Goal: Task Accomplishment & Management: Complete application form

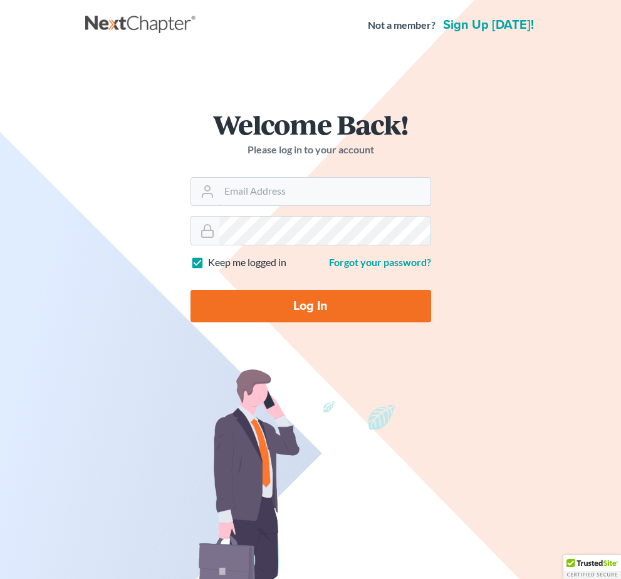
type input "[PERSON_NAME][EMAIL_ADDRESS][DOMAIN_NAME]"
click at [310, 306] on input "Log In" at bounding box center [310, 306] width 240 height 33
type input "Thinking..."
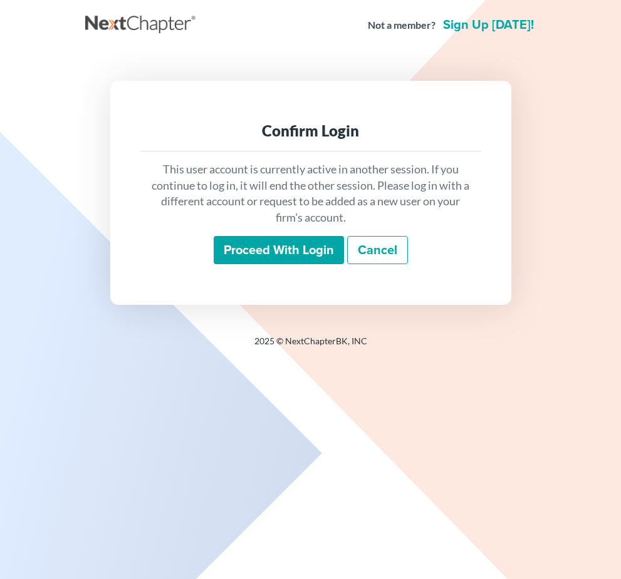
click at [216, 256] on input "Proceed with login" at bounding box center [279, 250] width 130 height 29
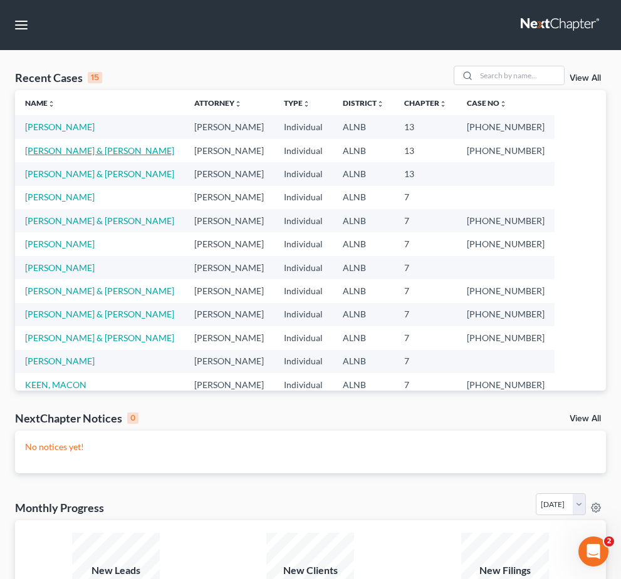
click at [108, 153] on link "FORSTER, EDDIE & GLENDA" at bounding box center [99, 150] width 149 height 11
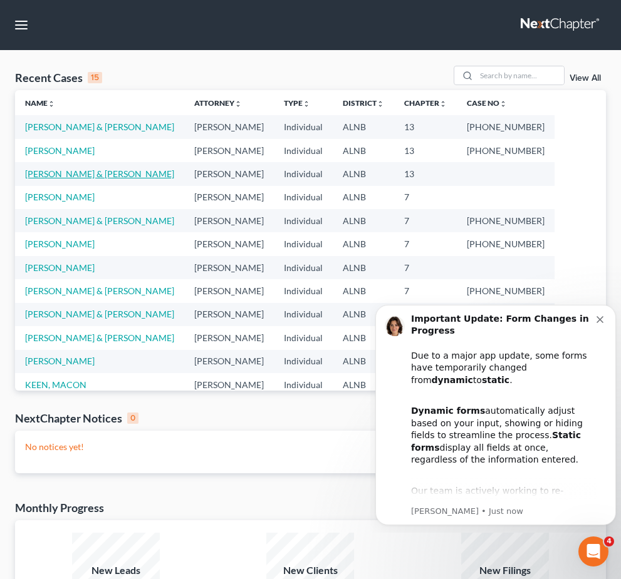
click at [111, 175] on link "[PERSON_NAME] & [PERSON_NAME]" at bounding box center [99, 173] width 149 height 11
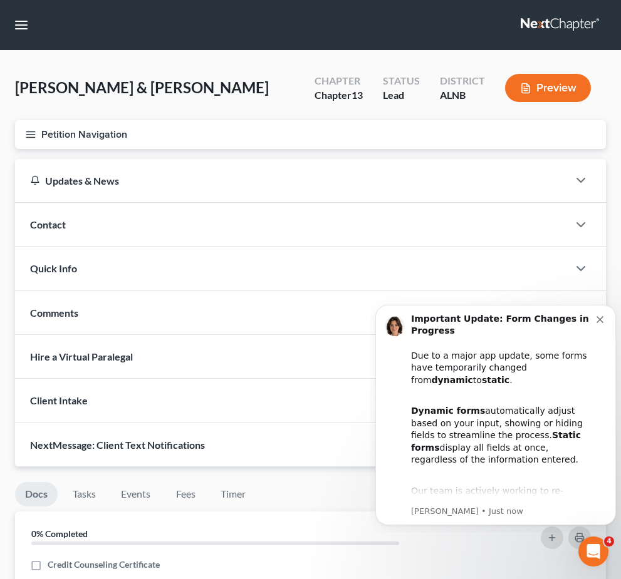
click at [42, 129] on button "Petition Navigation" at bounding box center [310, 134] width 591 height 29
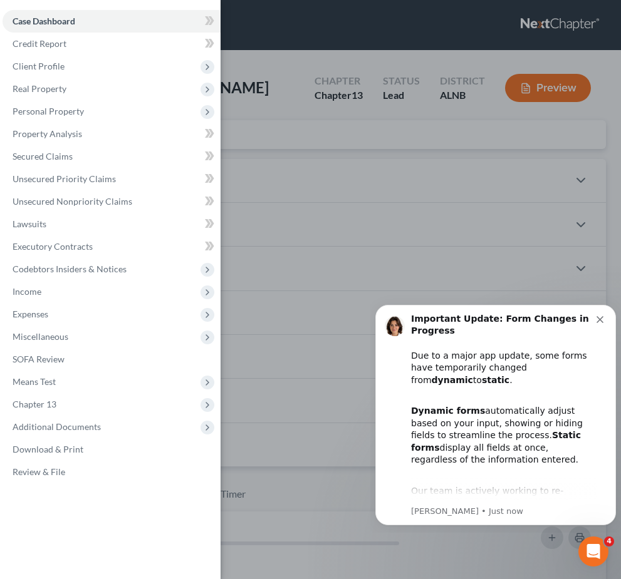
click at [602, 329] on div "Important Update: Form Changes in Progress Due to a major app update, some form…" at bounding box center [495, 415] width 222 height 204
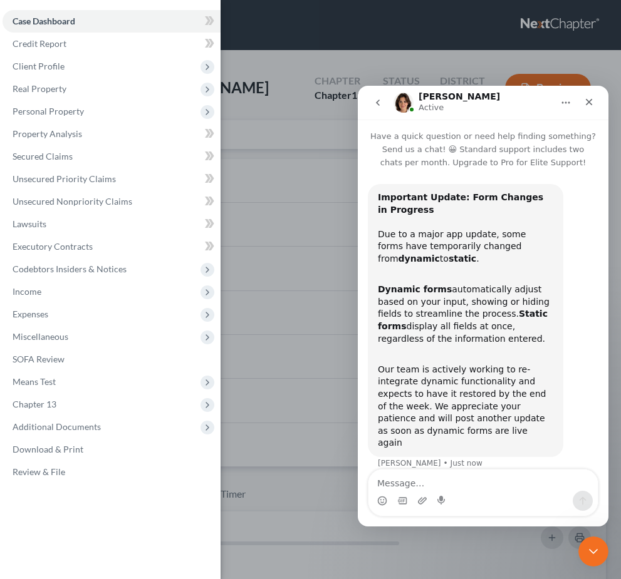
click at [275, 93] on div "Case Dashboard Payments Invoices Payments Payments Credit Report Client Profile" at bounding box center [310, 289] width 621 height 579
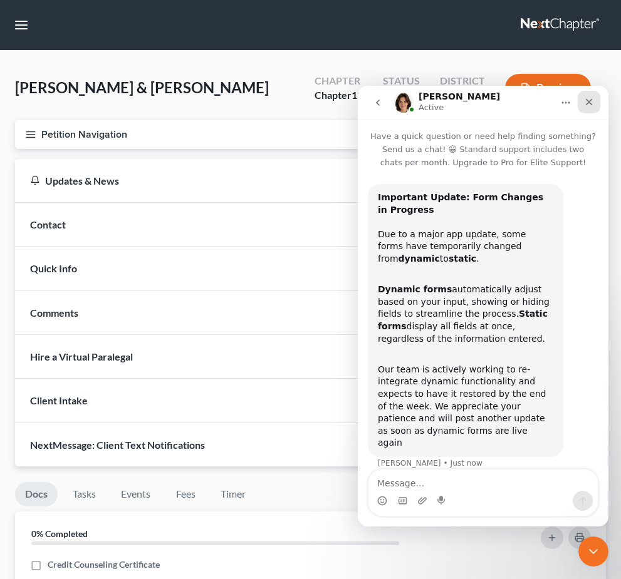
click at [587, 106] on icon "Close" at bounding box center [589, 102] width 10 height 10
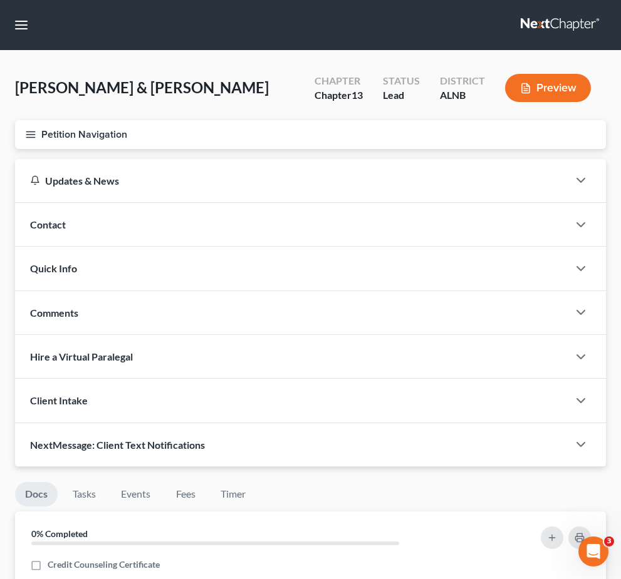
click at [34, 139] on icon "button" at bounding box center [30, 134] width 11 height 11
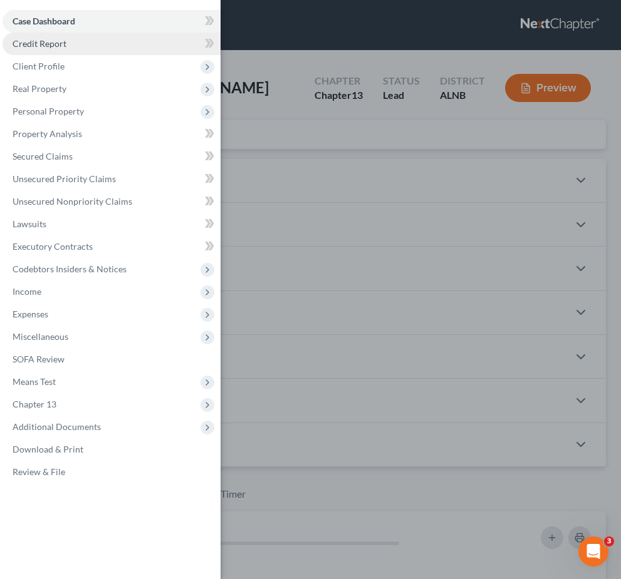
click at [34, 48] on span "Credit Report" at bounding box center [40, 43] width 54 height 11
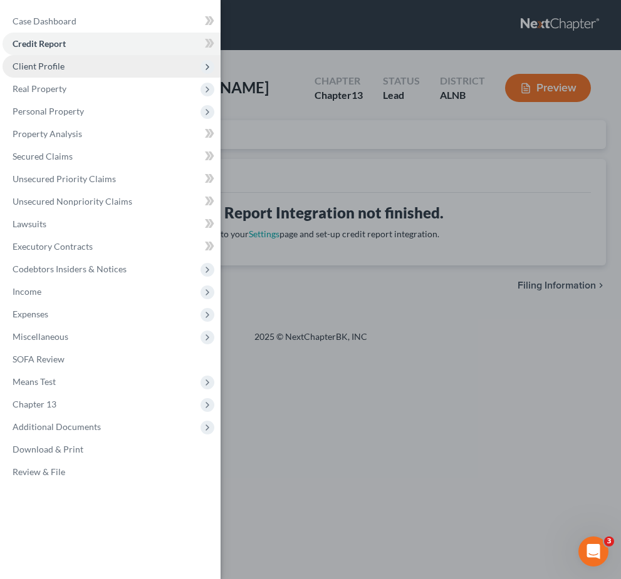
click at [31, 71] on span "Client Profile" at bounding box center [112, 66] width 218 height 23
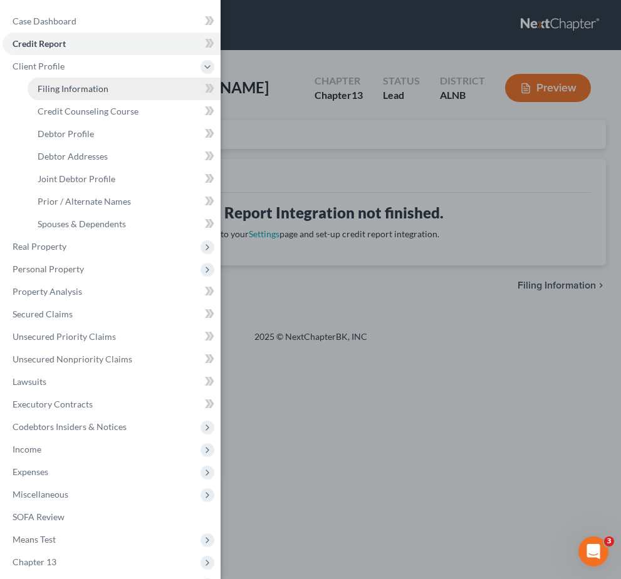
click at [118, 95] on link "Filing Information" at bounding box center [124, 89] width 193 height 23
select select "1"
select select "3"
select select "0"
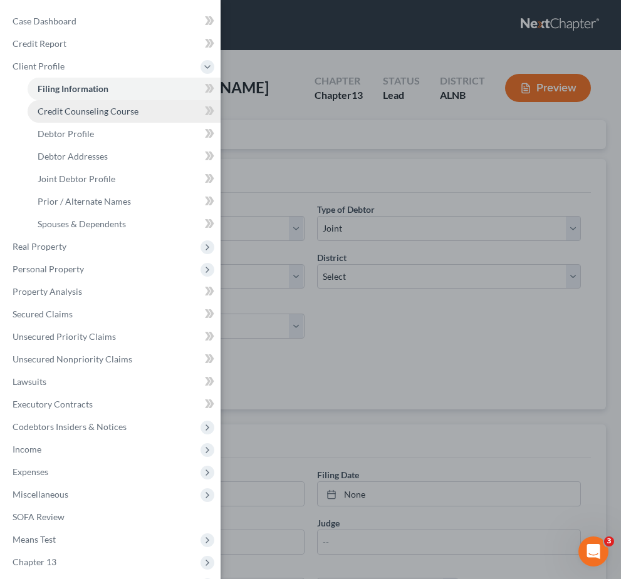
click at [110, 114] on span "Credit Counseling Course" at bounding box center [88, 111] width 101 height 11
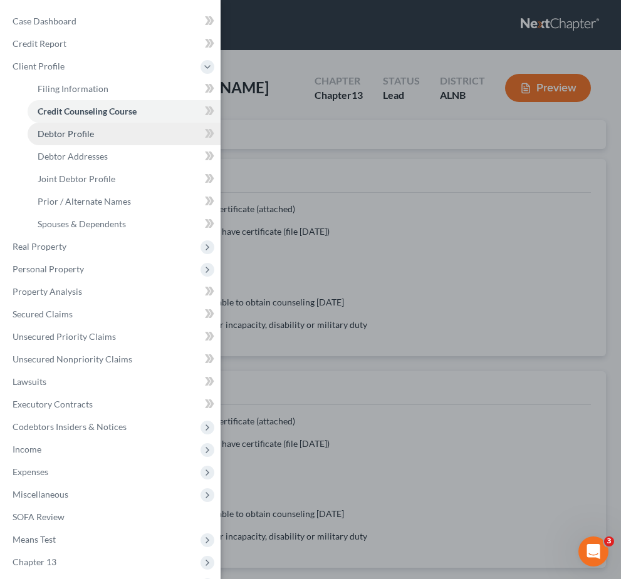
click at [118, 143] on link "Debtor Profile" at bounding box center [124, 134] width 193 height 23
select select "1"
select select "2"
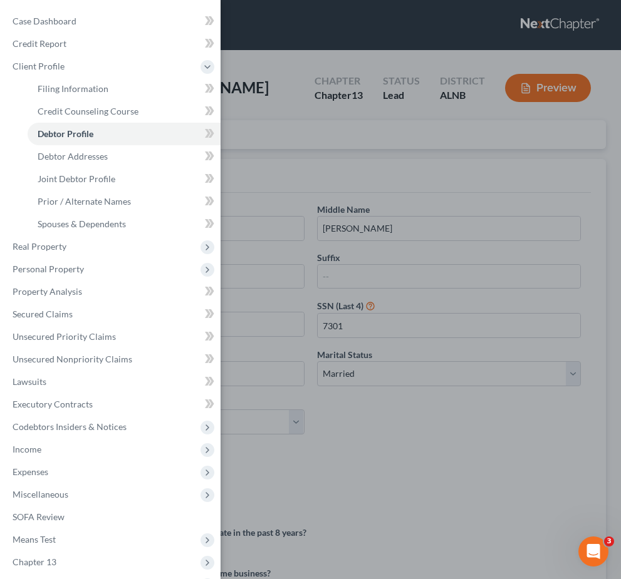
click at [283, 130] on div "Case Dashboard Payments Invoices Payments Payments Credit Report Client Profile" at bounding box center [310, 289] width 621 height 579
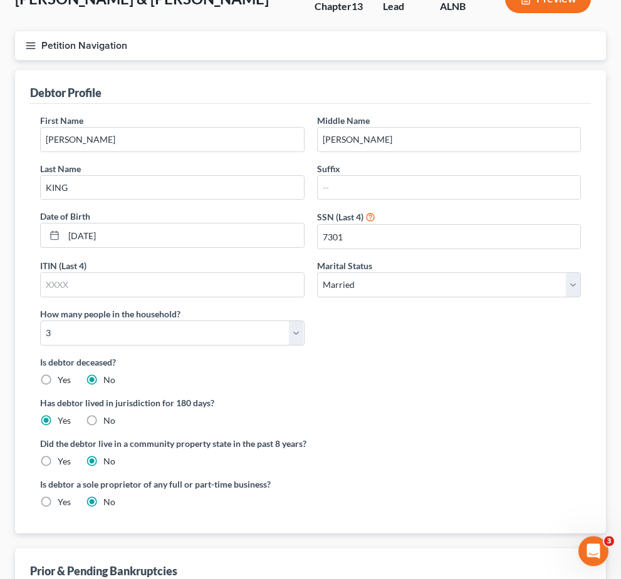
scroll to position [89, 0]
click at [27, 44] on icon "button" at bounding box center [30, 45] width 11 height 11
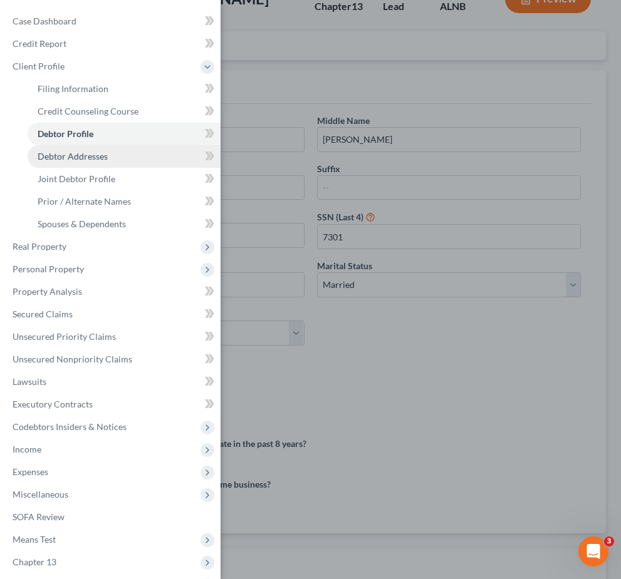
drag, startPoint x: 133, startPoint y: 156, endPoint x: 133, endPoint y: 67, distance: 88.9
click at [133, 156] on link "Debtor Addresses" at bounding box center [124, 156] width 193 height 23
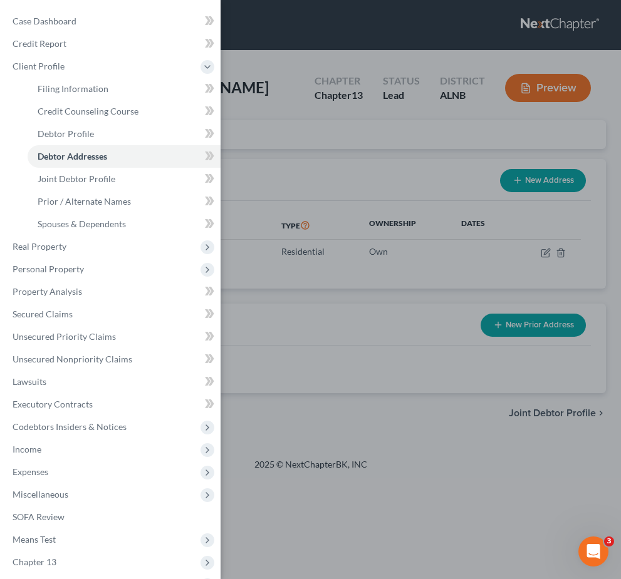
click at [259, 134] on div "Case Dashboard Payments Invoices Payments Payments Credit Report Client Profile" at bounding box center [310, 289] width 621 height 579
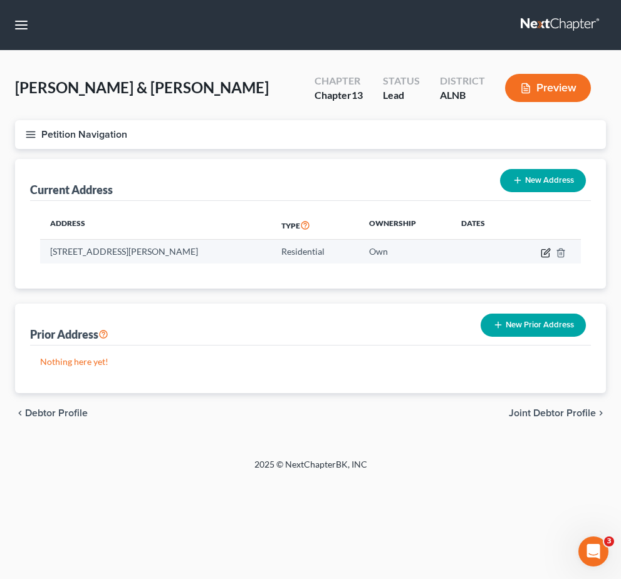
click at [549, 255] on icon "button" at bounding box center [545, 253] width 10 height 10
select select "0"
select select "21"
select select "0"
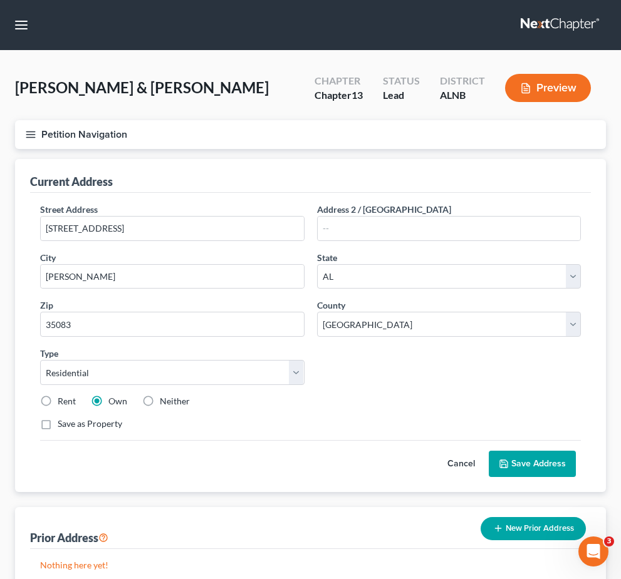
scroll to position [64, 0]
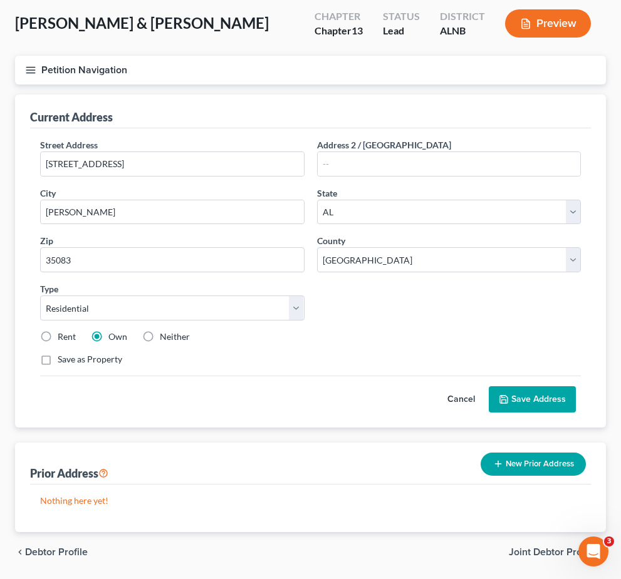
drag, startPoint x: 464, startPoint y: 400, endPoint x: 464, endPoint y: 335, distance: 64.5
click at [464, 400] on button "Cancel" at bounding box center [460, 399] width 55 height 25
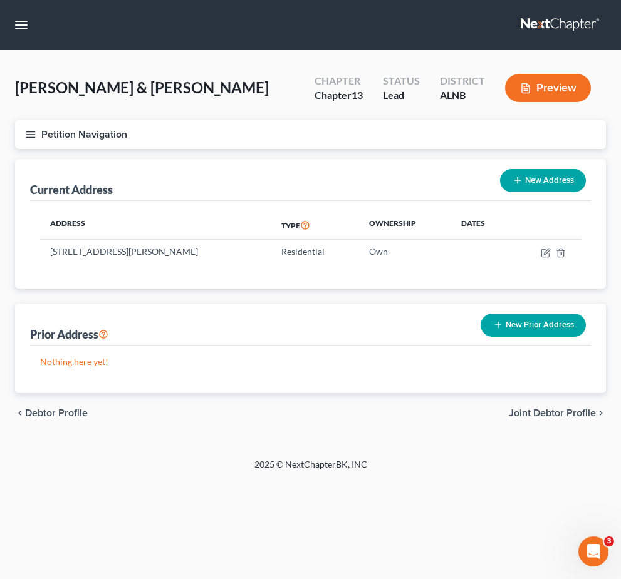
scroll to position [0, 0]
click at [36, 130] on icon "button" at bounding box center [30, 134] width 11 height 11
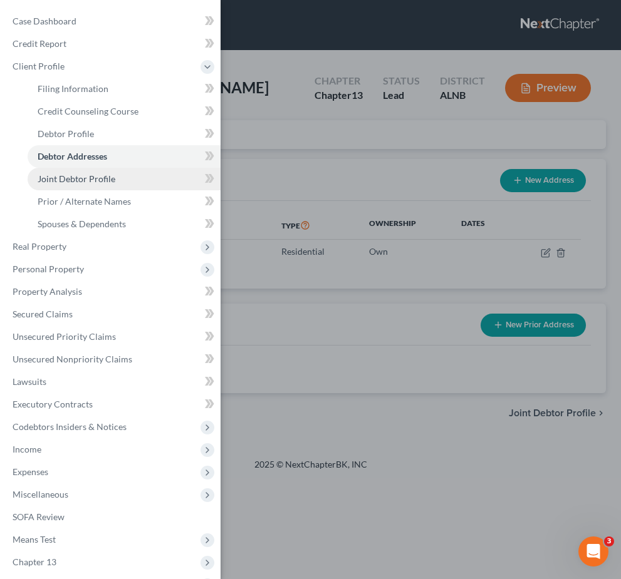
click at [58, 185] on link "Joint Debtor Profile" at bounding box center [124, 179] width 193 height 23
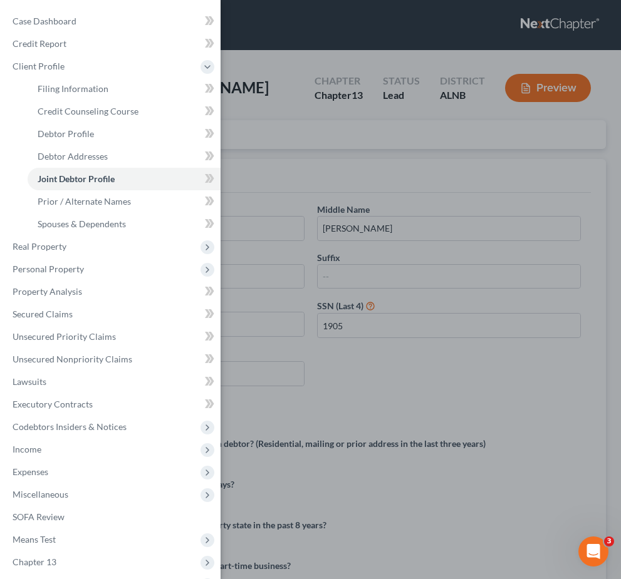
click at [291, 195] on div "Case Dashboard Payments Invoices Payments Payments Credit Report Client Profile" at bounding box center [310, 289] width 621 height 579
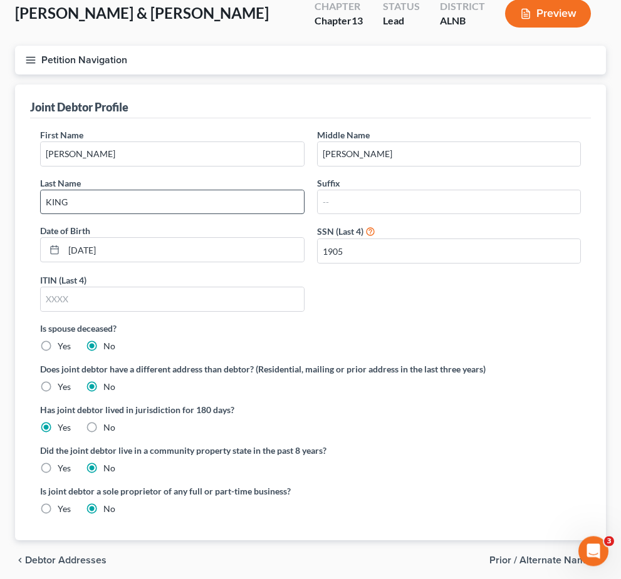
scroll to position [82, 0]
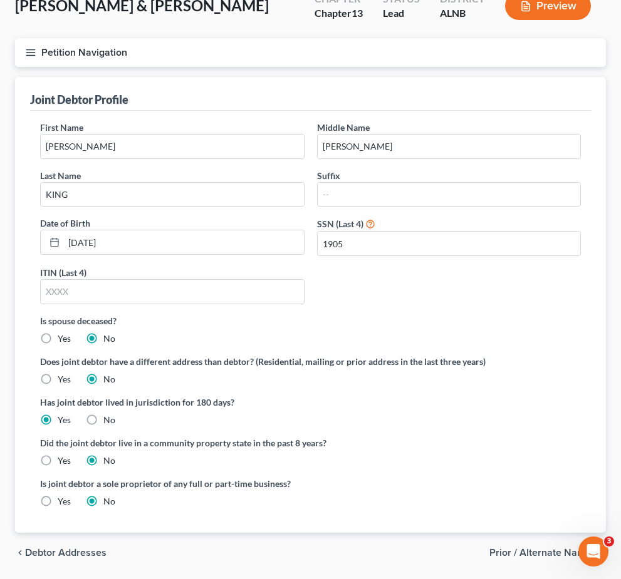
click at [30, 47] on icon "button" at bounding box center [30, 52] width 11 height 11
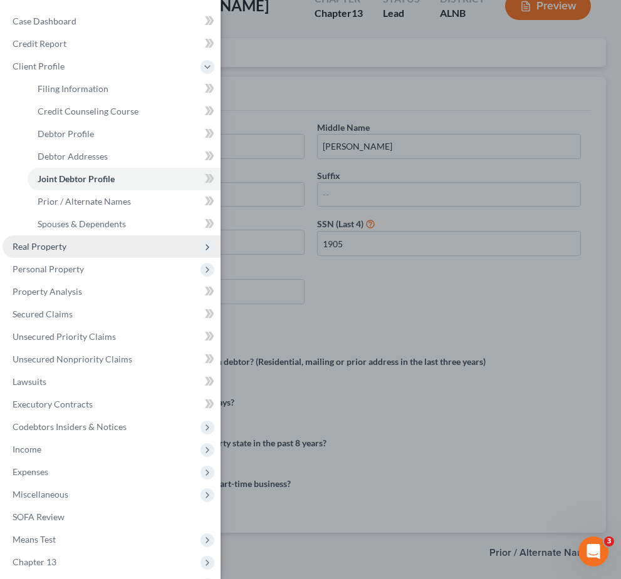
click at [49, 241] on span "Real Property" at bounding box center [40, 246] width 54 height 11
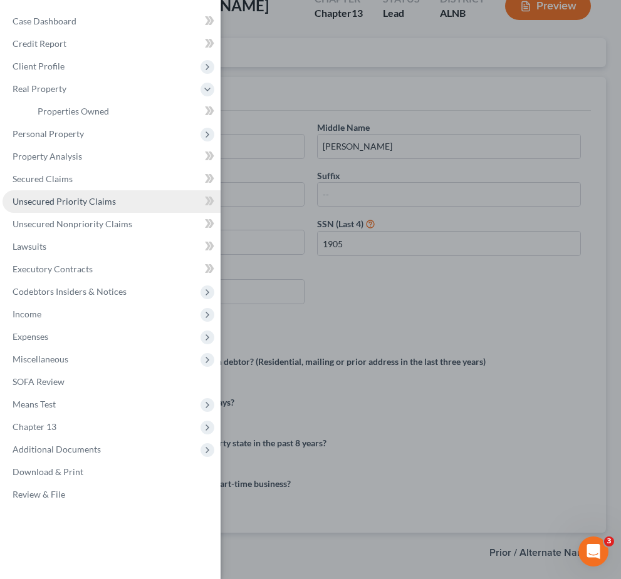
drag, startPoint x: 69, startPoint y: 113, endPoint x: 69, endPoint y: 195, distance: 82.0
click at [69, 113] on span "Properties Owned" at bounding box center [73, 111] width 71 height 11
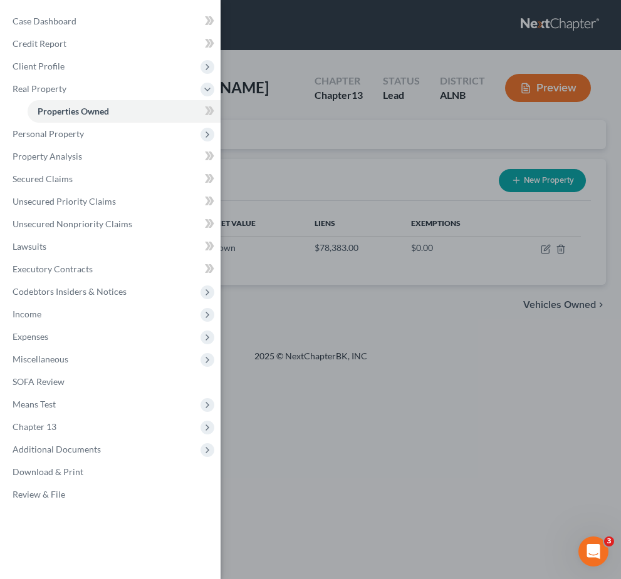
click at [317, 181] on div "Case Dashboard Payments Invoices Payments Payments Credit Report Client Profile" at bounding box center [310, 289] width 621 height 579
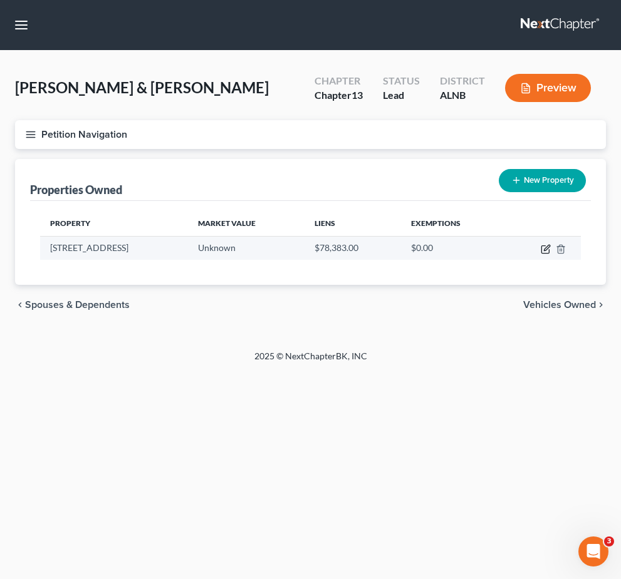
click at [550, 249] on icon "button" at bounding box center [545, 249] width 10 height 10
select select "0"
select select "21"
select select "0"
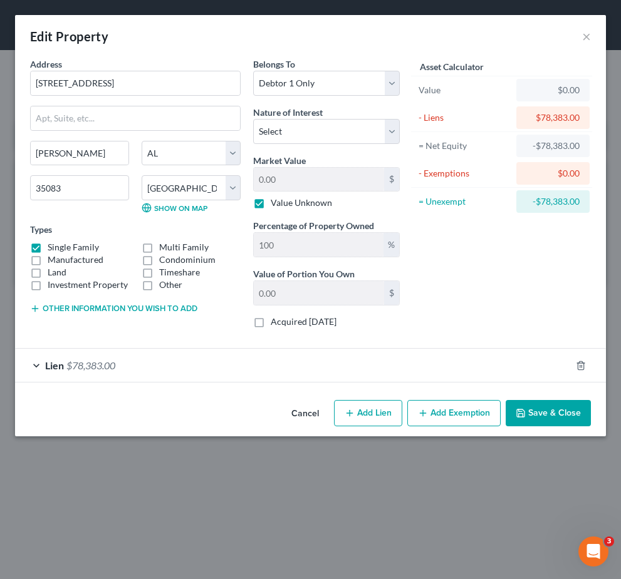
click at [168, 368] on div "Lien $78,383.00" at bounding box center [292, 365] width 555 height 33
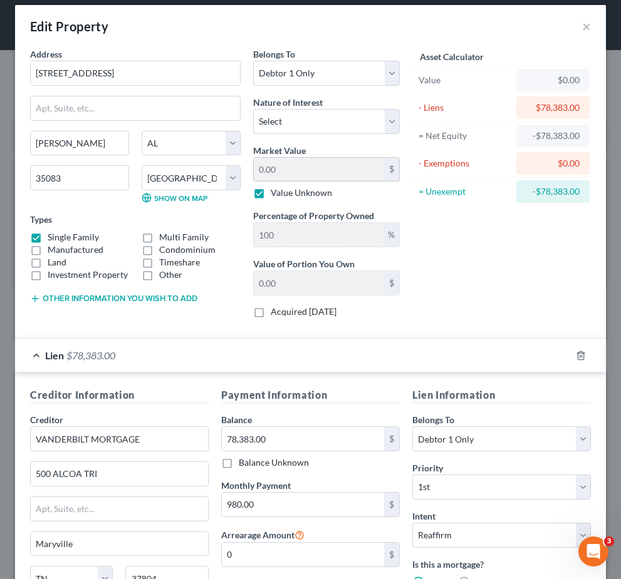
scroll to position [3, 0]
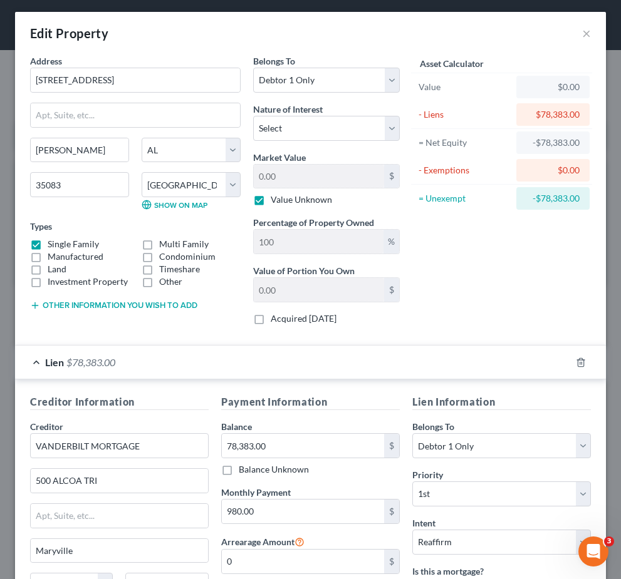
click at [271, 198] on label "Value Unknown" at bounding box center [301, 199] width 61 height 13
click at [276, 198] on input "Value Unknown" at bounding box center [280, 197] width 8 height 8
checkbox input "false"
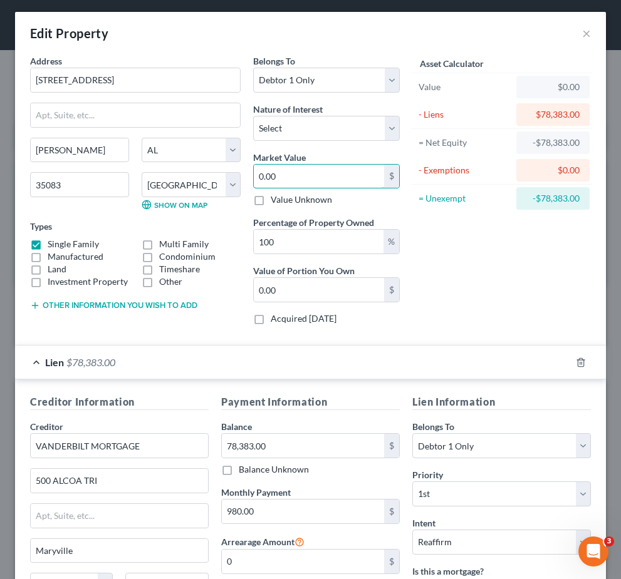
drag, startPoint x: 289, startPoint y: 180, endPoint x: 251, endPoint y: 171, distance: 38.7
click at [251, 171] on div "Belongs To * Select Debtor 1 Only Debtor 2 Only Debtor 1 And Debtor 2 Only At L…" at bounding box center [326, 194] width 159 height 281
type input "3"
type input "3.00"
type input "33"
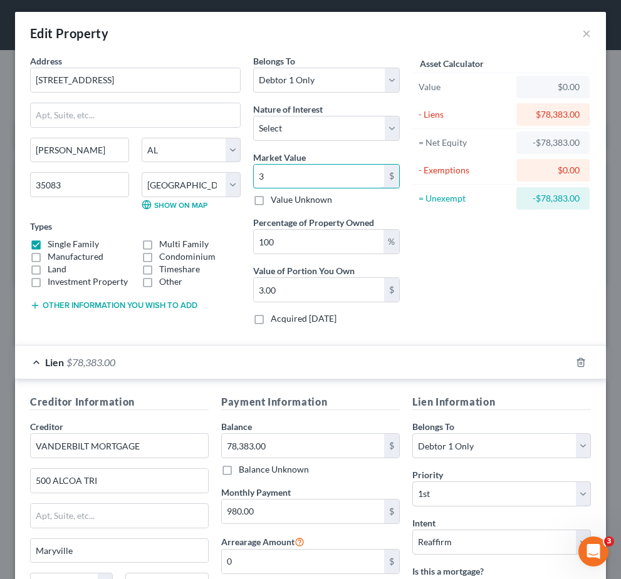
type input "33.00"
type input "330"
type input "330.00"
type input "3300"
type input "3,300.00"
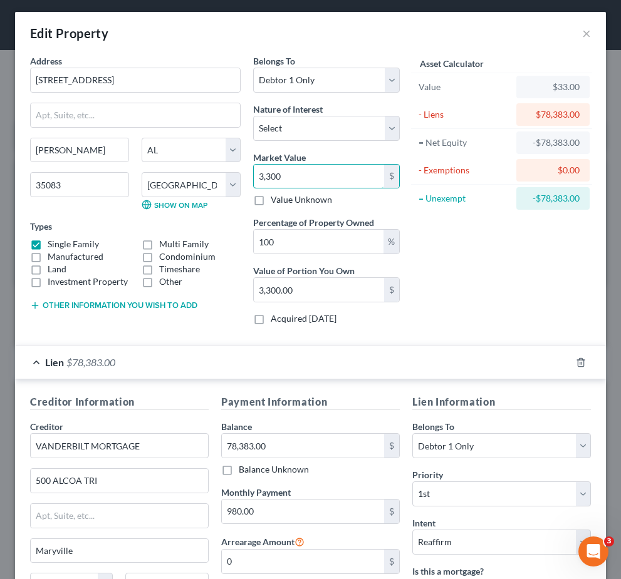
type input "3,3000"
type input "33,000.00"
type input "33,000"
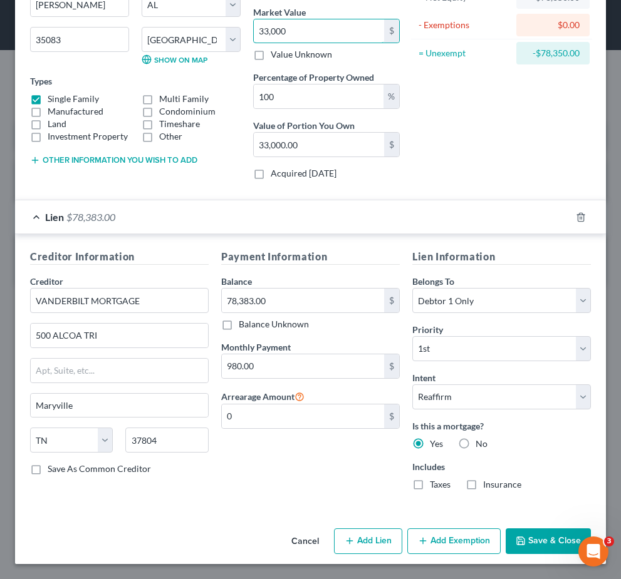
scroll to position [148, 0]
click at [547, 518] on div "Address * 600 COUNTY ROAD 1755 Holly Pond State AL AK AR AZ CA CO CT DE DC FL G…" at bounding box center [310, 216] width 591 height 614
click at [545, 533] on button "Save & Close" at bounding box center [547, 542] width 85 height 26
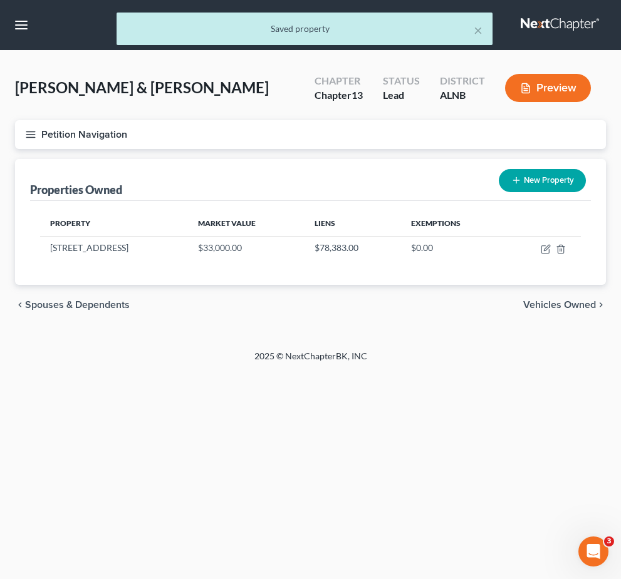
click at [39, 120] on button "Petition Navigation" at bounding box center [310, 134] width 591 height 29
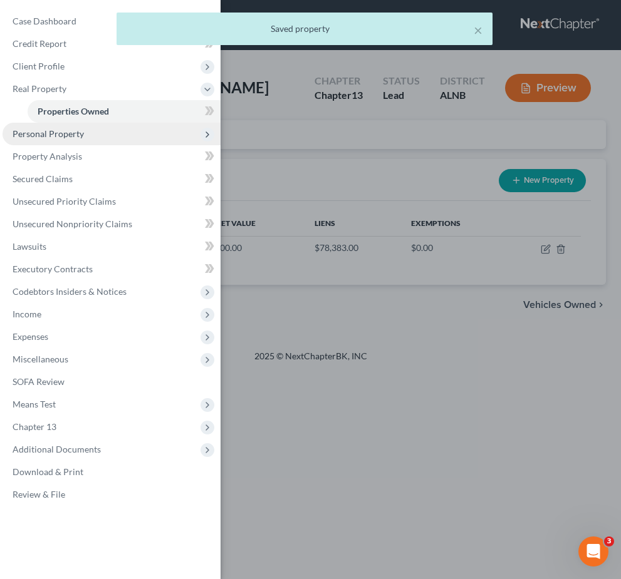
click at [33, 132] on span "Personal Property" at bounding box center [48, 133] width 71 height 11
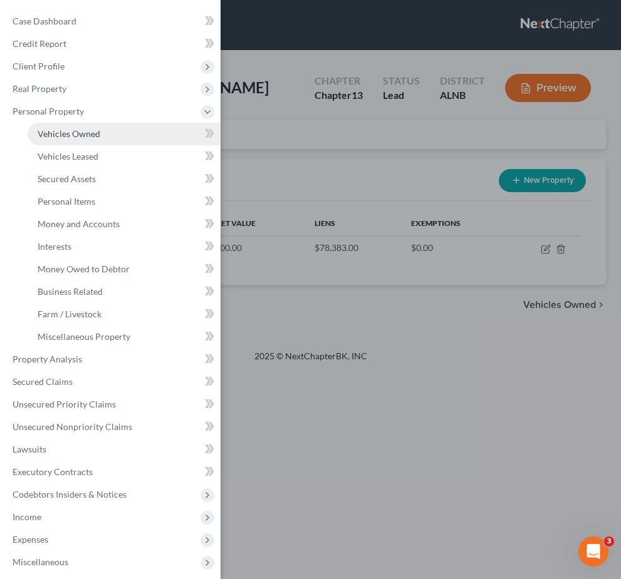
click at [46, 145] on link "Vehicles Owned" at bounding box center [124, 134] width 193 height 23
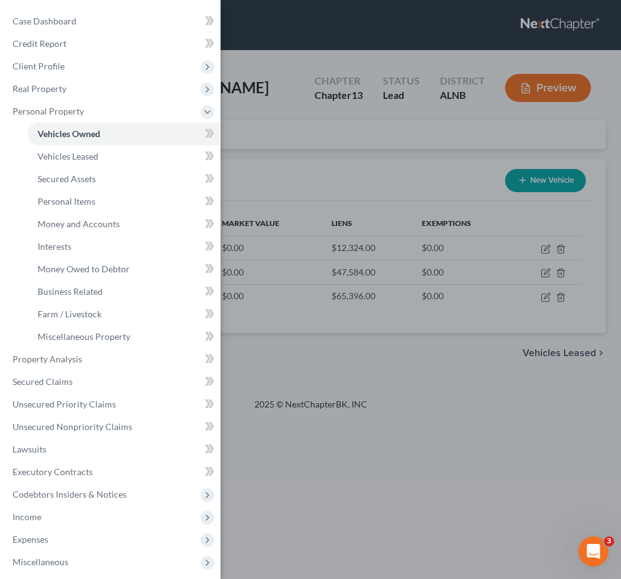
click at [370, 135] on div "Case Dashboard Payments Invoices Payments Payments Credit Report Client Profile" at bounding box center [310, 289] width 621 height 579
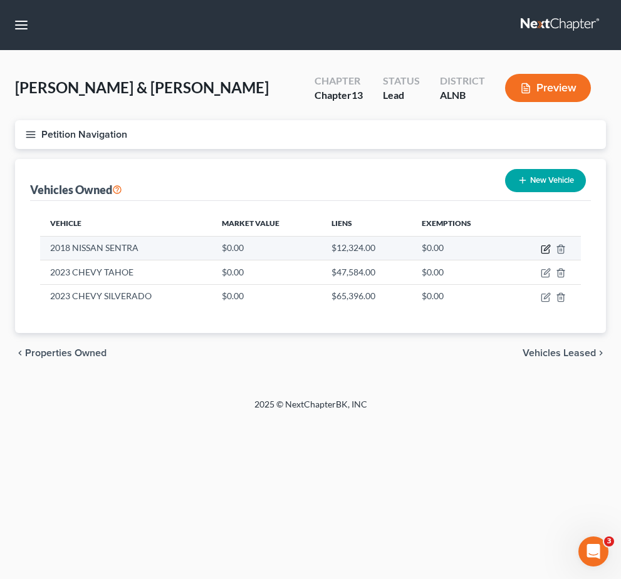
click at [545, 246] on icon "button" at bounding box center [545, 250] width 8 height 8
select select "0"
select select "8"
select select "2"
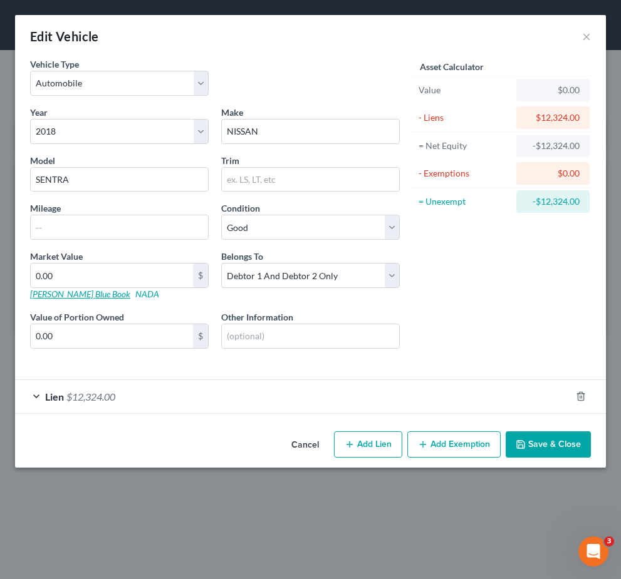
click at [64, 291] on link "Kelly Blue Book" at bounding box center [80, 294] width 100 height 11
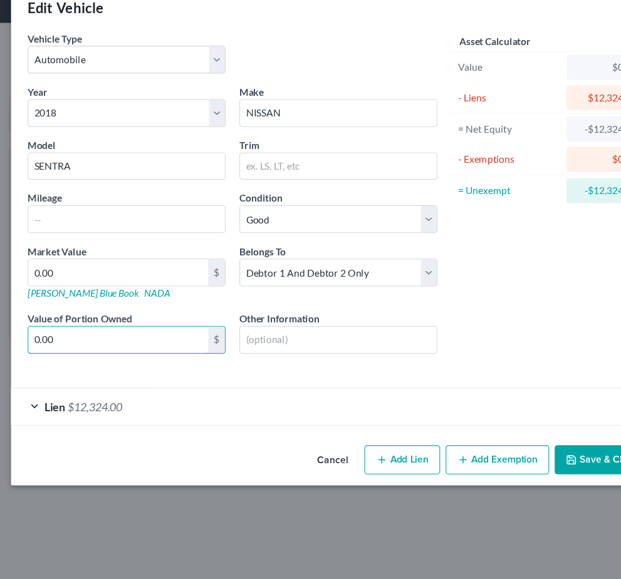
drag, startPoint x: 78, startPoint y: 306, endPoint x: 15, endPoint y: 306, distance: 63.2
click at [15, 306] on div "Vehicle Type Select Automobile Truck Trailer Watercraft Aircraft Motor Home Atv…" at bounding box center [310, 242] width 591 height 369
type input "8,500"
click at [541, 431] on button "Save & Close" at bounding box center [547, 444] width 85 height 26
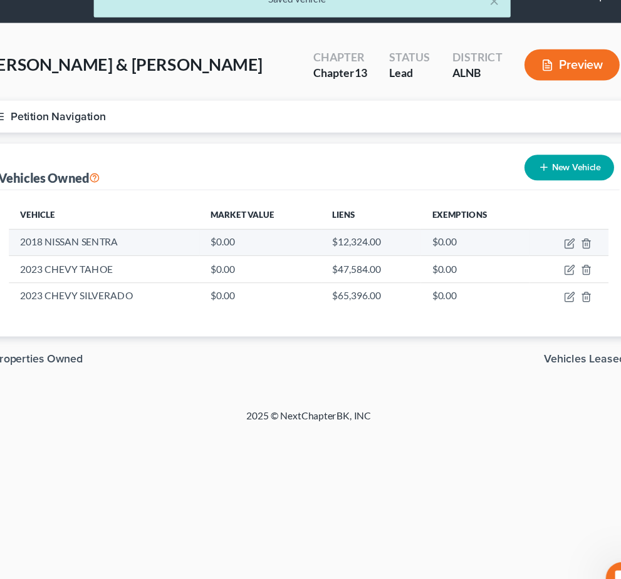
click at [510, 236] on td at bounding box center [545, 248] width 71 height 24
click at [540, 244] on icon "button" at bounding box center [545, 249] width 10 height 10
select select "0"
select select "8"
select select "2"
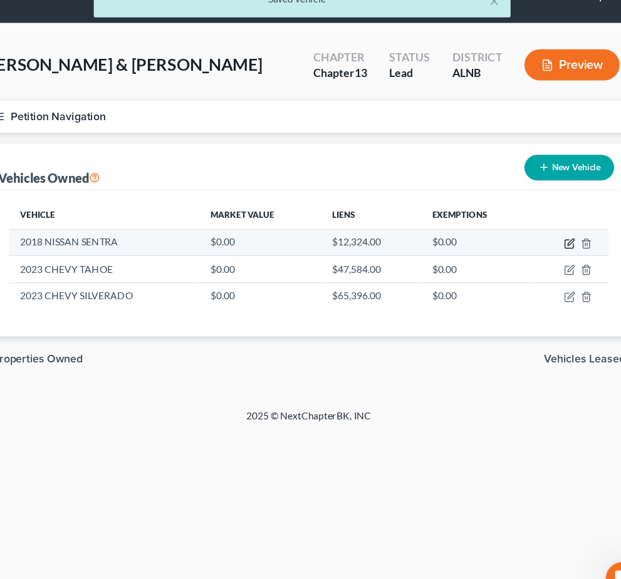
select select "2"
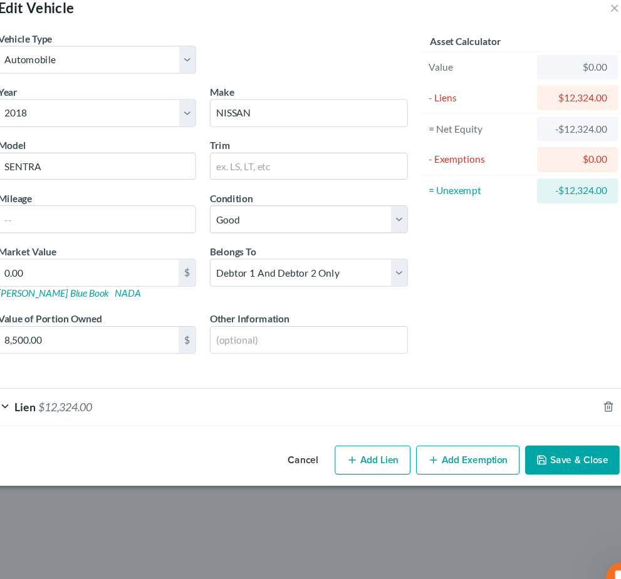
click at [505, 431] on button "Save & Close" at bounding box center [547, 444] width 85 height 26
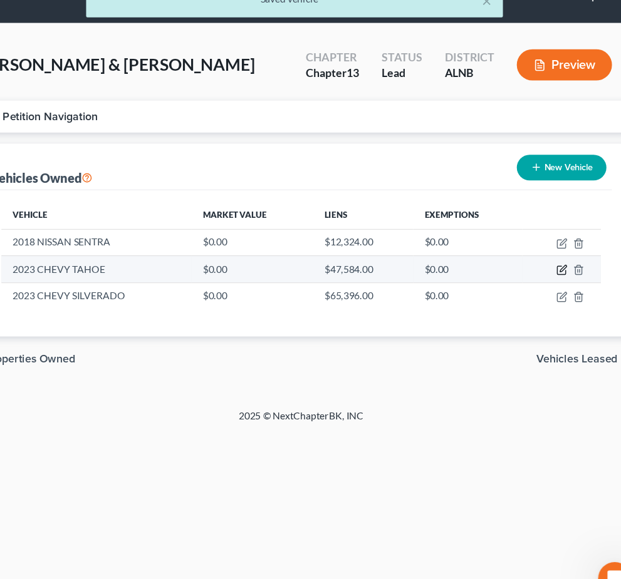
click at [540, 268] on icon "button" at bounding box center [545, 273] width 10 height 10
select select "0"
select select "3"
select select "1"
select select "2"
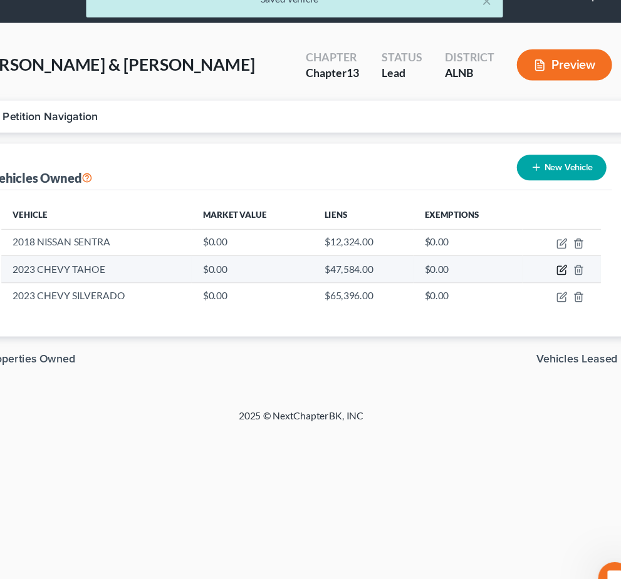
select select "24"
select select "2"
select select "0"
select select "2"
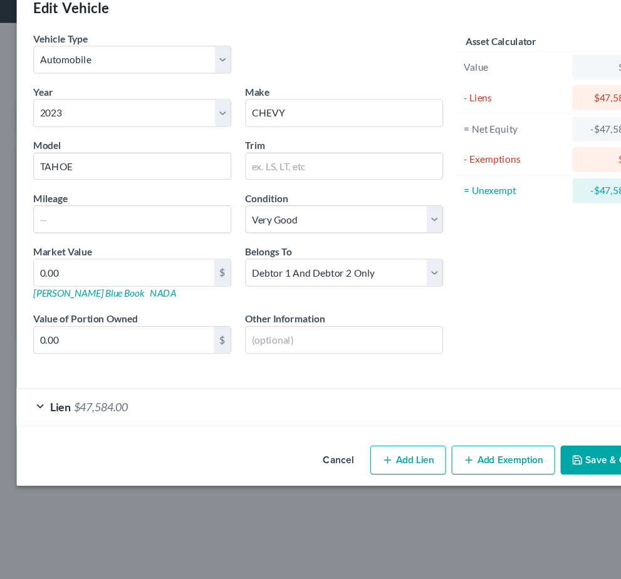
click at [67, 391] on span "$47,584.00" at bounding box center [90, 397] width 49 height 12
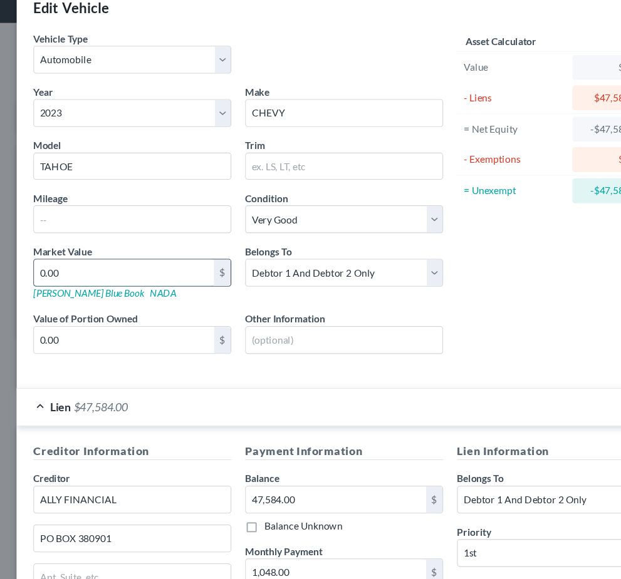
click at [115, 264] on input "0.00" at bounding box center [112, 276] width 162 height 24
type input "3"
type input "3.00"
type input "39"
type input "39.00"
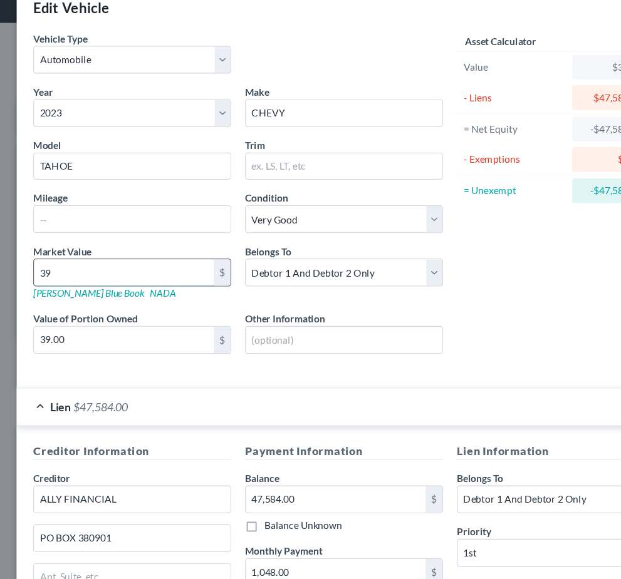
type input "399"
type input "399.00"
type input "3999"
type input "3,999.00"
type input "3,9999"
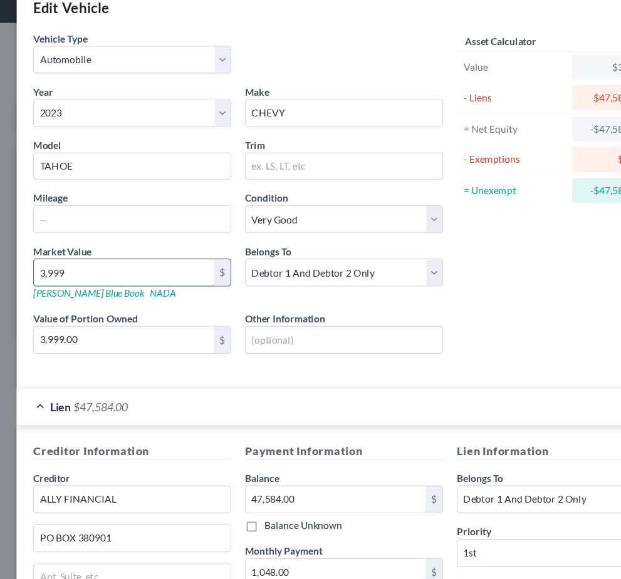
type input "39,999.00"
type input "39,99"
type input "3,999.00"
type input "3,99"
type input "399.00"
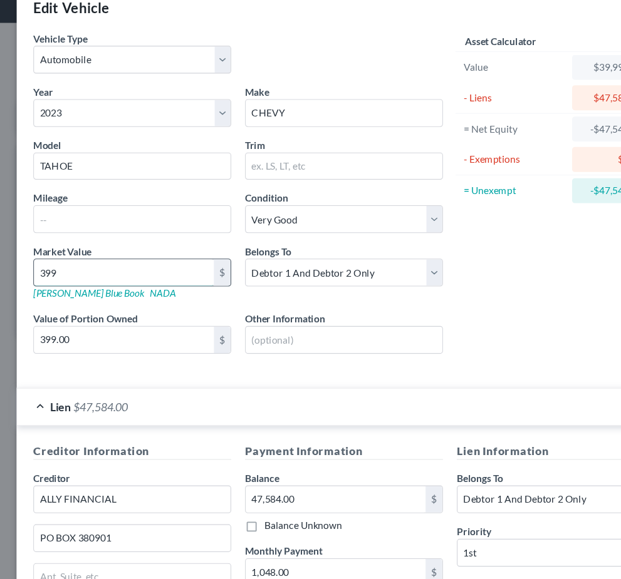
type input "39"
type input "39.00"
type input "390"
type input "390.00"
type input "3900"
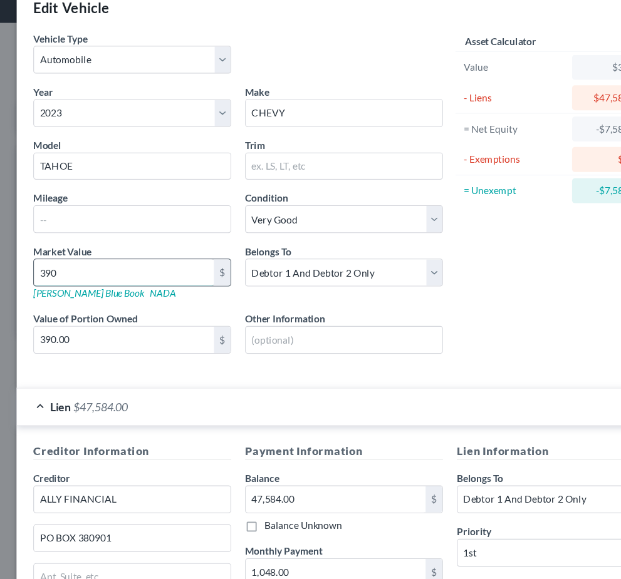
type input "3,900.00"
type input "3,9000"
type input "39,000.00"
type input "39,000"
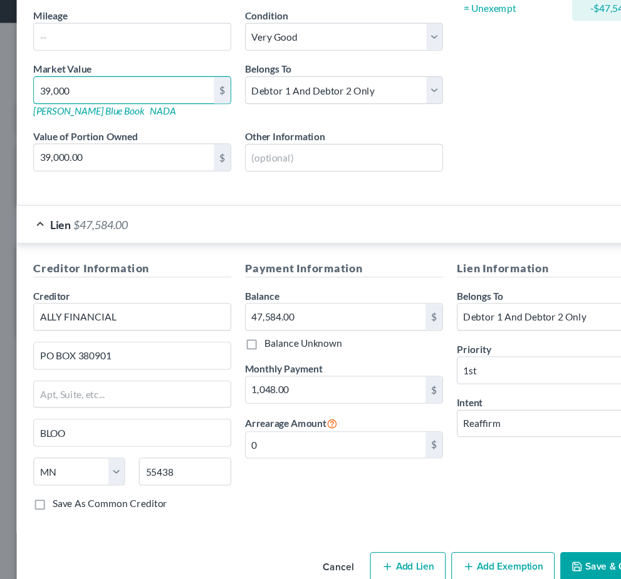
scroll to position [164, 0]
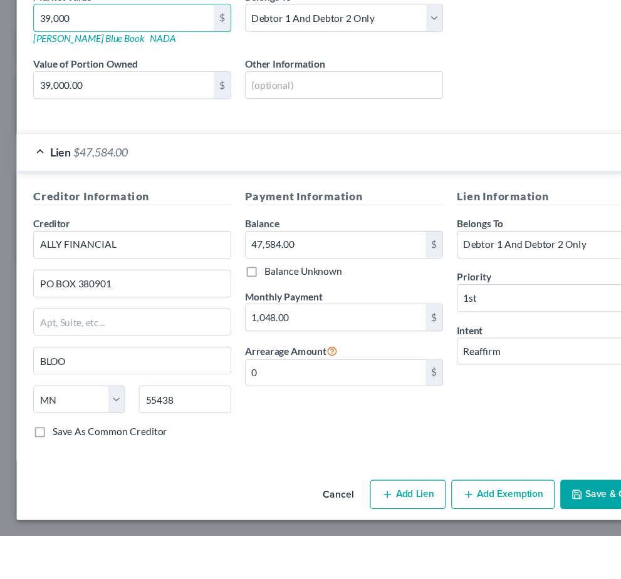
click at [514, 529] on button "Save & Close" at bounding box center [547, 542] width 85 height 26
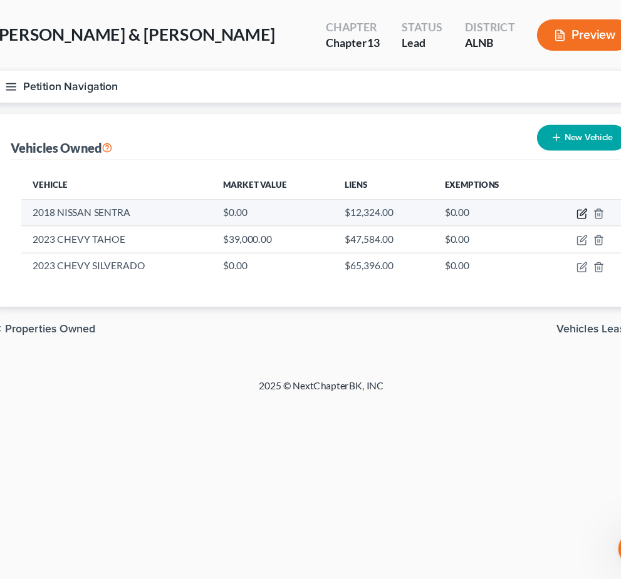
click at [540, 244] on icon "button" at bounding box center [545, 249] width 10 height 10
select select "0"
select select "8"
select select "2"
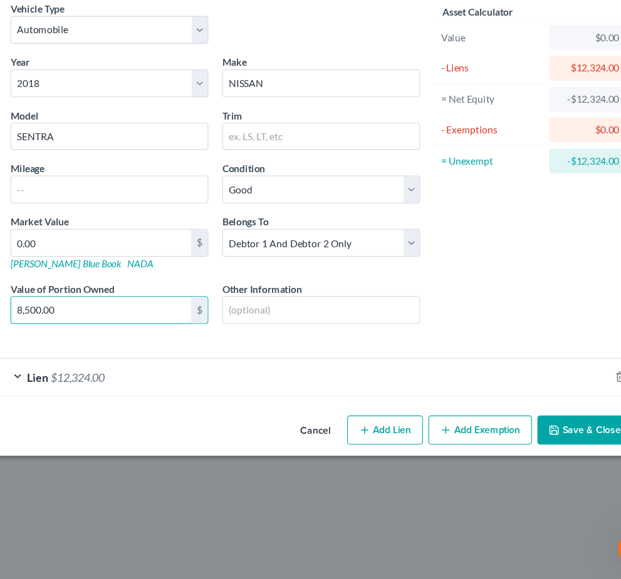
drag, startPoint x: 143, startPoint y: 288, endPoint x: 16, endPoint y: 266, distance: 129.1
click at [24, 311] on div "Value of Portion Owned 8,500.00 $" at bounding box center [119, 330] width 191 height 38
click at [64, 264] on input "0.00" at bounding box center [112, 276] width 162 height 24
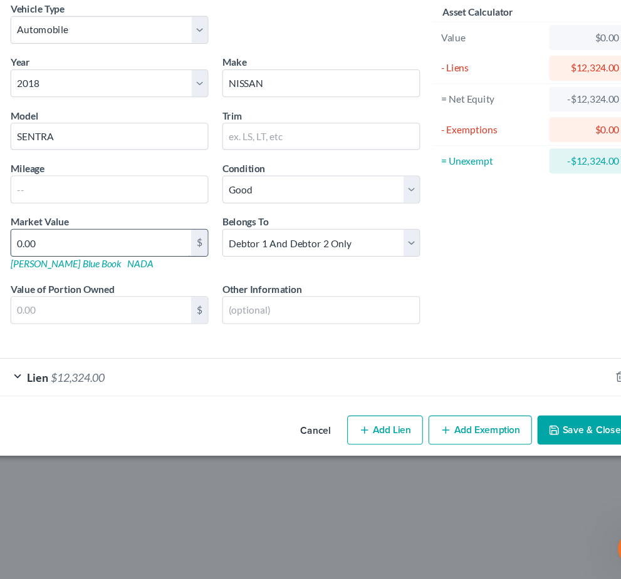
type input "8"
type input "8.00"
type input "85"
type input "85.00"
type input "850"
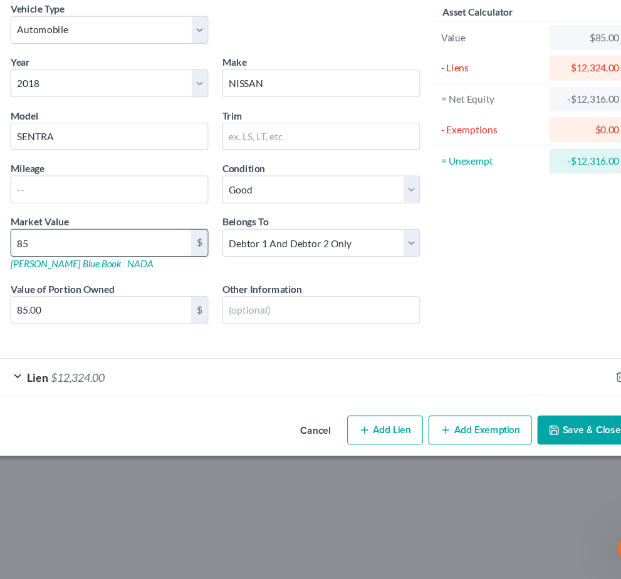
type input "850.00"
type input "8500"
type input "8,500.00"
type input "8,500"
click at [523, 431] on button "Save & Close" at bounding box center [547, 444] width 85 height 26
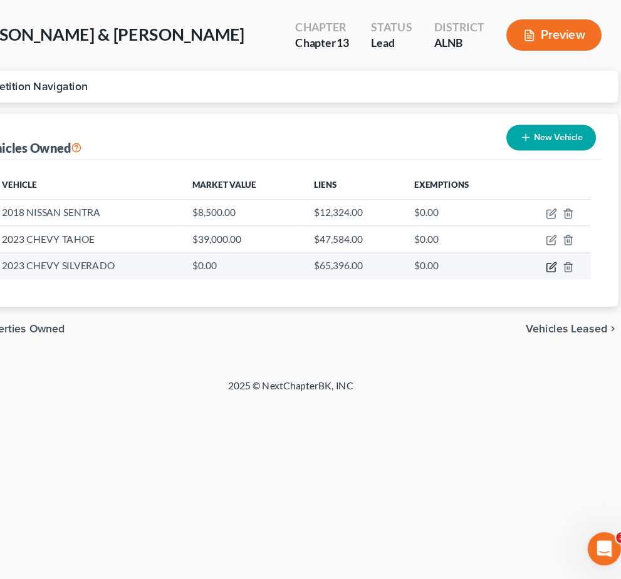
click at [544, 293] on icon "button" at bounding box center [547, 296] width 6 height 6
select select "0"
select select "3"
select select "1"
select select "2"
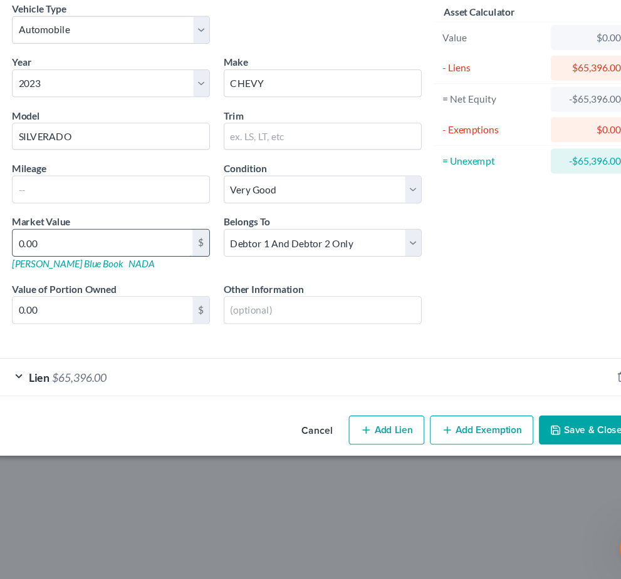
click at [79, 264] on input "0.00" at bounding box center [112, 276] width 162 height 24
type input "5"
type input "5.00"
type input "59"
type input "59.00"
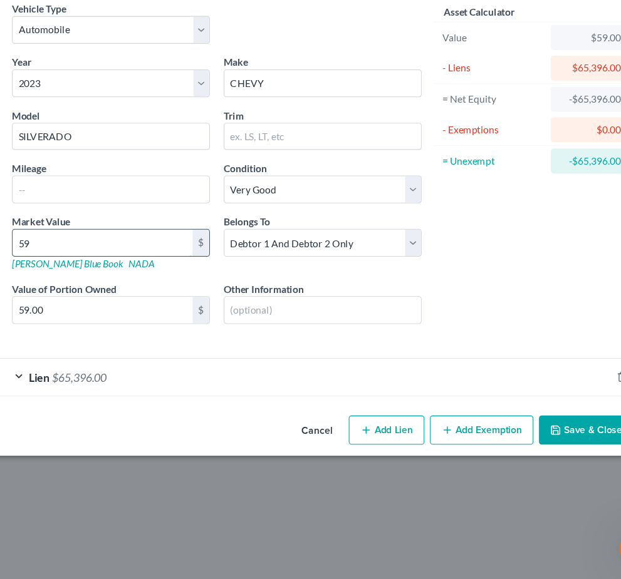
type input "599"
type input "599.00"
type input "5999"
type input "5,999.00"
type input "5,9999"
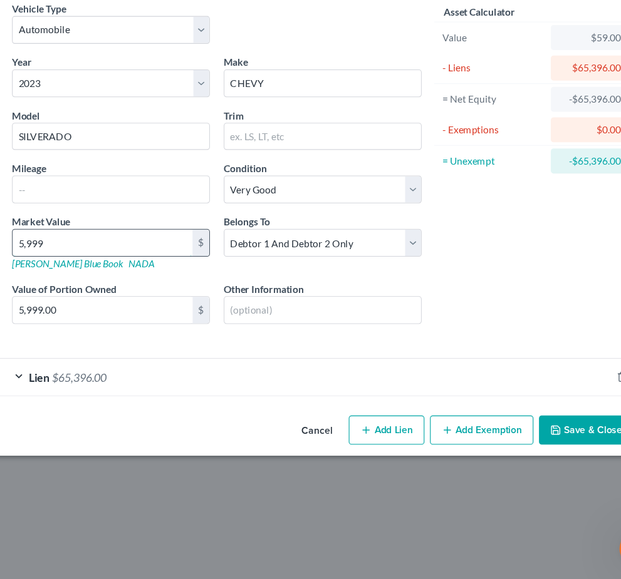
type input "59,999.00"
type input "59,99"
type input "5,999.00"
type input "5,99"
type input "599.00"
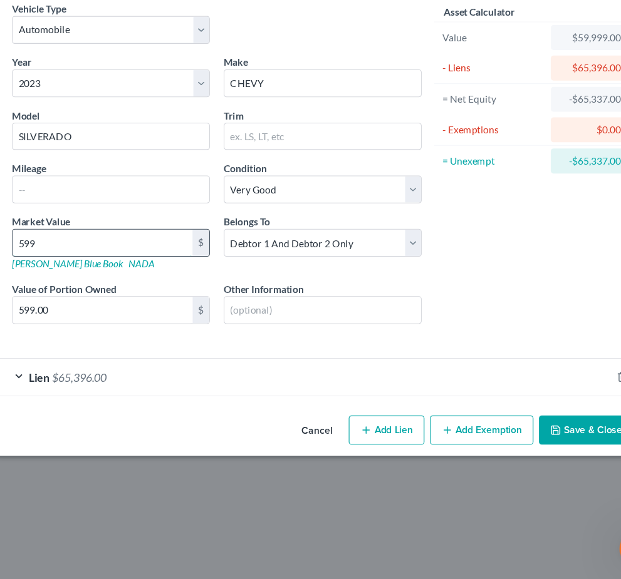
type input "59"
type input "59.00"
type input "5"
type input "5.00"
type input "5"
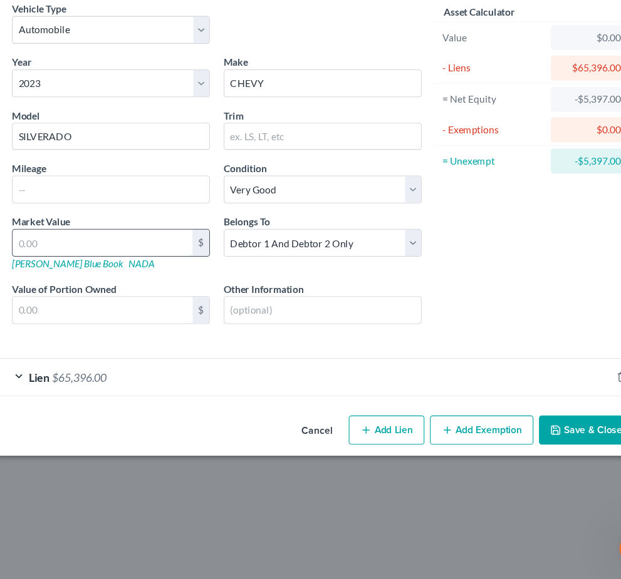
type input "5.00"
type input "58"
type input "58.00"
type input "580"
type input "580.00"
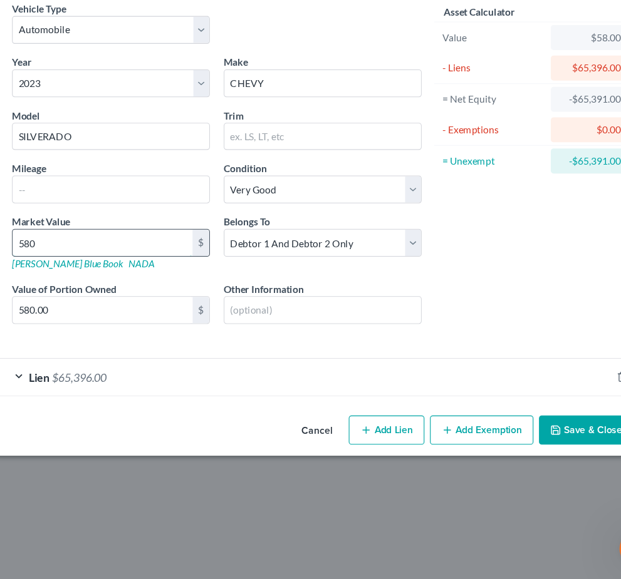
type input "5800"
type input "5,800.00"
type input "5"
type input "5.00"
type input "58"
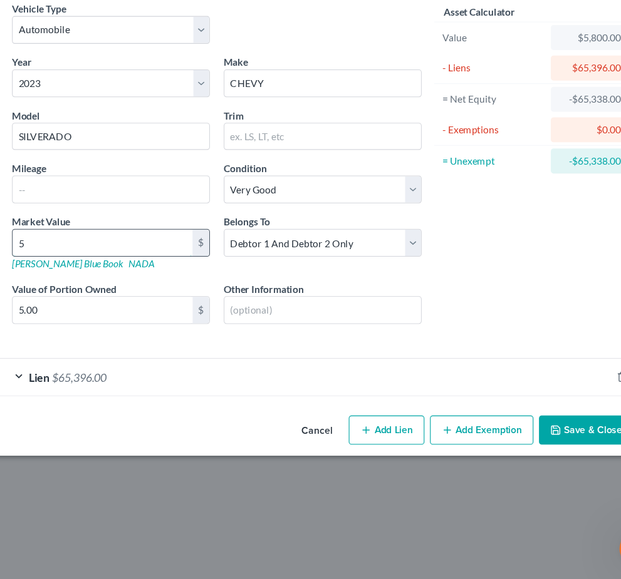
type input "58.00"
type input "580"
type input "580.00"
type input "5800"
type input "5,800.00"
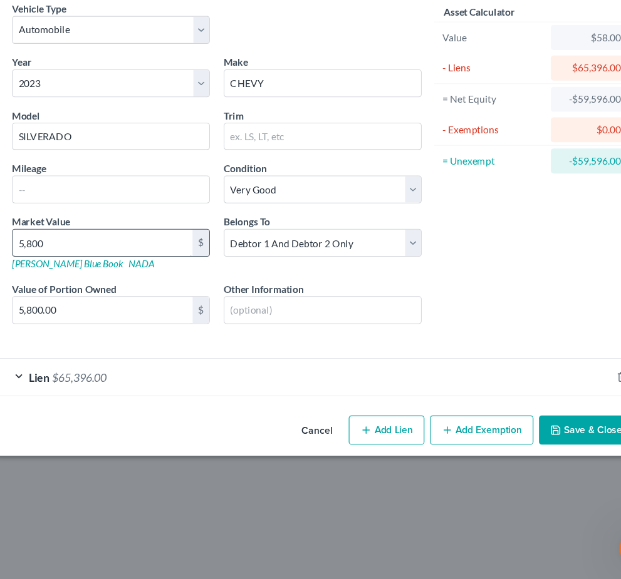
type input "5,8000"
type input "58,000.00"
type input "58,000"
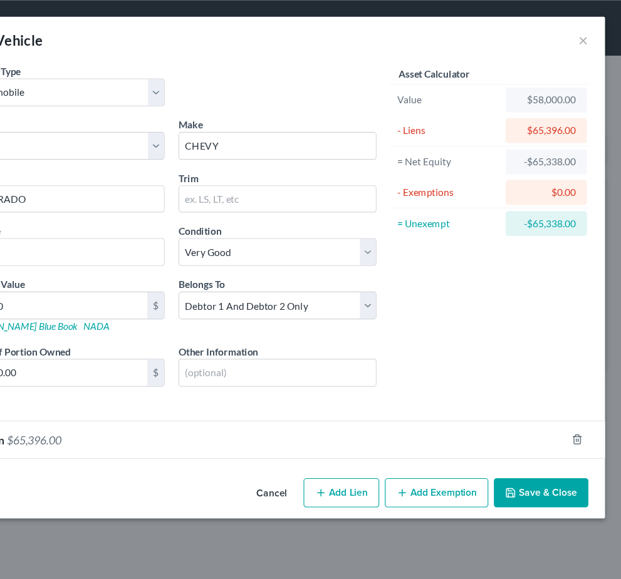
scroll to position [36, 0]
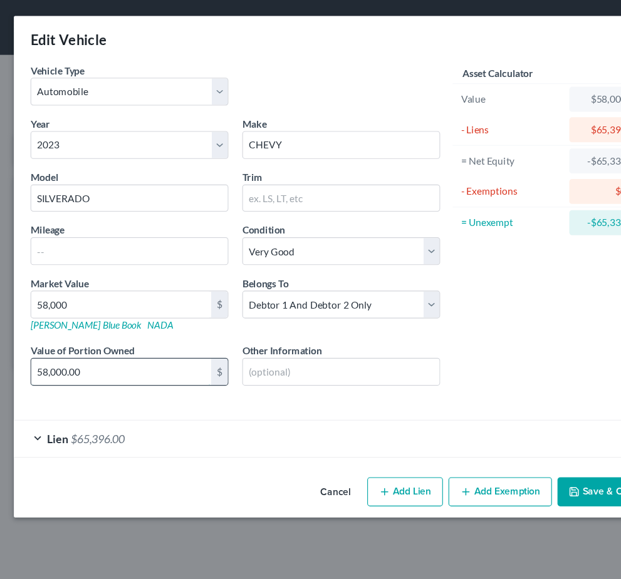
drag, startPoint x: 91, startPoint y: 344, endPoint x: 93, endPoint y: 334, distance: 10.8
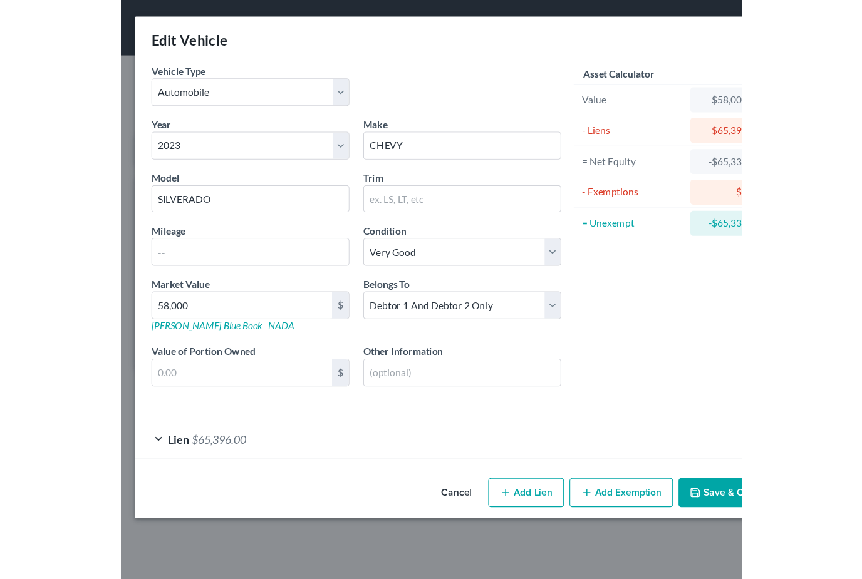
scroll to position [0, 0]
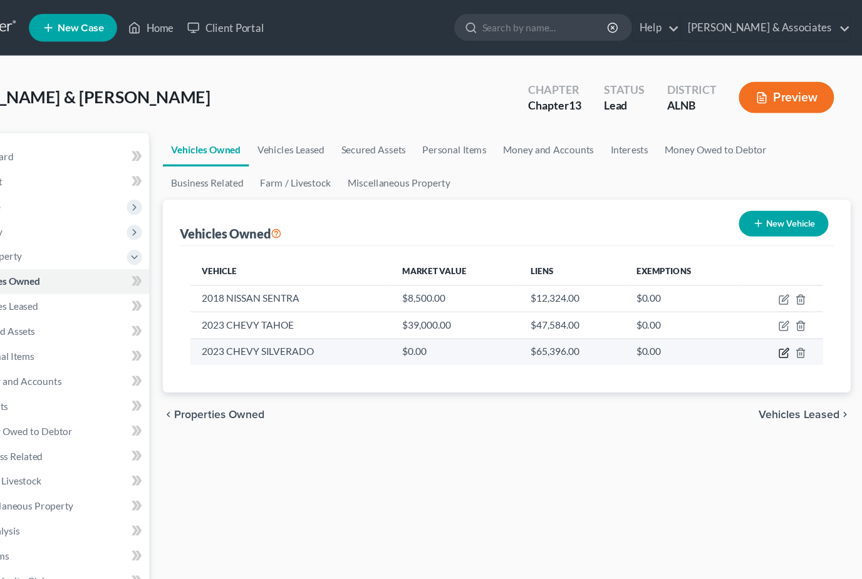
click at [781, 319] on icon "button" at bounding box center [786, 319] width 10 height 10
select select "0"
select select "3"
select select "1"
select select "2"
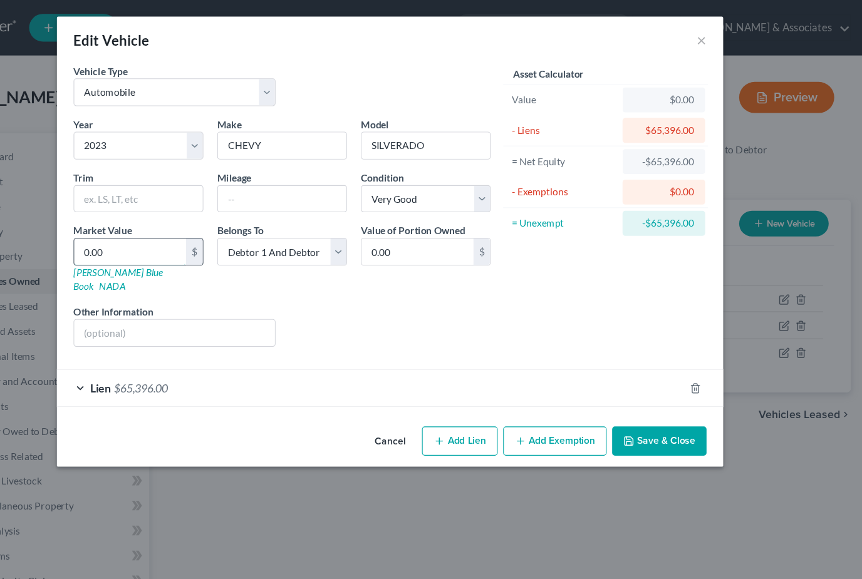
click at [146, 235] on input "0.00" at bounding box center [196, 227] width 101 height 24
type input "5"
type input "5.00"
type input "58"
type input "58.00"
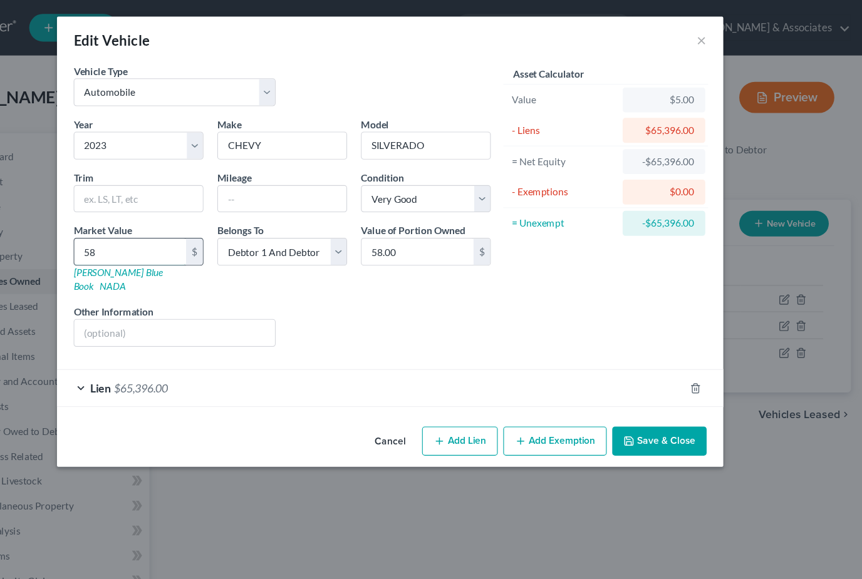
type input "580"
type input "580.00"
type input "5800"
type input "5,800.00"
type input "5,8000"
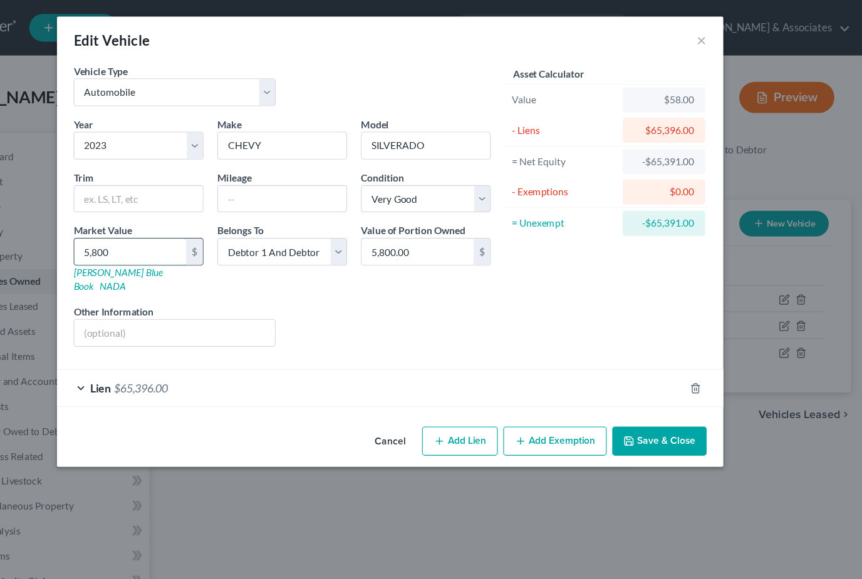
type input "58,000.00"
type input "58,000"
click at [631, 388] on button "Save & Close" at bounding box center [673, 398] width 85 height 26
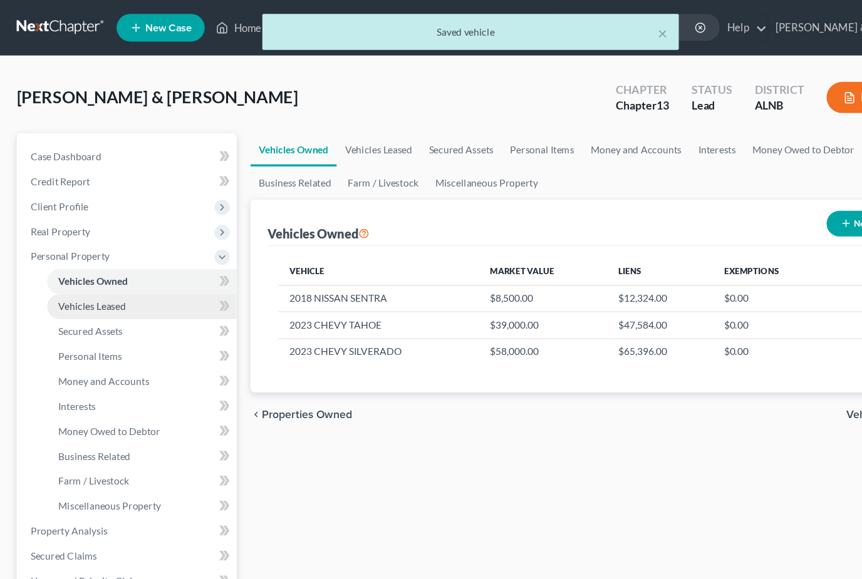
click at [123, 275] on link "Vehicles Leased" at bounding box center [128, 277] width 171 height 23
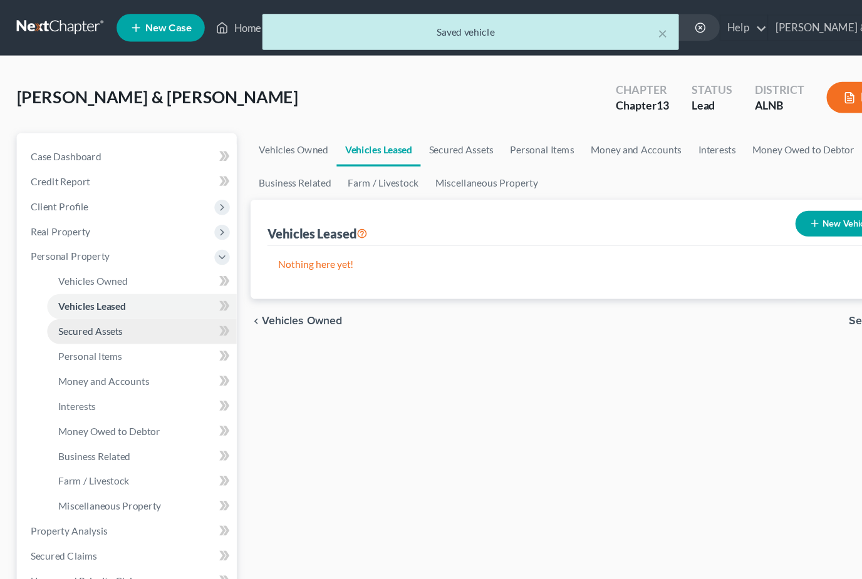
click at [115, 291] on link "Secured Assets" at bounding box center [128, 299] width 171 height 23
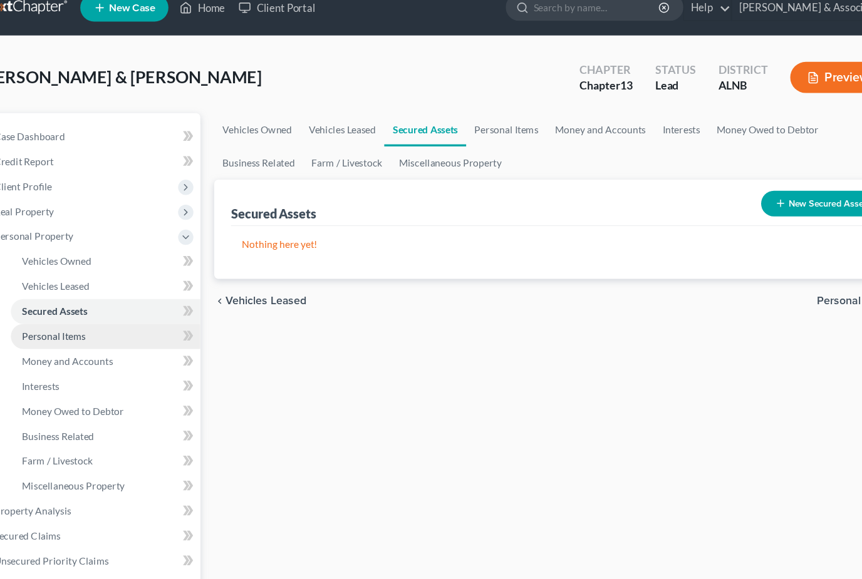
click at [103, 311] on link "Personal Items" at bounding box center [128, 322] width 171 height 23
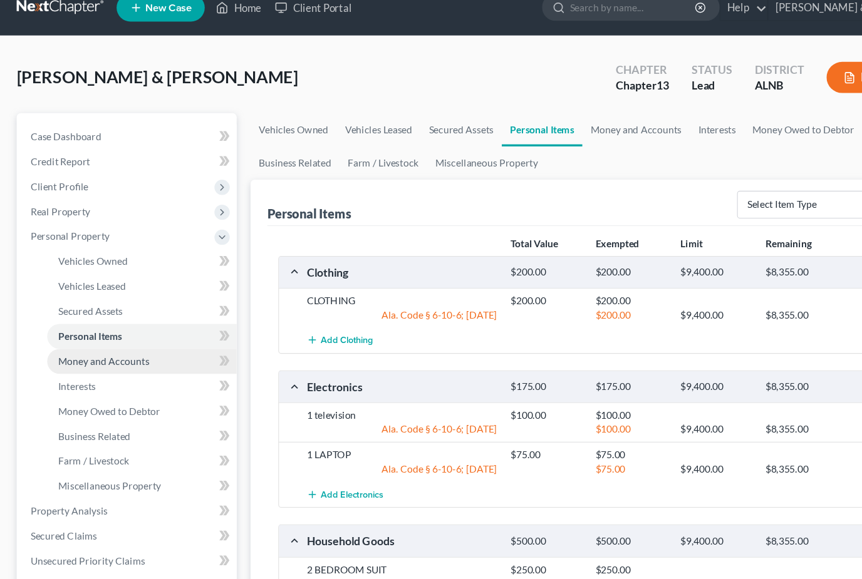
click at [108, 333] on link "Money and Accounts" at bounding box center [128, 344] width 171 height 23
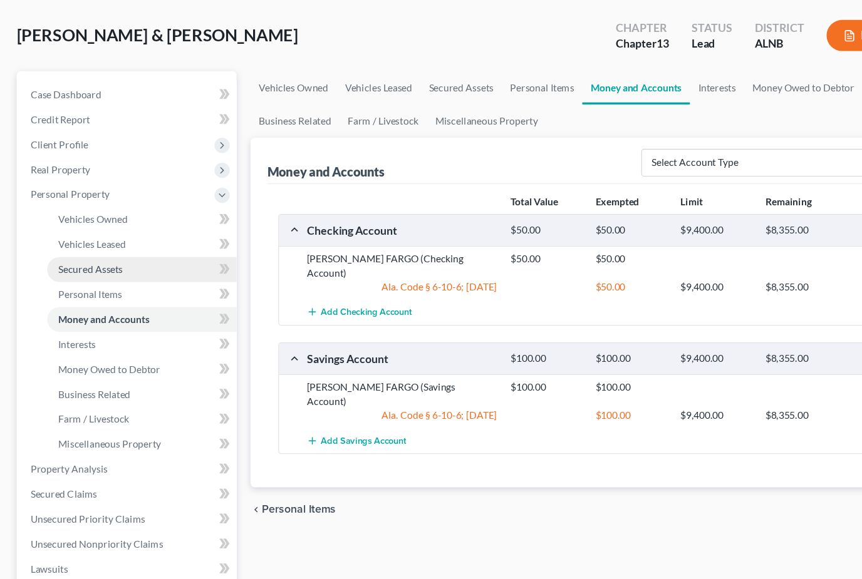
scroll to position [44, 0]
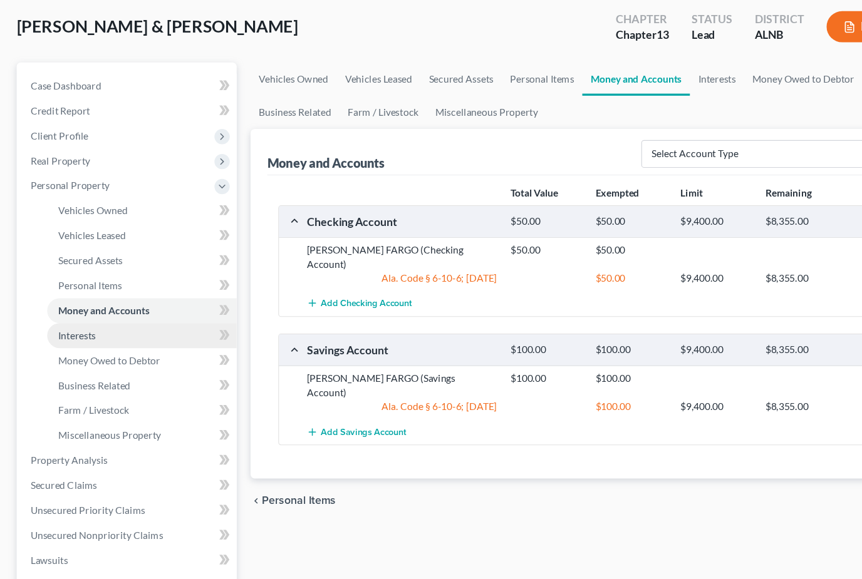
click at [73, 312] on link "Interests" at bounding box center [128, 323] width 171 height 23
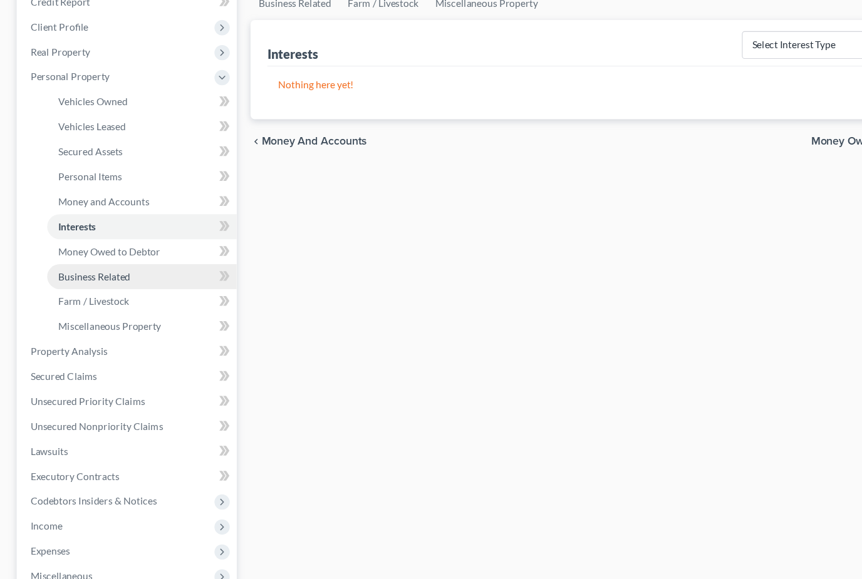
click at [79, 259] on link "Business Related" at bounding box center [128, 270] width 171 height 23
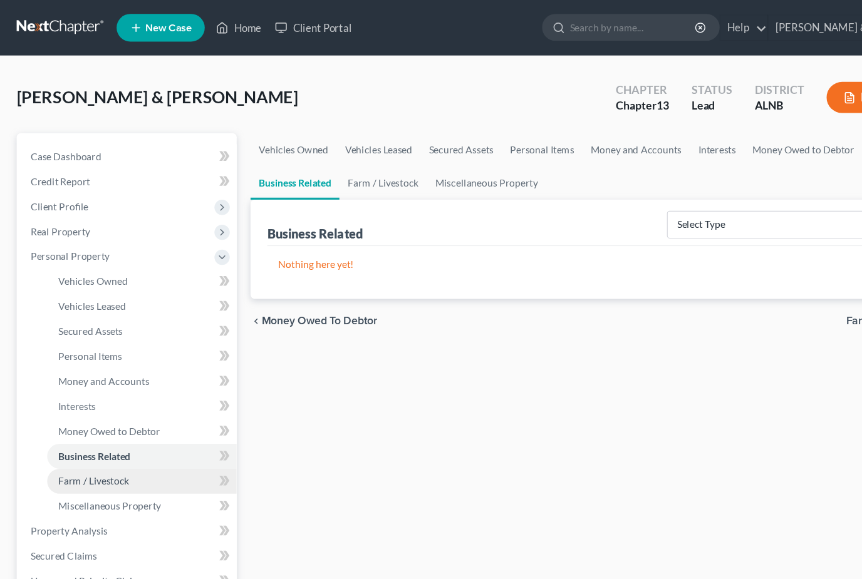
click at [106, 423] on link "Farm / Livestock" at bounding box center [128, 434] width 171 height 23
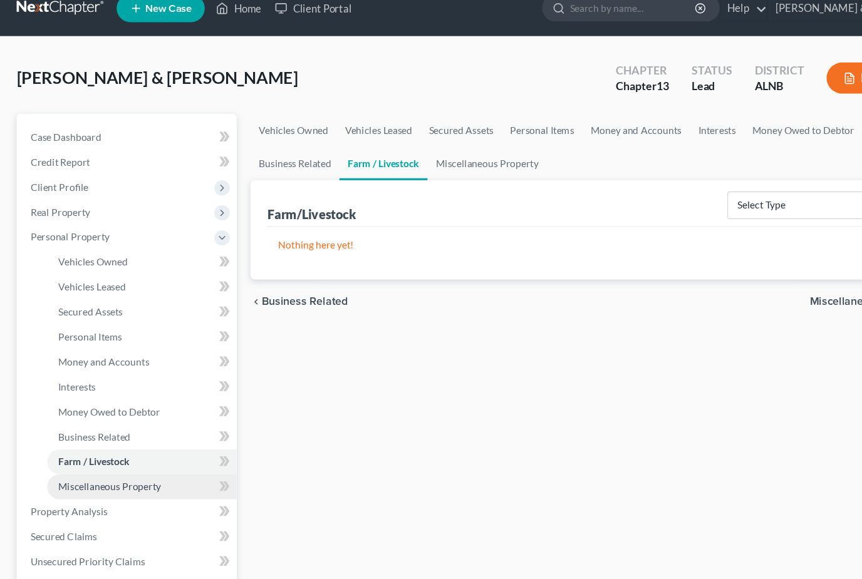
click at [123, 446] on link "Miscellaneous Property" at bounding box center [128, 457] width 171 height 23
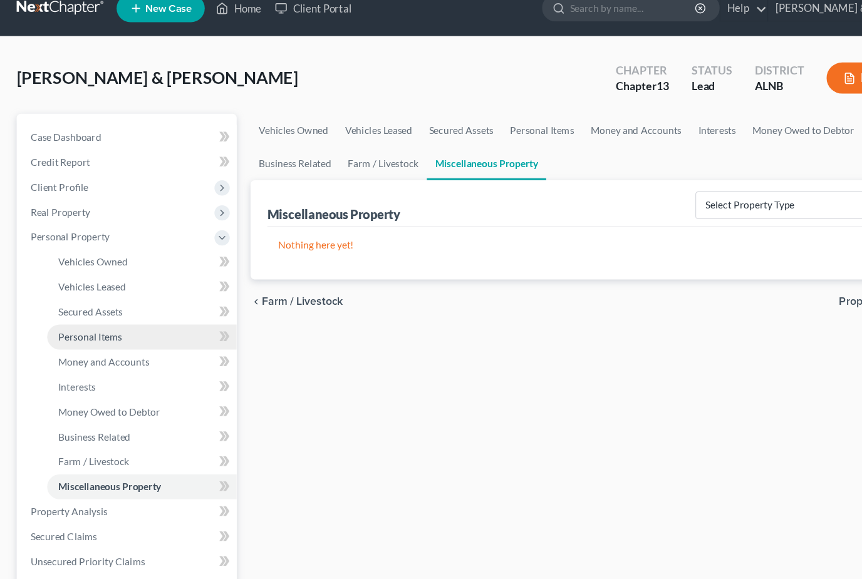
click at [125, 311] on link "Personal Items" at bounding box center [128, 322] width 171 height 23
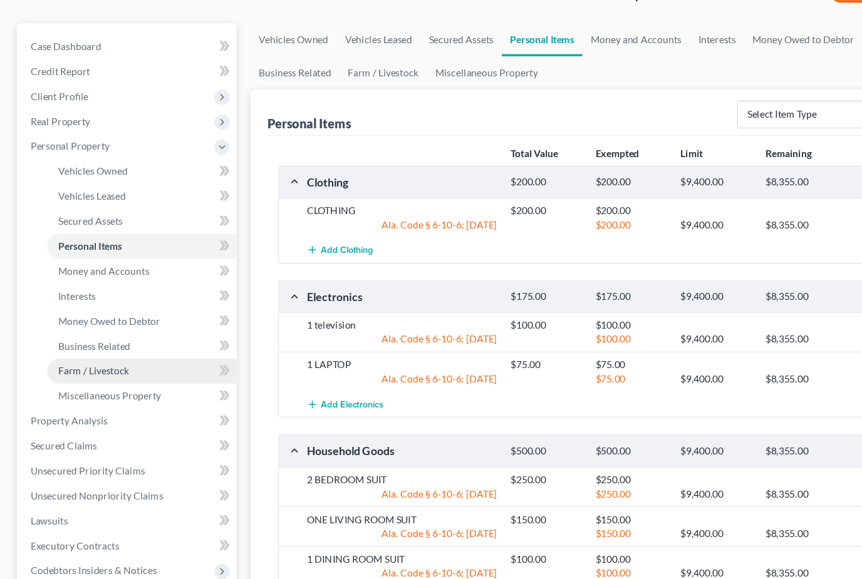
scroll to position [92, 0]
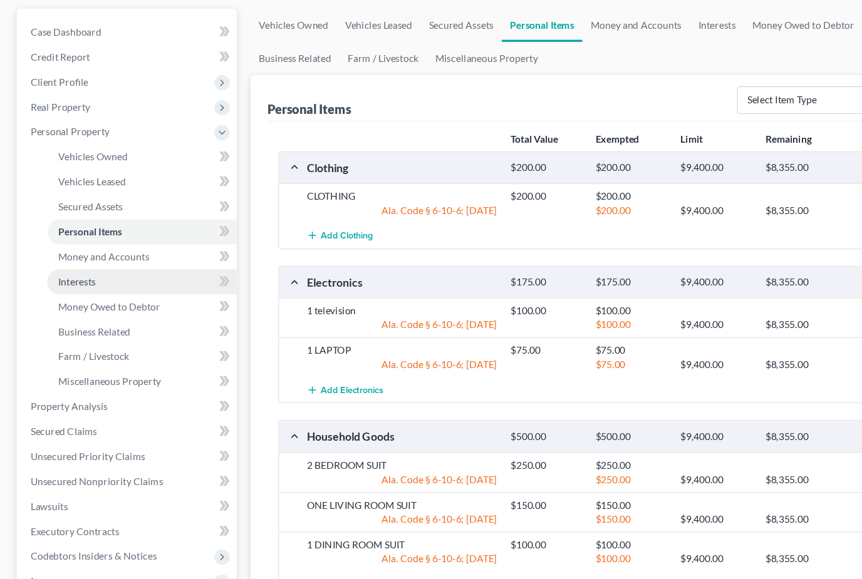
click at [132, 264] on link "Interests" at bounding box center [128, 275] width 171 height 23
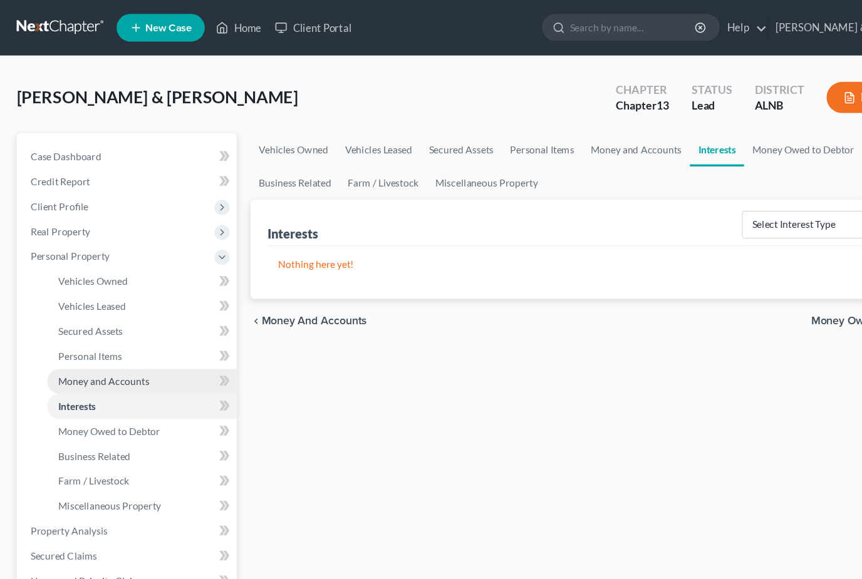
click at [112, 347] on span "Money and Accounts" at bounding box center [94, 344] width 82 height 11
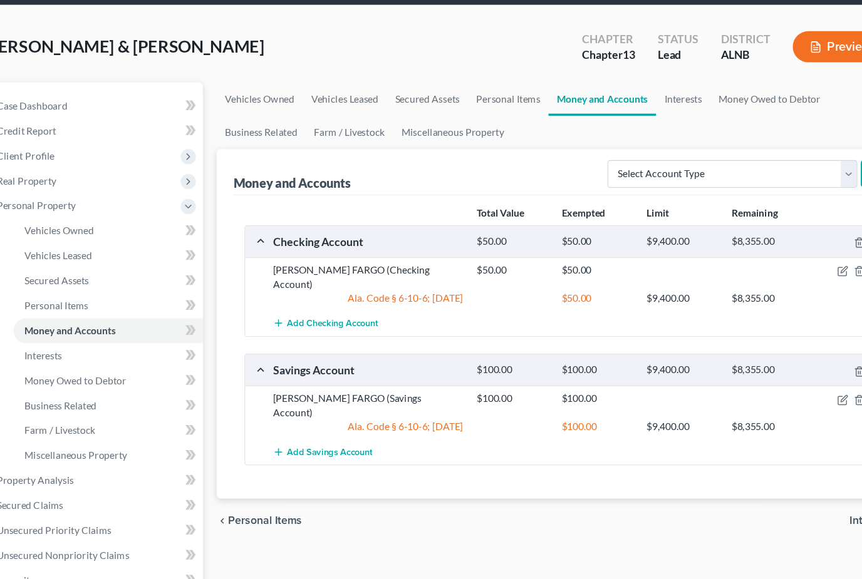
scroll to position [28, 0]
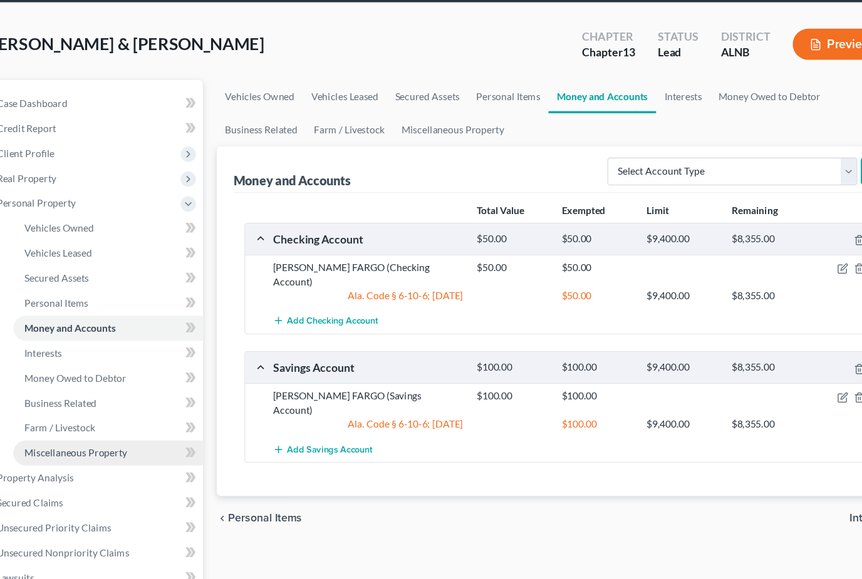
click at [71, 424] on span "Miscellaneous Property" at bounding box center [99, 429] width 93 height 11
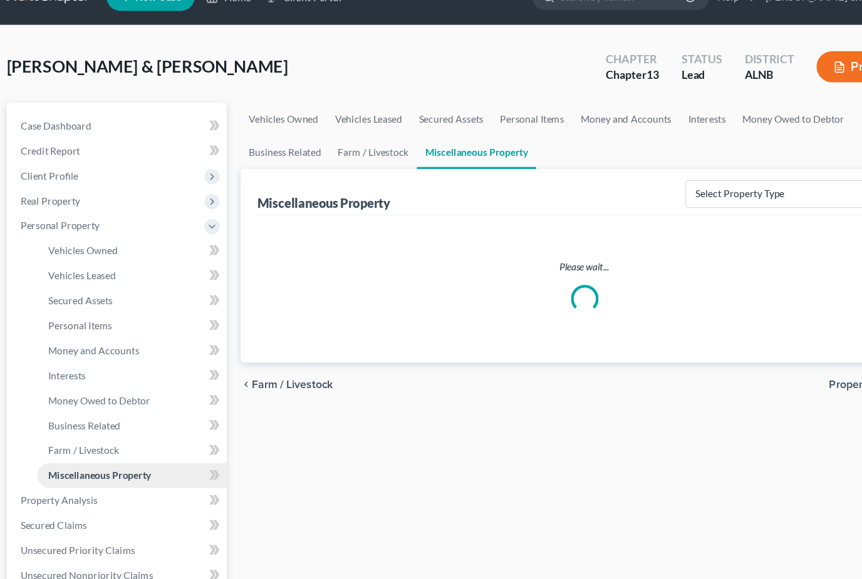
scroll to position [14, 0]
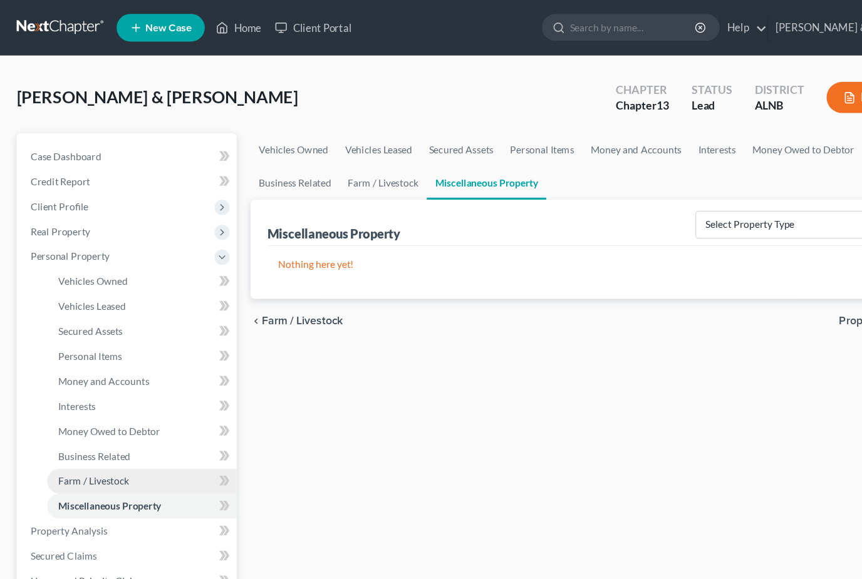
click at [69, 434] on span "Farm / Livestock" at bounding box center [85, 434] width 64 height 11
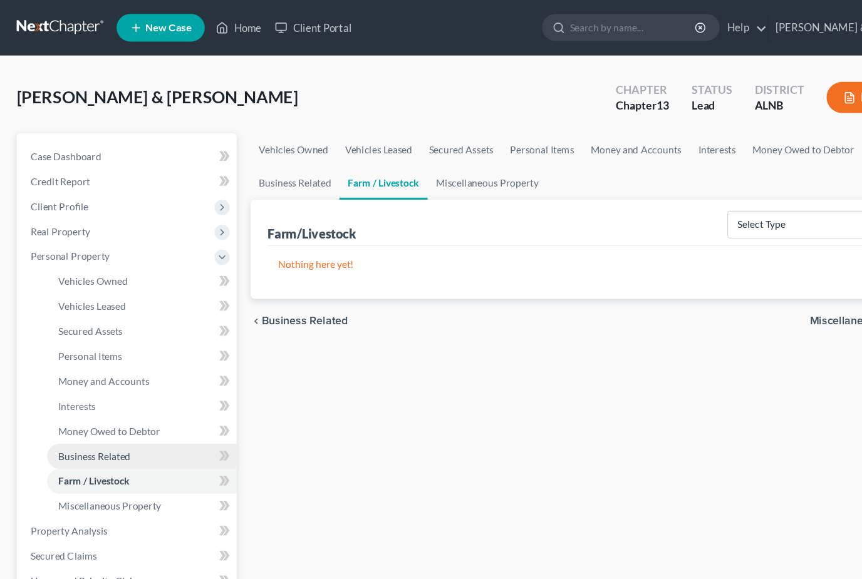
click at [85, 414] on span "Business Related" at bounding box center [85, 411] width 65 height 11
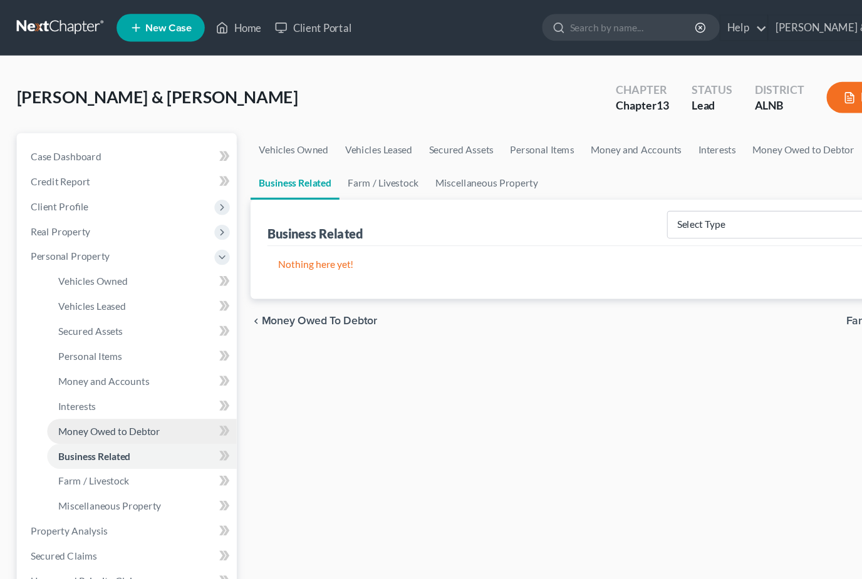
click at [118, 389] on span "Money Owed to Debtor" at bounding box center [99, 389] width 92 height 11
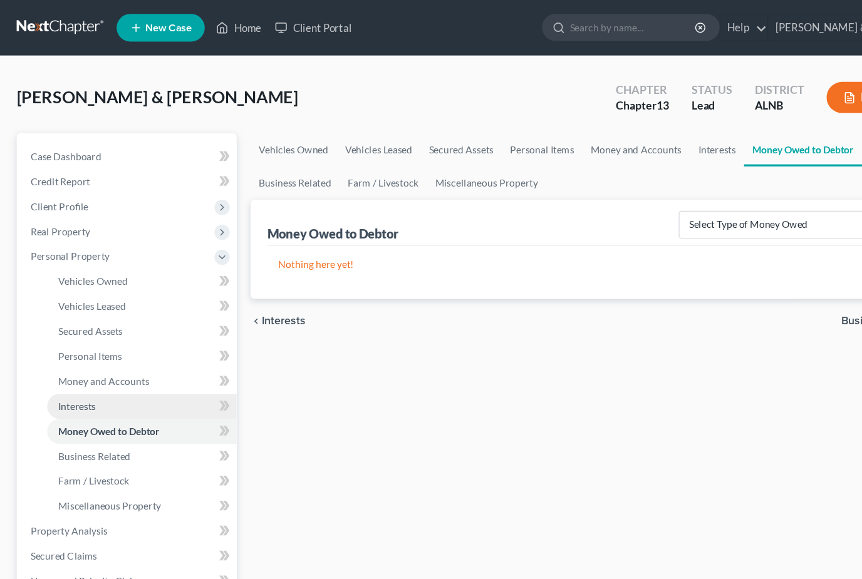
click at [101, 373] on link "Interests" at bounding box center [128, 367] width 171 height 23
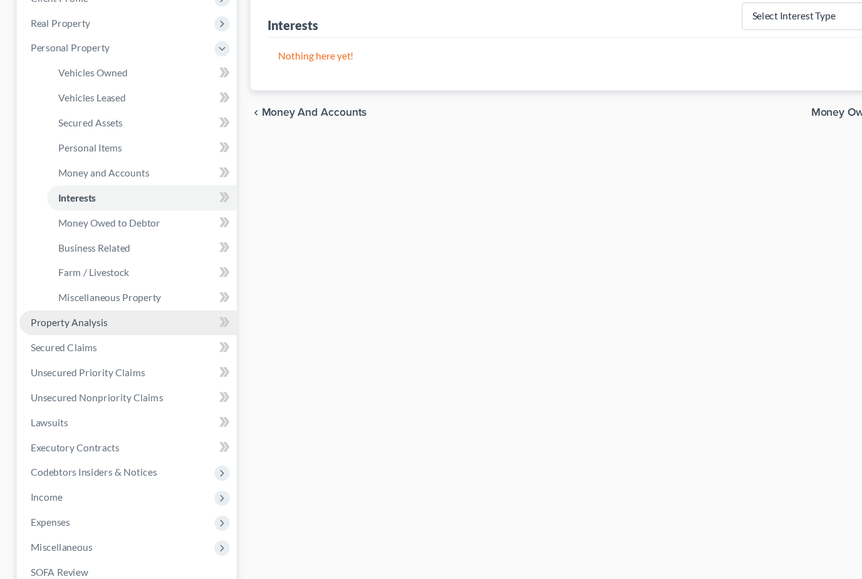
click at [77, 301] on link "Property Analysis" at bounding box center [116, 312] width 196 height 23
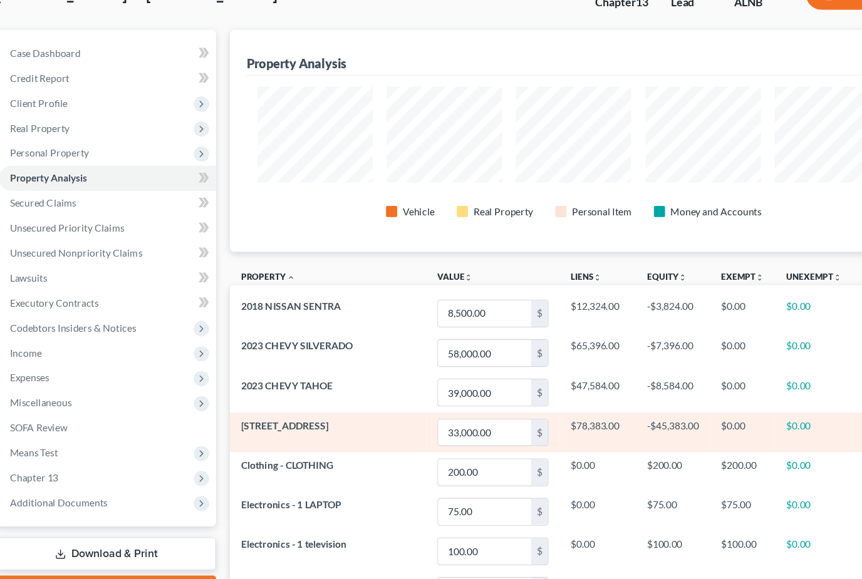
scroll to position [109, 0]
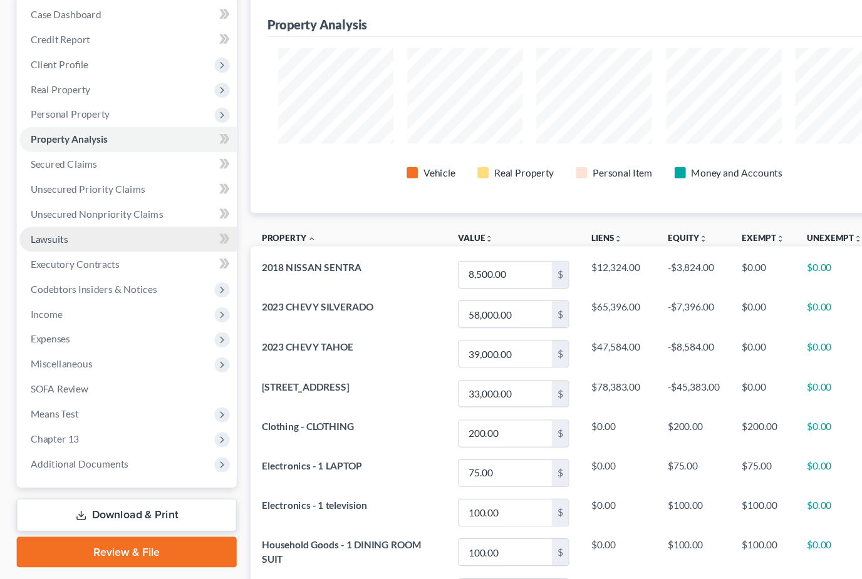
click at [61, 224] on link "Lawsuits" at bounding box center [116, 235] width 196 height 23
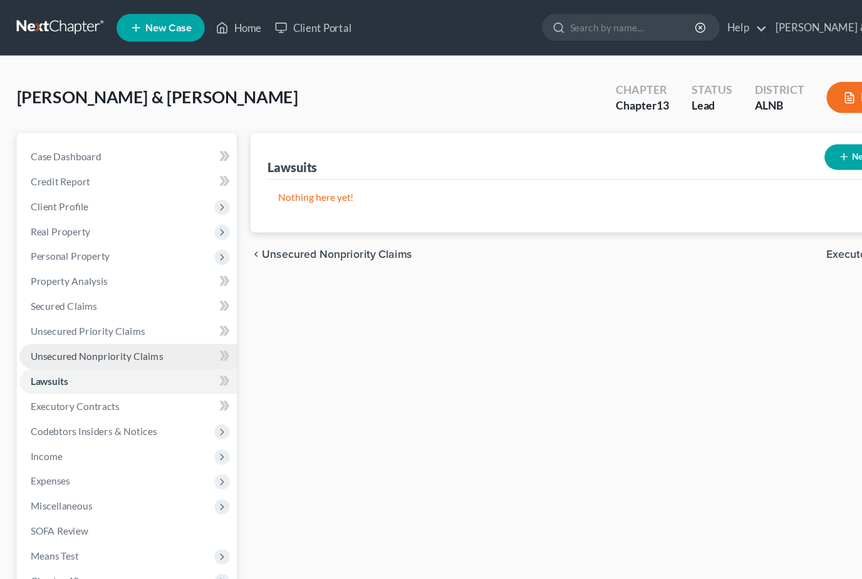
click at [79, 319] on span "Unsecured Nonpriority Claims" at bounding box center [88, 321] width 120 height 11
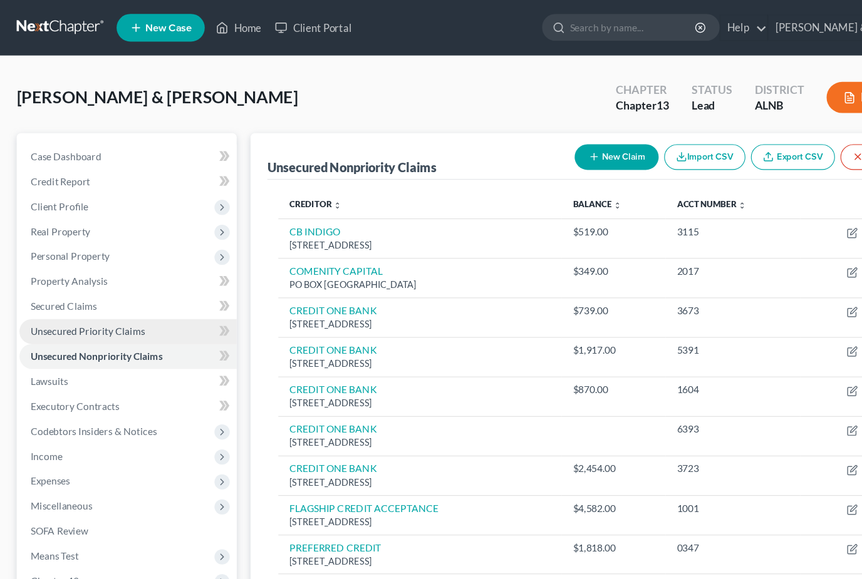
click at [83, 300] on span "Unsecured Priority Claims" at bounding box center [79, 299] width 103 height 11
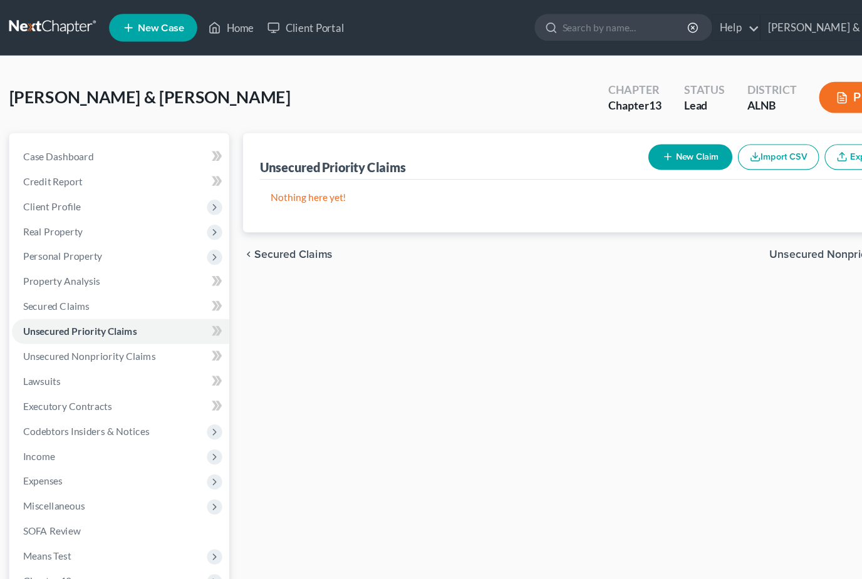
click at [611, 143] on button "New Claim" at bounding box center [630, 141] width 76 height 23
select select "2"
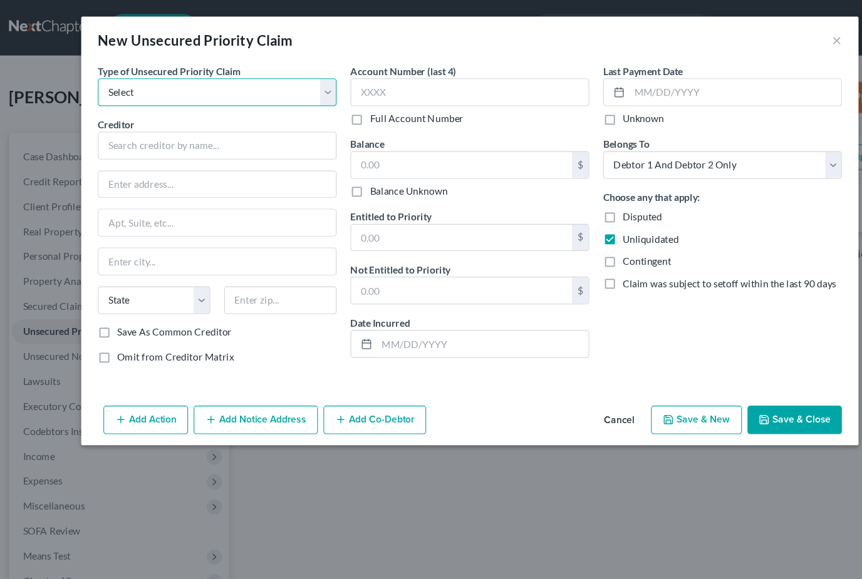
select select "0"
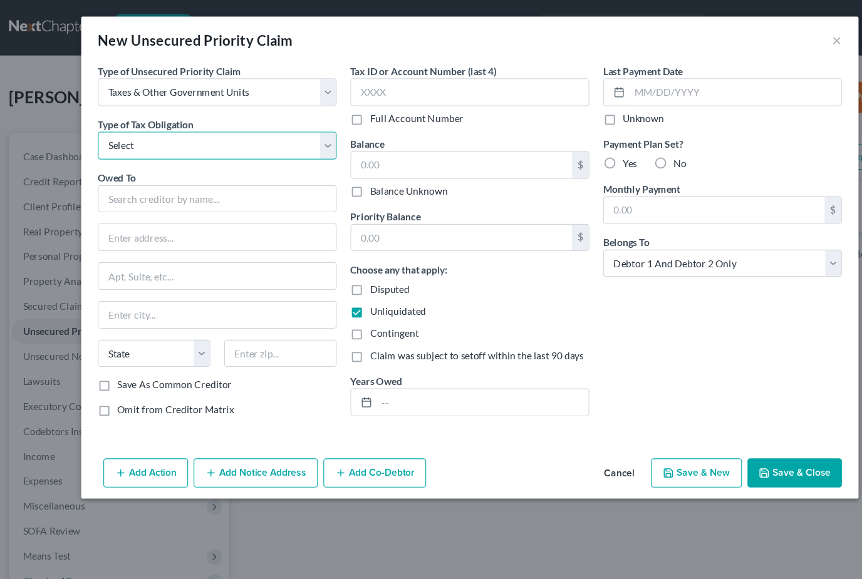
select select "2"
click at [173, 184] on input "text" at bounding box center [202, 179] width 215 height 25
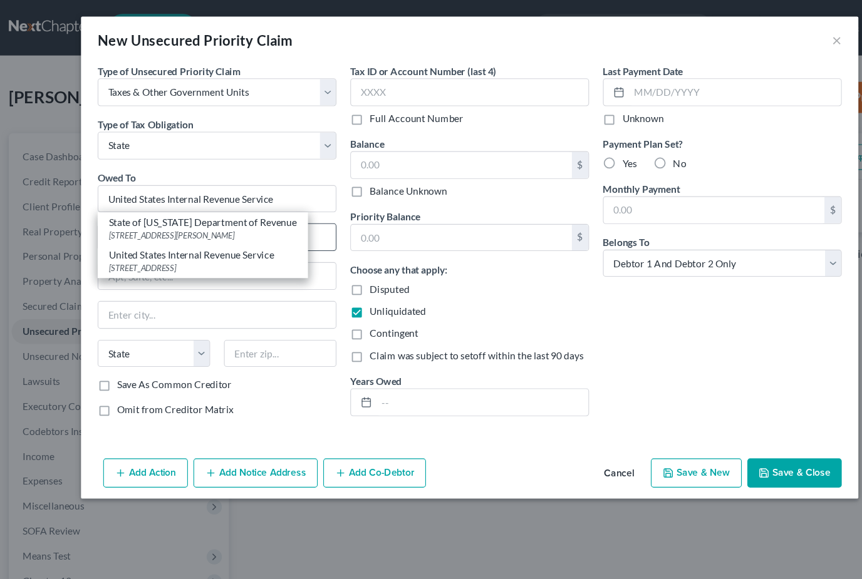
click at [154, 202] on div "State of Alabama Department of Revenue" at bounding box center [190, 201] width 170 height 13
type input "State of Alabama Department of Revenue"
type input "50 North Ripley Street"
type input "Montgomery"
select select "0"
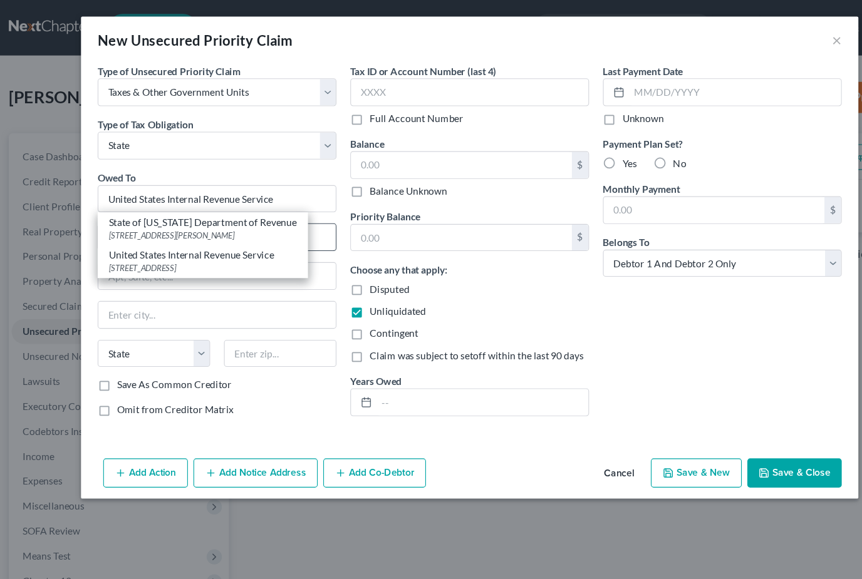
type input "36132"
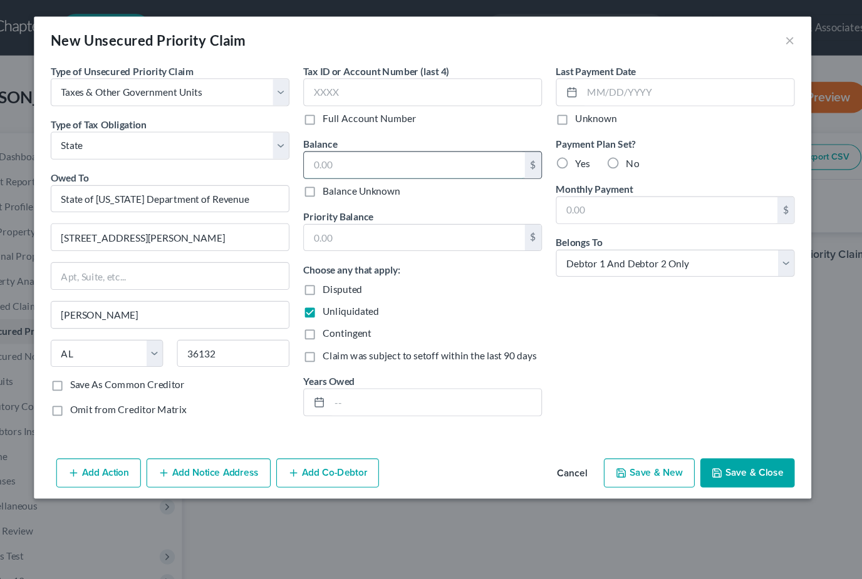
click at [329, 150] on input "text" at bounding box center [423, 149] width 199 height 24
type input "1,500"
click at [552, 197] on input "text" at bounding box center [651, 190] width 199 height 24
type input "100"
click at [681, 422] on button "Save & Close" at bounding box center [723, 427] width 85 height 26
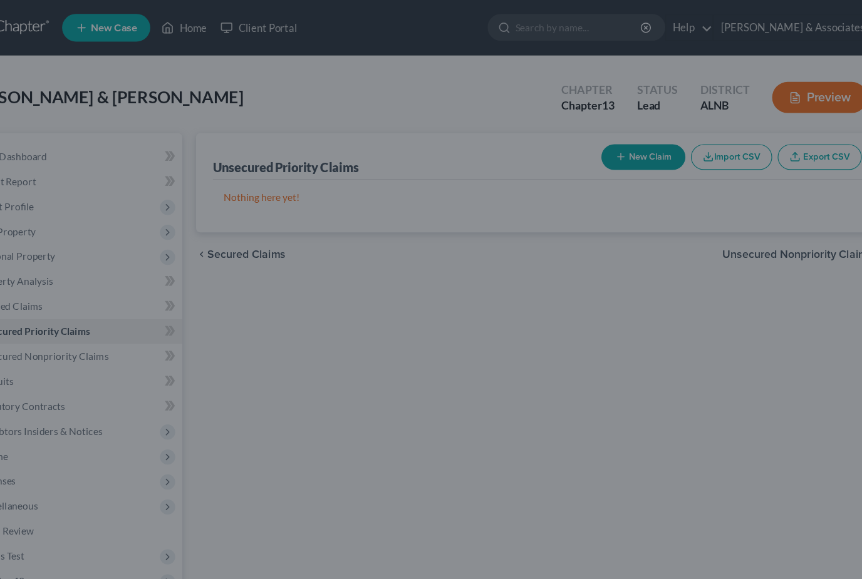
type input "1,500.00"
type input "100.00"
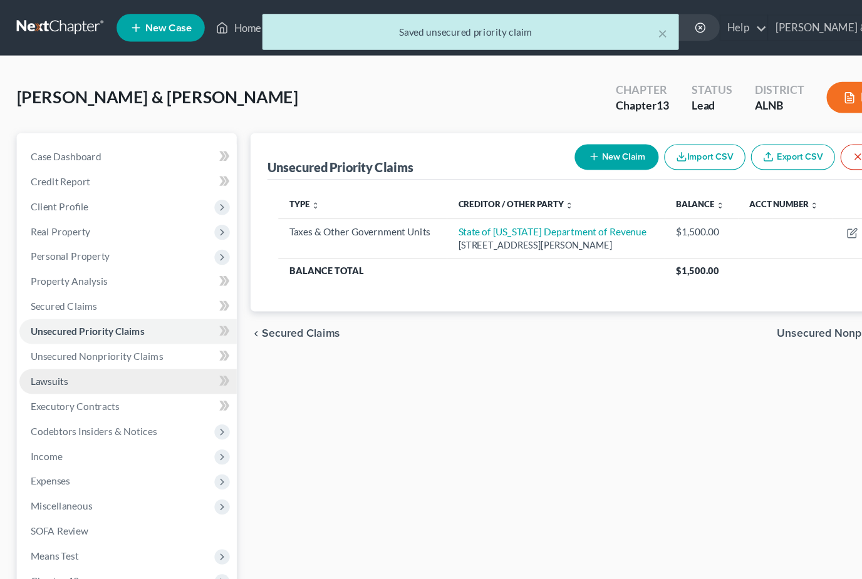
click at [39, 339] on span "Lawsuits" at bounding box center [45, 344] width 34 height 11
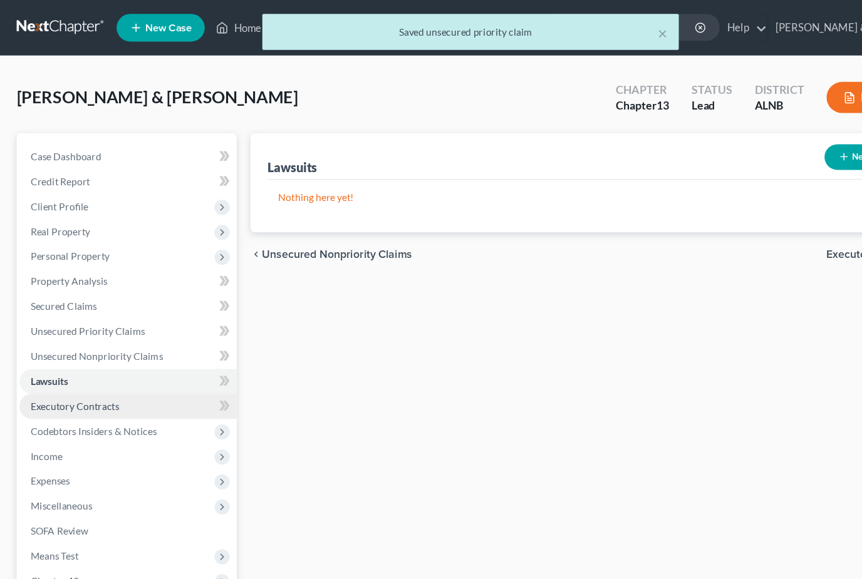
click at [48, 376] on link "Executory Contracts" at bounding box center [116, 367] width 196 height 23
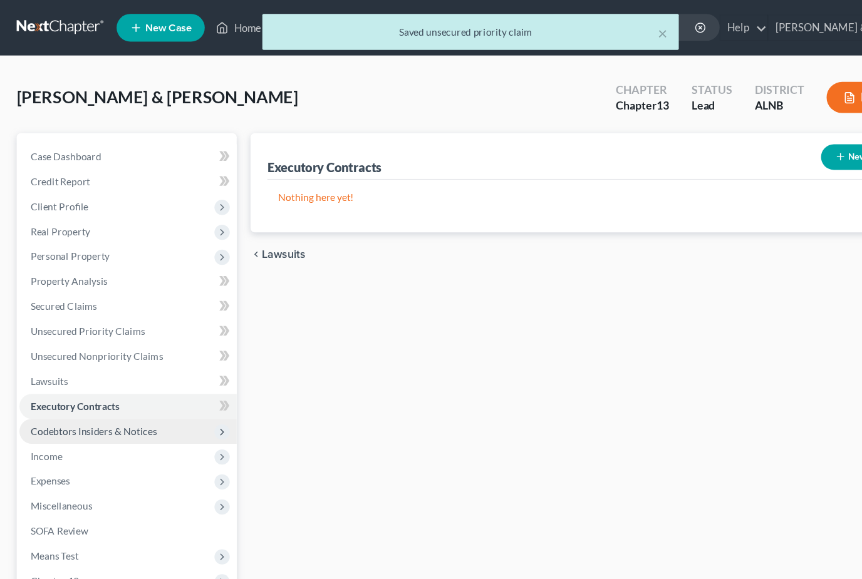
click at [48, 388] on span "Codebtors Insiders & Notices" at bounding box center [85, 389] width 114 height 11
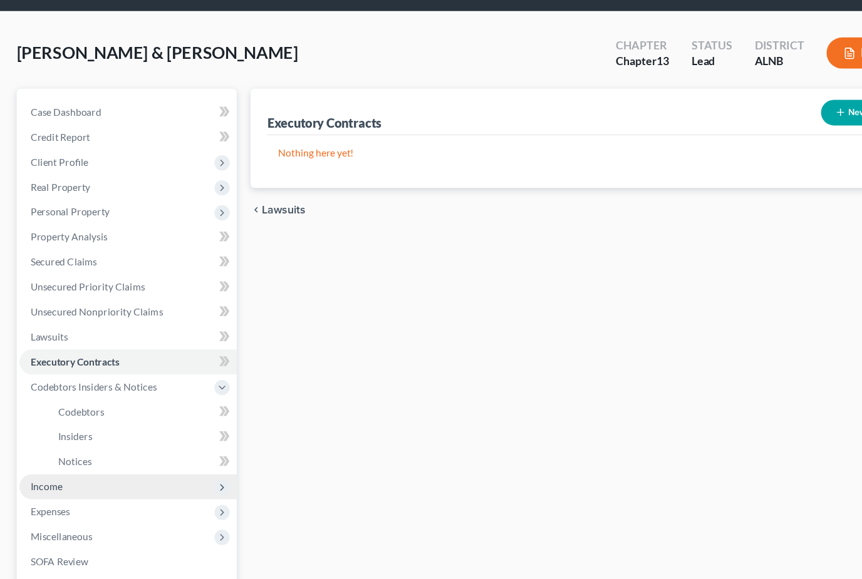
click at [43, 454] on span "Income" at bounding box center [42, 459] width 29 height 11
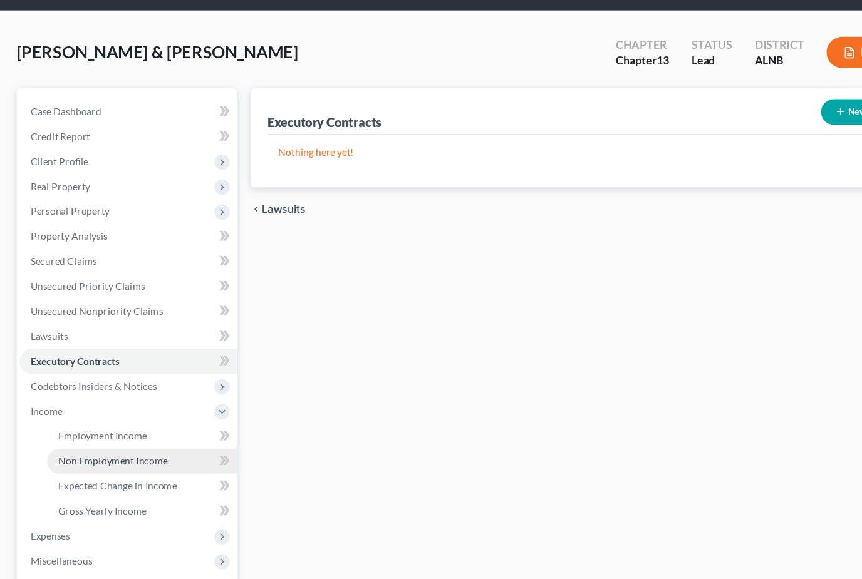
click at [91, 425] on link "Non Employment Income" at bounding box center [128, 436] width 171 height 23
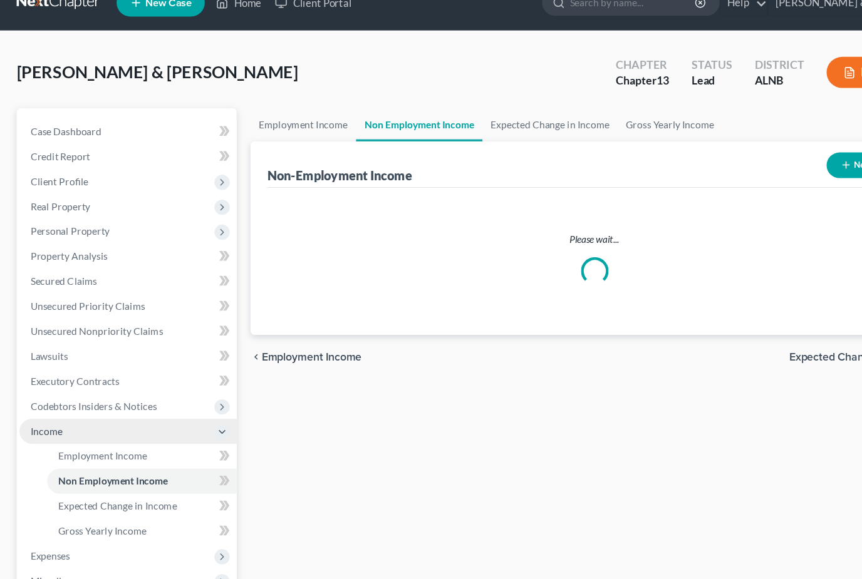
scroll to position [3, 0]
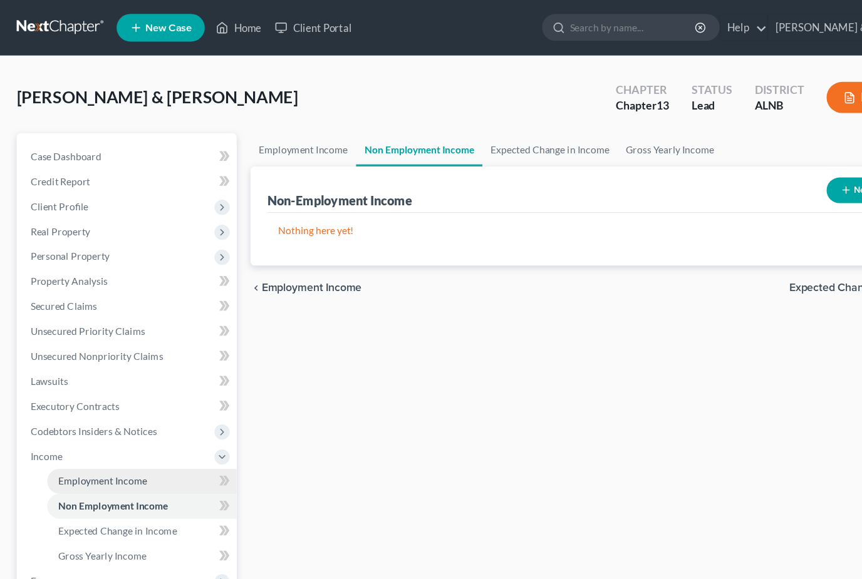
click at [91, 433] on span "Employment Income" at bounding box center [93, 434] width 80 height 11
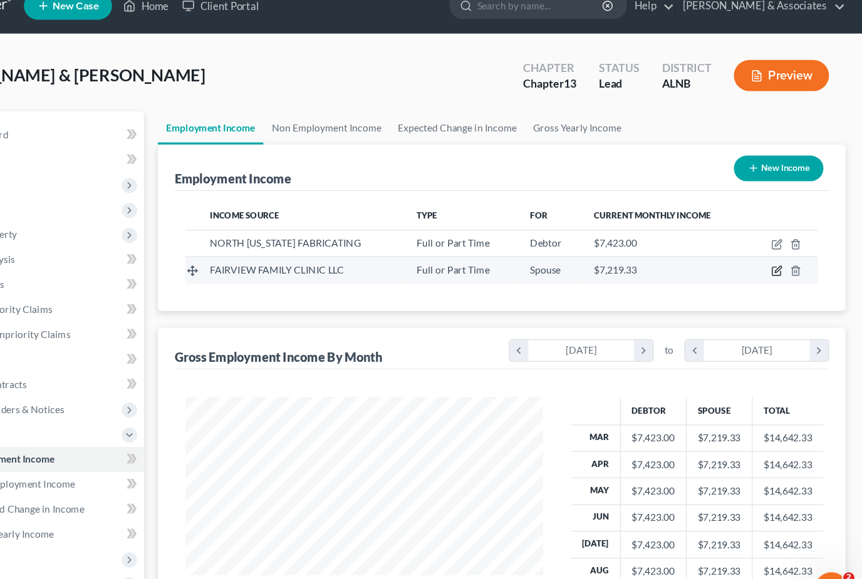
click at [780, 259] on icon "button" at bounding box center [785, 264] width 10 height 10
select select "0"
select select "3"
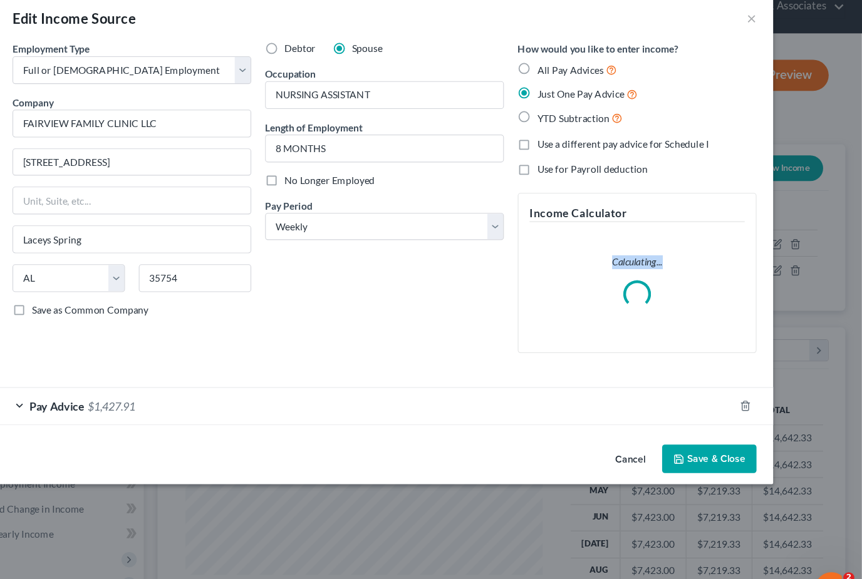
click at [704, 246] on div "Edit Income Source × Employment Type * Select Full or Part Time Employment Self…" at bounding box center [431, 289] width 862 height 579
click at [220, 373] on div "Pay Advice $1,427.91" at bounding box center [413, 386] width 666 height 33
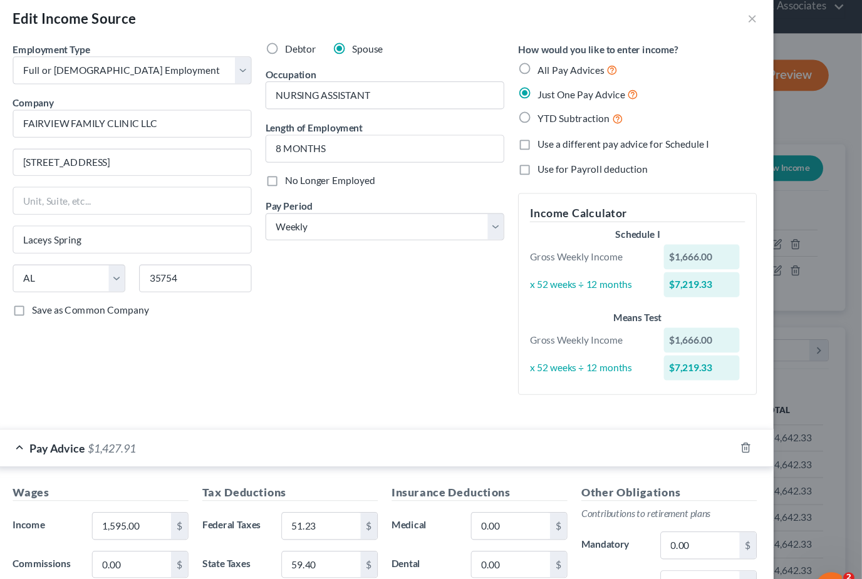
click at [686, 15] on div "Edit Income Source ×" at bounding box center [430, 36] width 701 height 43
click at [758, 29] on button "×" at bounding box center [762, 36] width 9 height 15
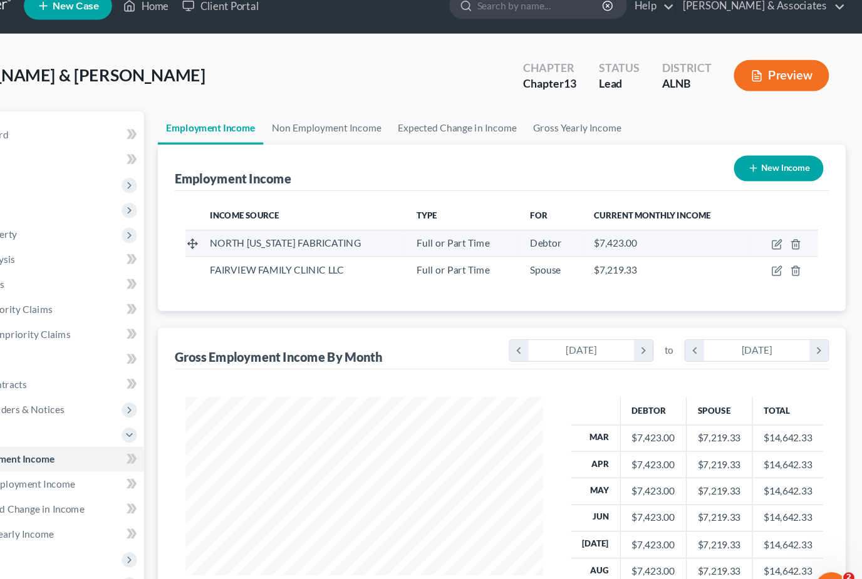
click at [562, 234] on span "Debtor" at bounding box center [576, 239] width 28 height 11
click at [760, 227] on td at bounding box center [791, 239] width 62 height 24
click at [780, 235] on icon "button" at bounding box center [785, 240] width 10 height 10
select select "0"
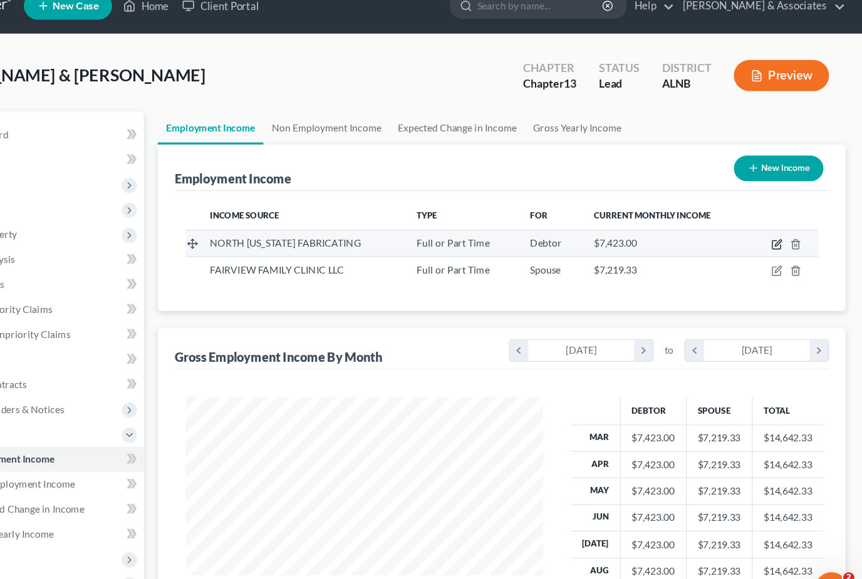
select select "3"
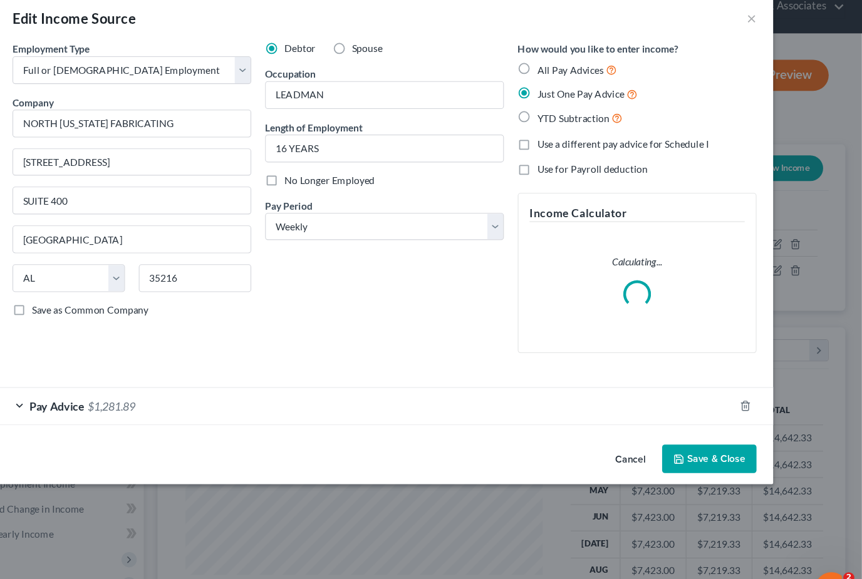
click at [567, 419] on div "Edit Income Source × Employment Type * Select Full or Part Time Employment Self…" at bounding box center [430, 236] width 701 height 442
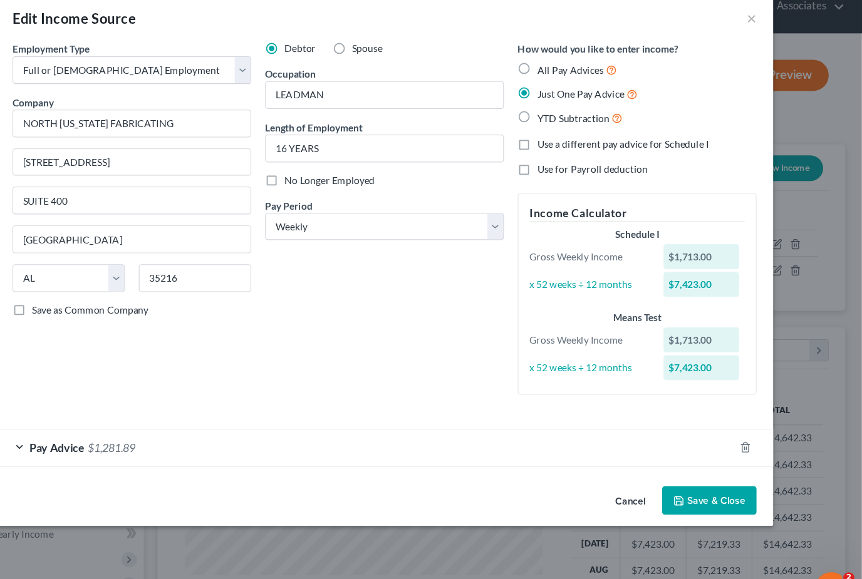
click at [629, 460] on button "Cancel" at bounding box center [653, 472] width 48 height 25
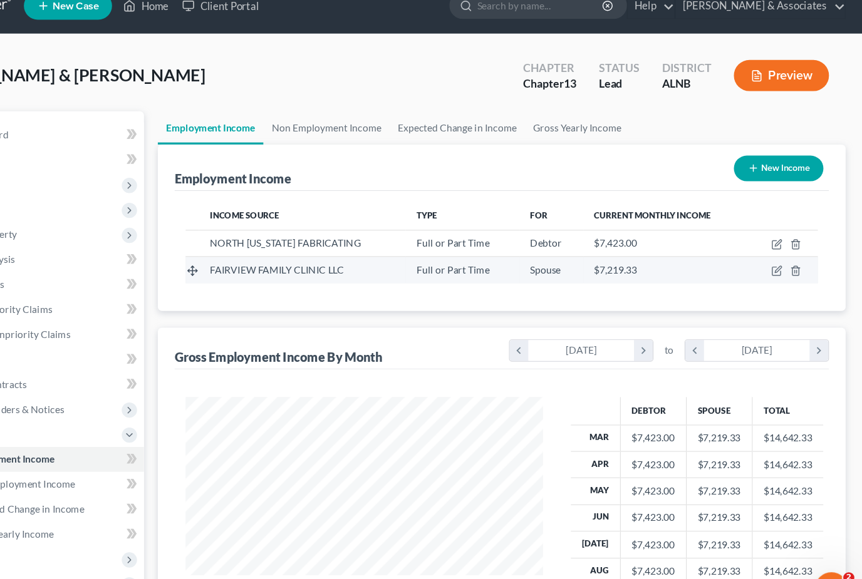
click at [350, 252] on td "FAIRVIEW FAMILY CLINIC LLC" at bounding box center [356, 264] width 187 height 24
click at [783, 260] on icon "button" at bounding box center [786, 263] width 6 height 6
select select "0"
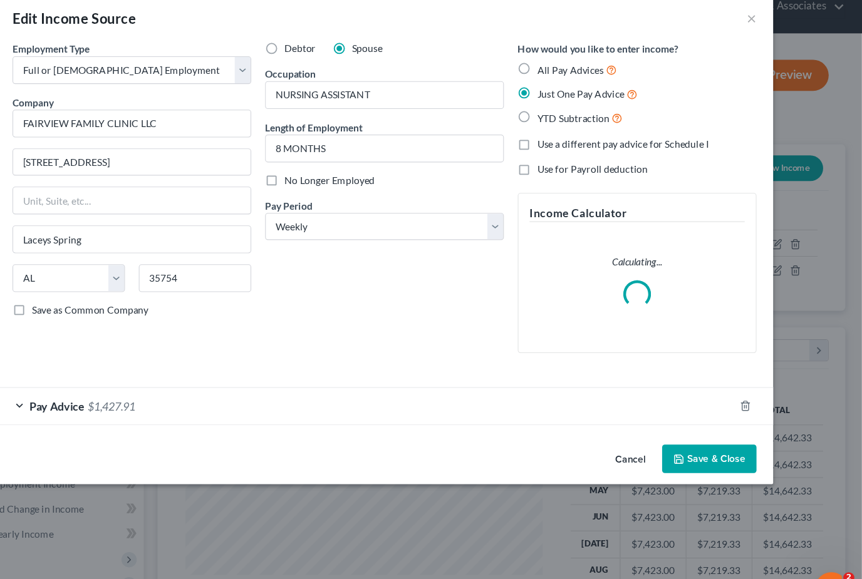
click at [163, 370] on div "Pay Advice $1,427.91" at bounding box center [413, 386] width 666 height 33
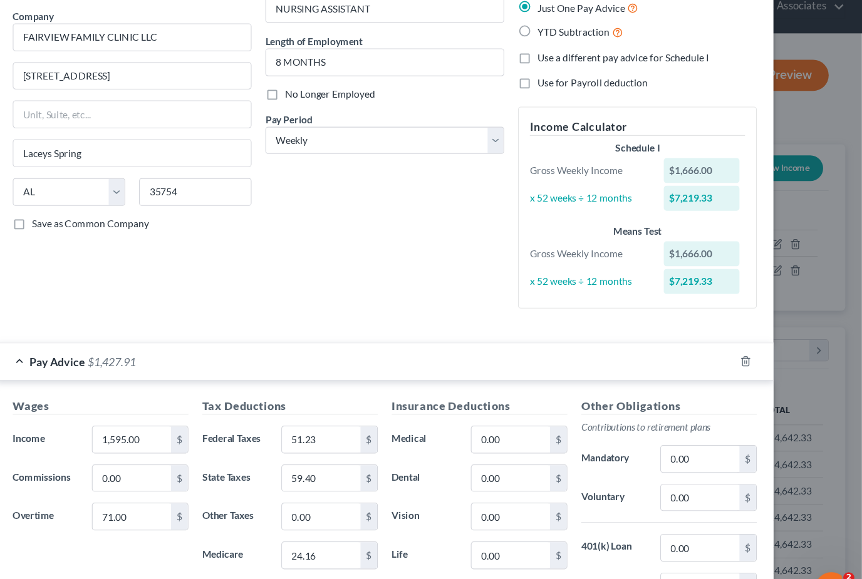
scroll to position [68, 0]
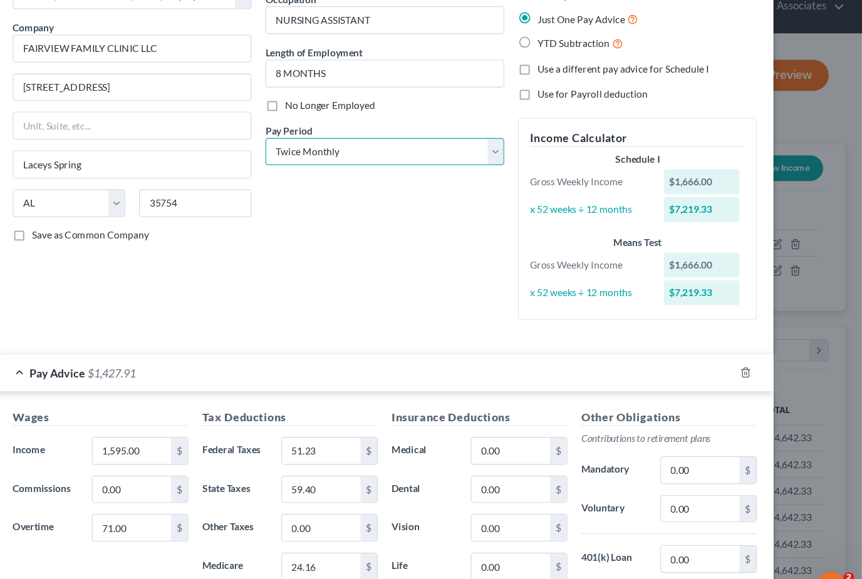
select select "2"
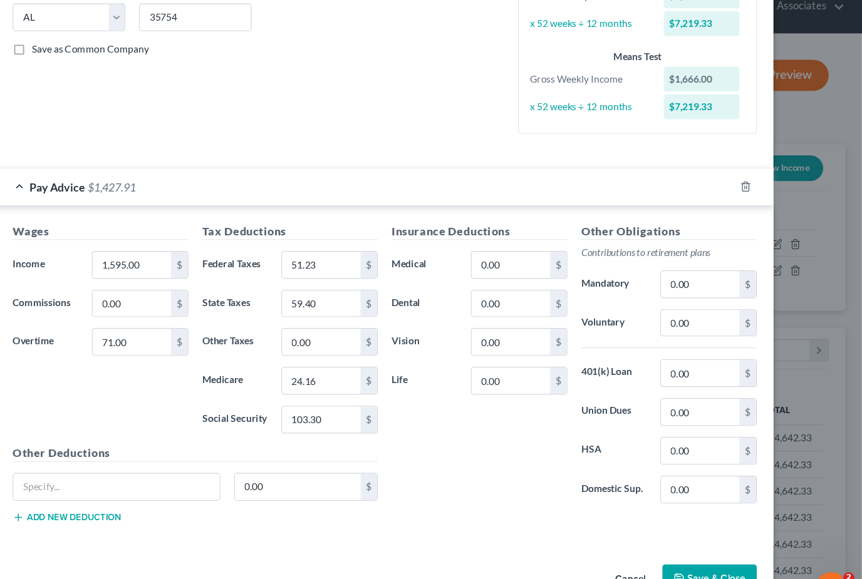
scroll to position [235, 0]
click at [681, 530] on button "Save & Close" at bounding box center [723, 543] width 85 height 26
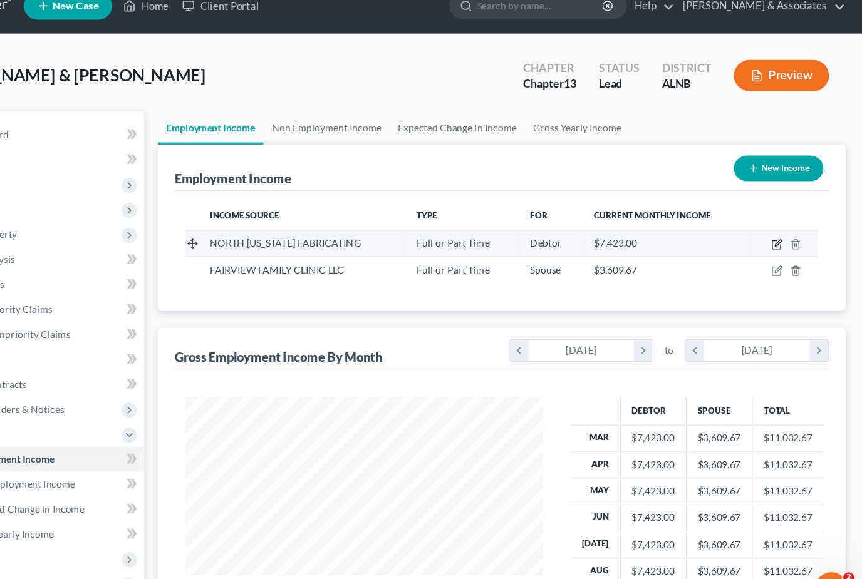
click at [780, 235] on icon "button" at bounding box center [785, 240] width 10 height 10
select select "0"
select select "3"
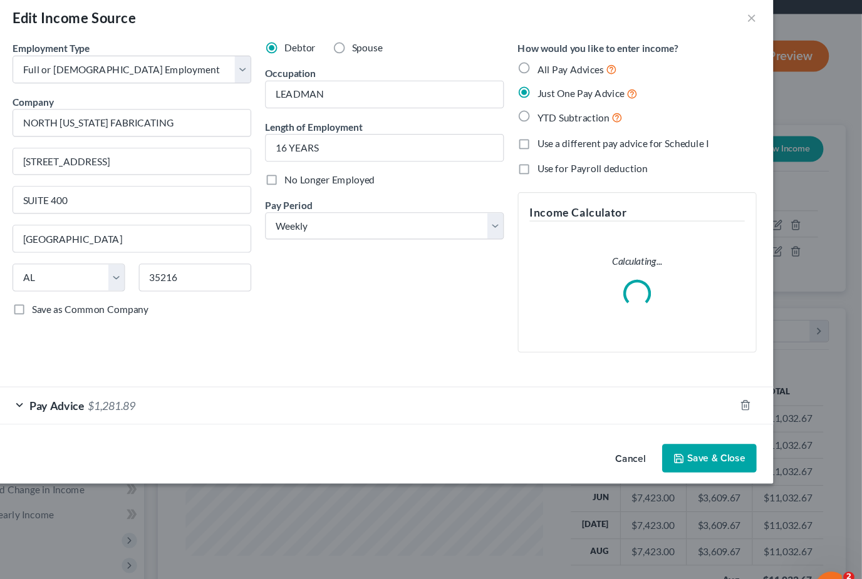
click at [312, 366] on form "Employment Type * Select Full or Part Time Employment Self Employment Company *…" at bounding box center [430, 231] width 671 height 346
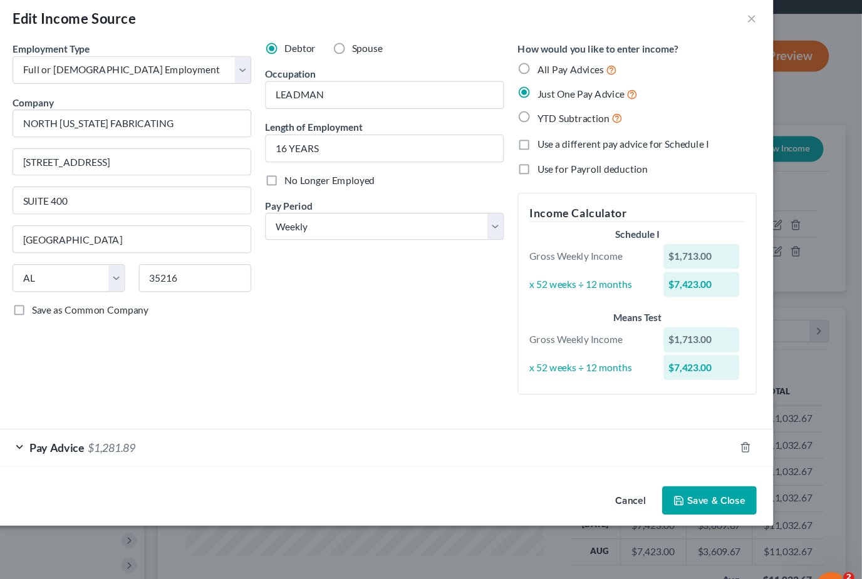
click at [315, 408] on div "Pay Advice $1,281.89" at bounding box center [413, 424] width 666 height 33
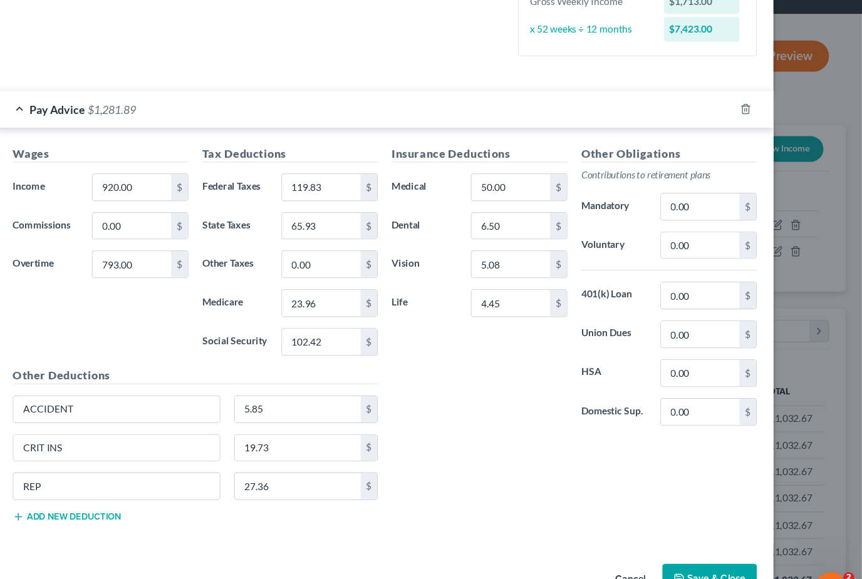
scroll to position [305, 0]
click at [681, 530] on button "Save & Close" at bounding box center [723, 543] width 85 height 26
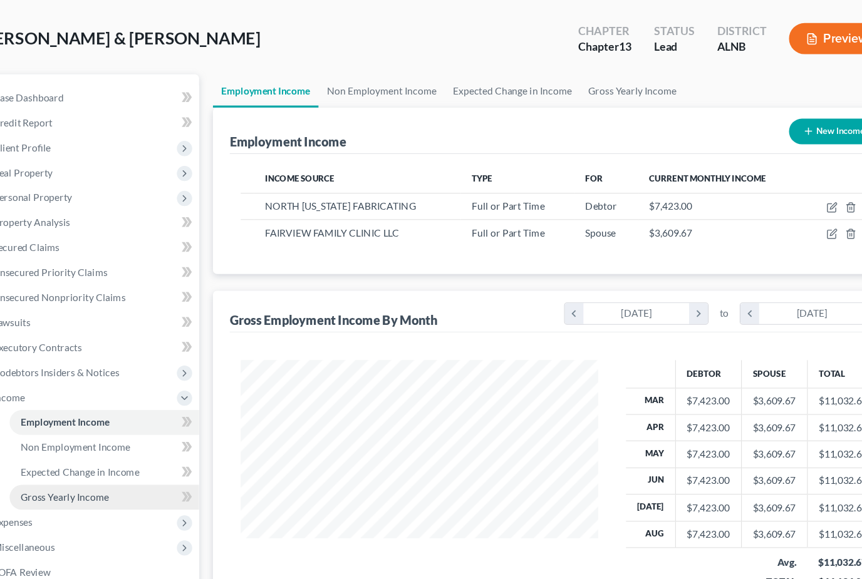
scroll to position [59, 0]
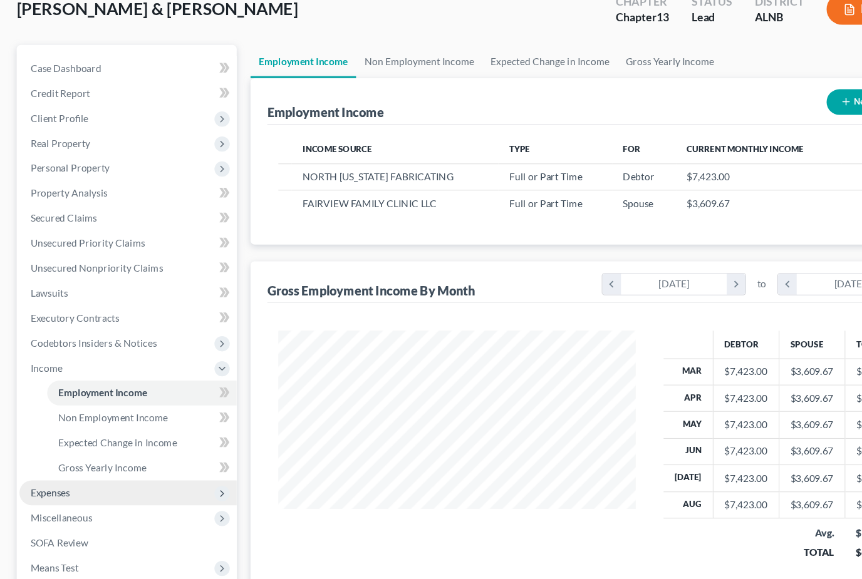
click at [64, 454] on span "Expenses" at bounding box center [116, 465] width 196 height 23
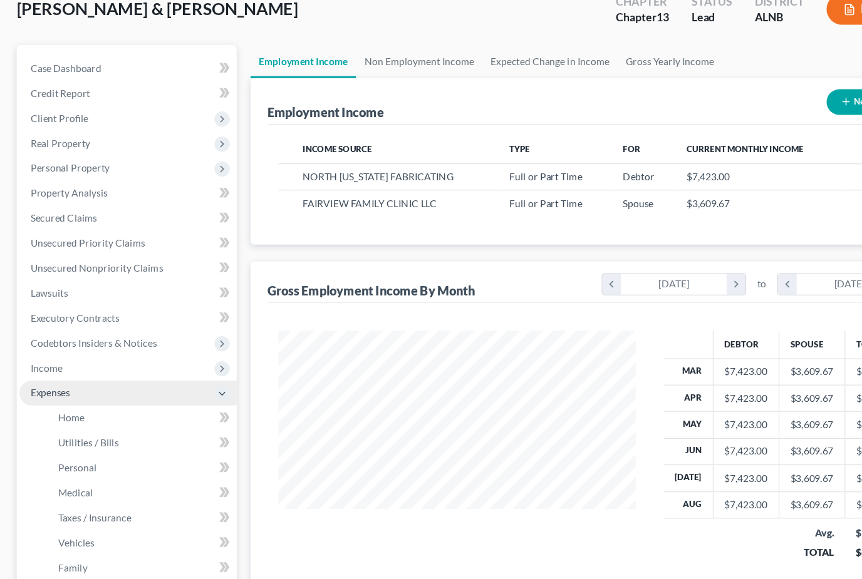
scroll to position [60, 0]
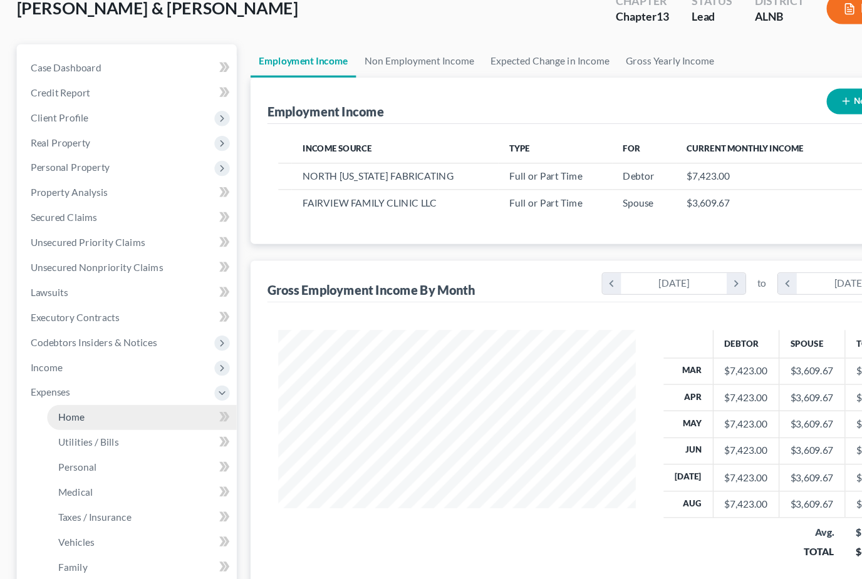
click at [70, 386] on link "Home" at bounding box center [128, 397] width 171 height 23
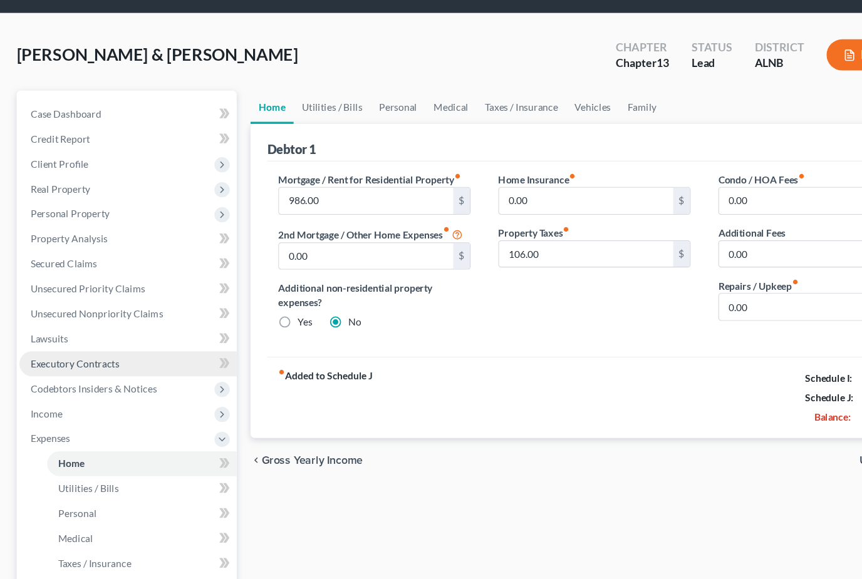
scroll to position [11, 0]
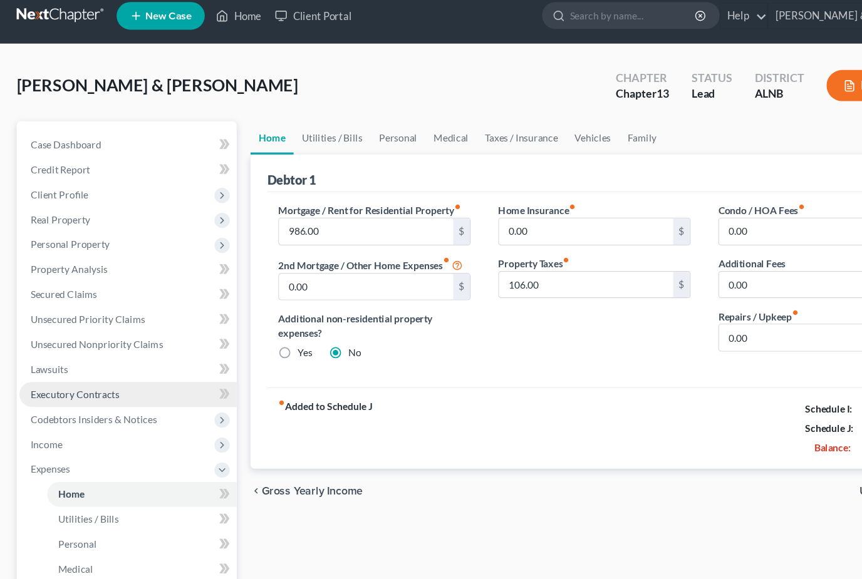
click at [70, 373] on ul "Case Dashboard Payments Invoices Payments Payments Credit Report Client Profile" at bounding box center [116, 413] width 196 height 586
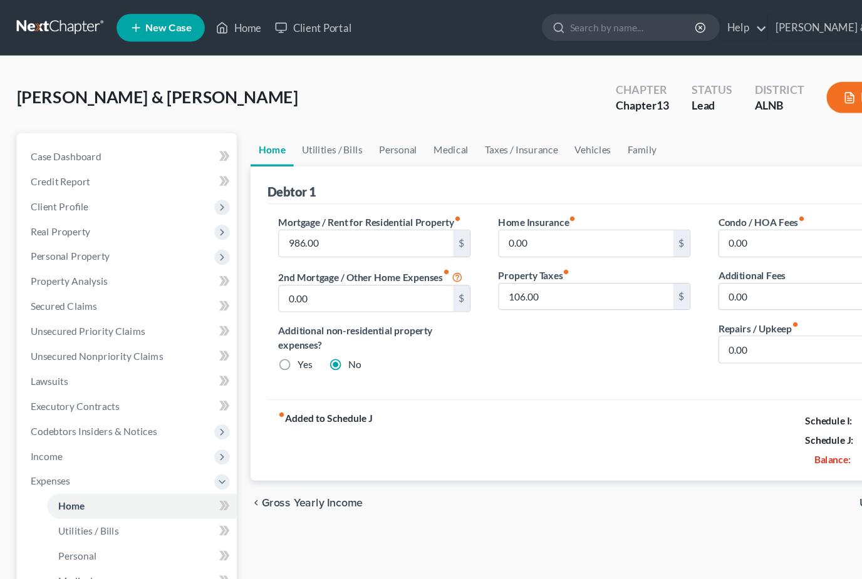
scroll to position [0, 0]
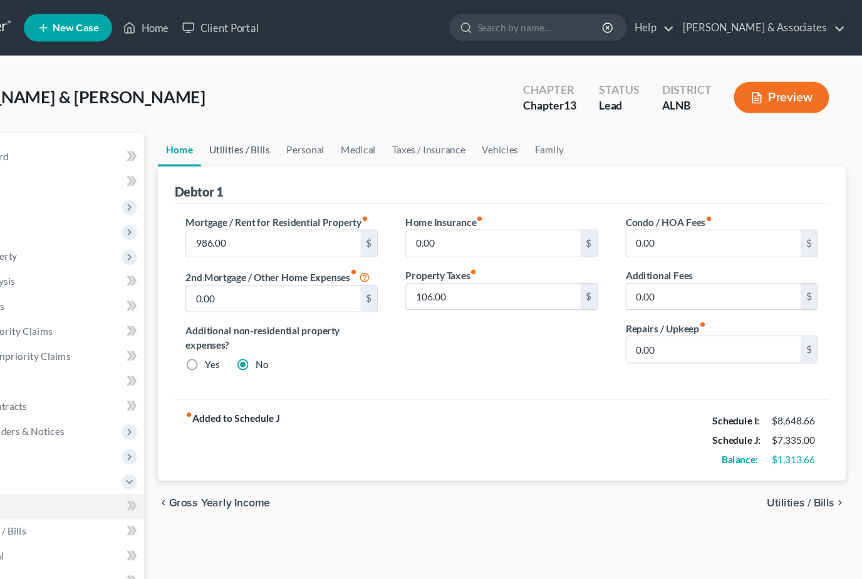
click at [265, 143] on link "Utilities / Bills" at bounding box center [300, 135] width 70 height 30
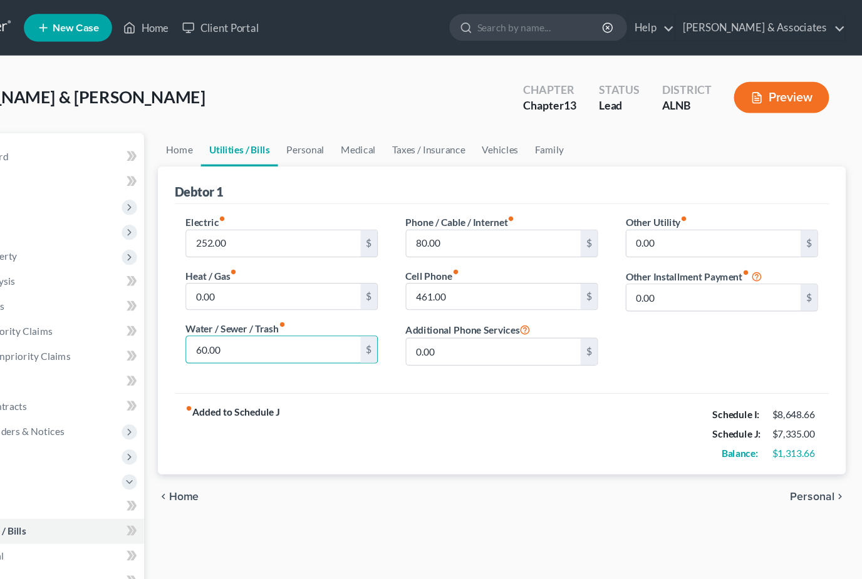
drag, startPoint x: 233, startPoint y: 314, endPoint x: 145, endPoint y: 310, distance: 87.7
click at [226, 310] on div "Debtor 1 Electric fiber_manual_record 252.00 $ Heat / Gas fiber_manual_record 0…" at bounding box center [536, 289] width 621 height 278
type input "75"
click at [334, 138] on link "Personal" at bounding box center [358, 135] width 49 height 30
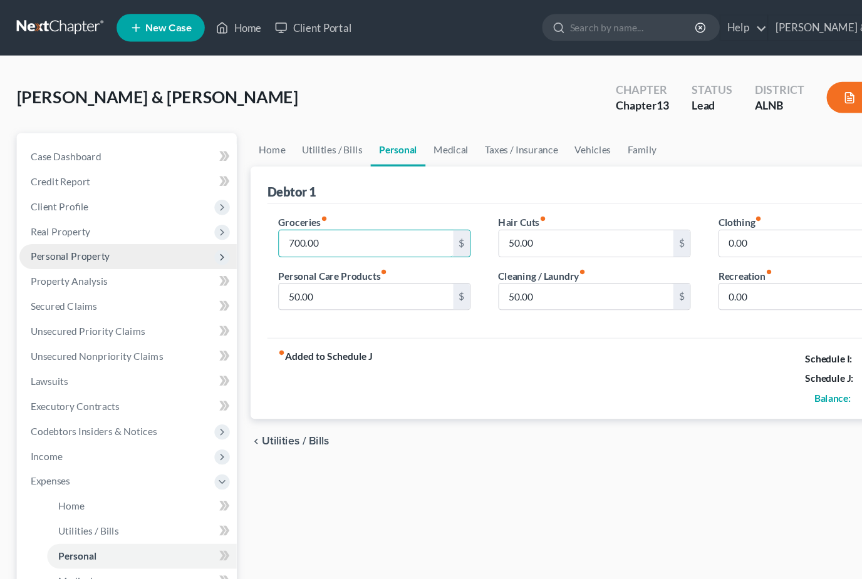
drag, startPoint x: 316, startPoint y: 224, endPoint x: 207, endPoint y: 224, distance: 108.3
click at [207, 224] on div "Petition Navigation Case Dashboard Payments Invoices Payments Payments Credit R…" at bounding box center [431, 459] width 844 height 678
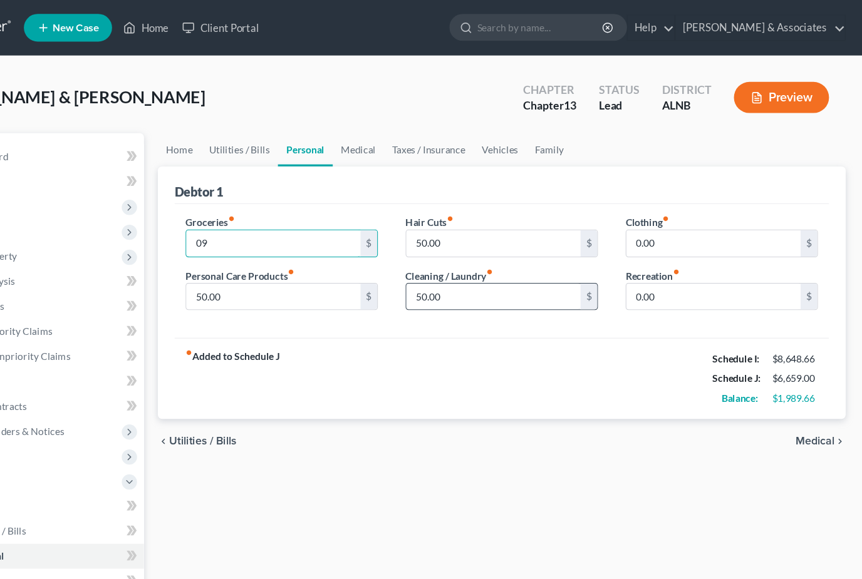
type input "0"
type input "9"
type input "850"
drag, startPoint x: 438, startPoint y: 222, endPoint x: 323, endPoint y: 221, distance: 114.6
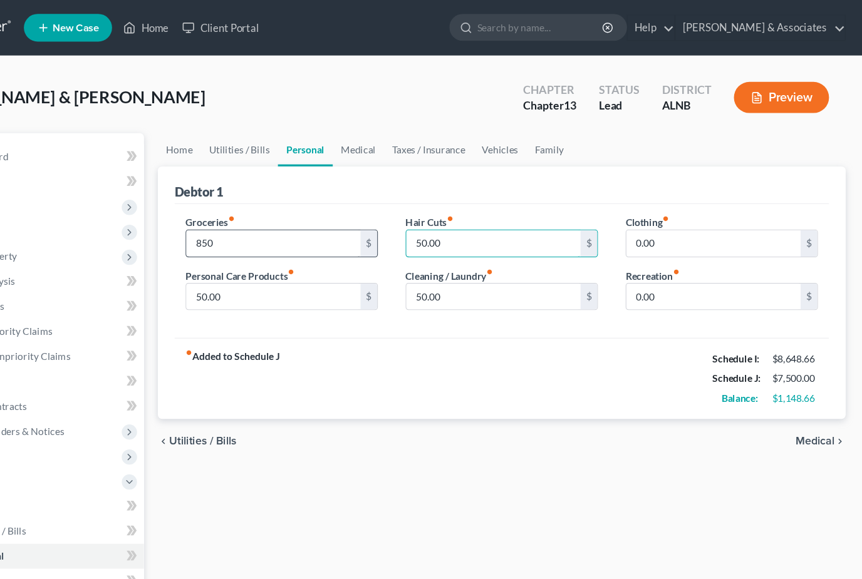
click at [323, 221] on div "Groceries fiber_manual_record 850 $ Personal Care Products fiber_manual_record …" at bounding box center [537, 242] width 596 height 96
type input "30"
click at [649, 225] on input "0.00" at bounding box center [727, 220] width 157 height 24
click at [239, 283] on div "Groceries fiber_manual_record 850 $ Personal Care Products fiber_manual_record …" at bounding box center [338, 242] width 199 height 96
click at [384, 130] on link "Medical" at bounding box center [407, 135] width 46 height 30
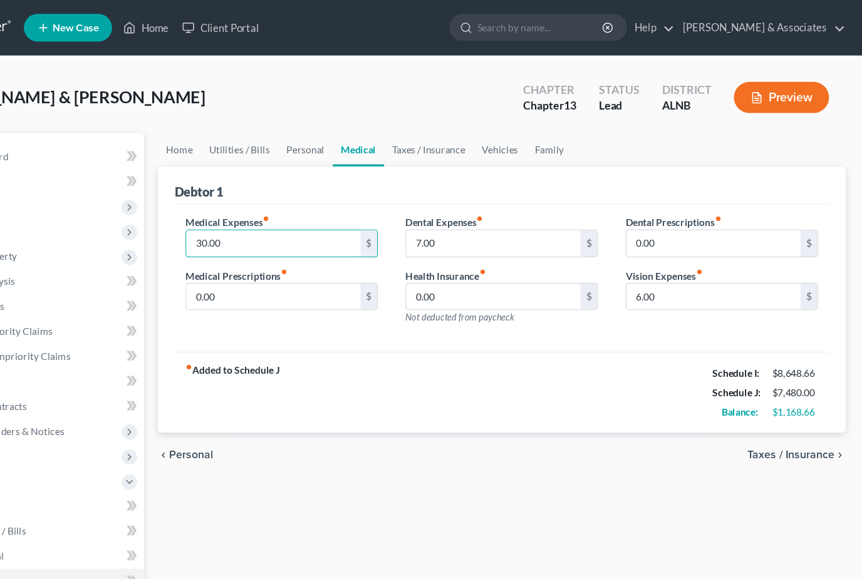
drag, startPoint x: 220, startPoint y: 218, endPoint x: 148, endPoint y: 215, distance: 72.1
click at [226, 215] on div "Debtor 1 Medical Expenses fiber_manual_record 30.00 $ Medical Prescriptions fib…" at bounding box center [536, 270] width 621 height 241
type input "125"
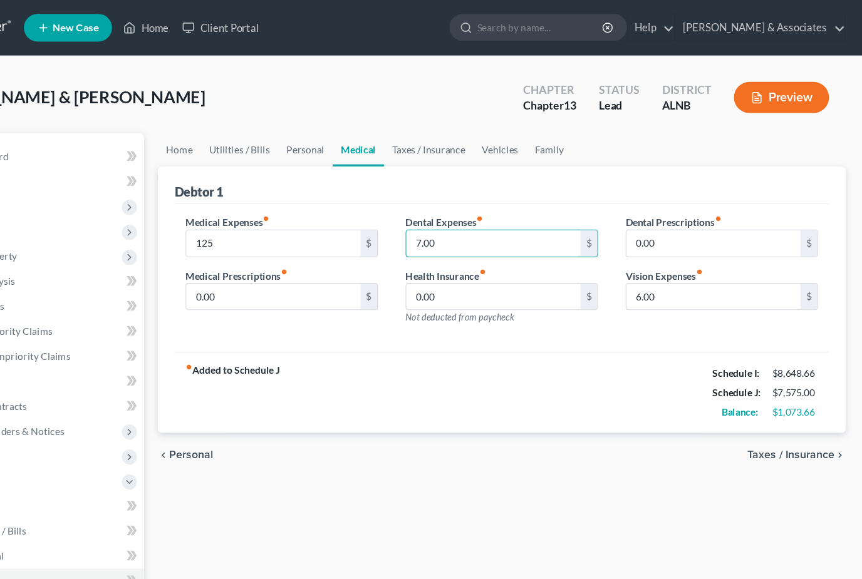
drag, startPoint x: 425, startPoint y: 228, endPoint x: 357, endPoint y: 226, distance: 68.3
click at [437, 226] on div "Dental Expenses fiber_manual_record 7.00 $ Health Insurance fiber_manual_record…" at bounding box center [536, 248] width 199 height 109
drag, startPoint x: 391, startPoint y: 228, endPoint x: 370, endPoint y: 221, distance: 21.8
click at [450, 221] on input "7.00" at bounding box center [528, 220] width 157 height 24
type input "30"
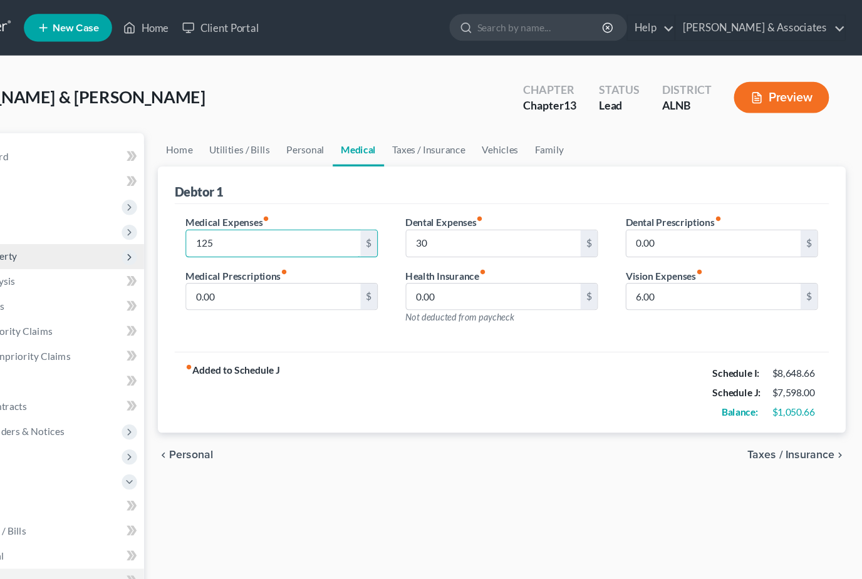
drag, startPoint x: 254, startPoint y: 224, endPoint x: 94, endPoint y: 224, distance: 159.7
click at [94, 224] on div "Petition Navigation Case Dashboard Payments Invoices Payments Payments Credit R…" at bounding box center [431, 459] width 844 height 678
type input "30"
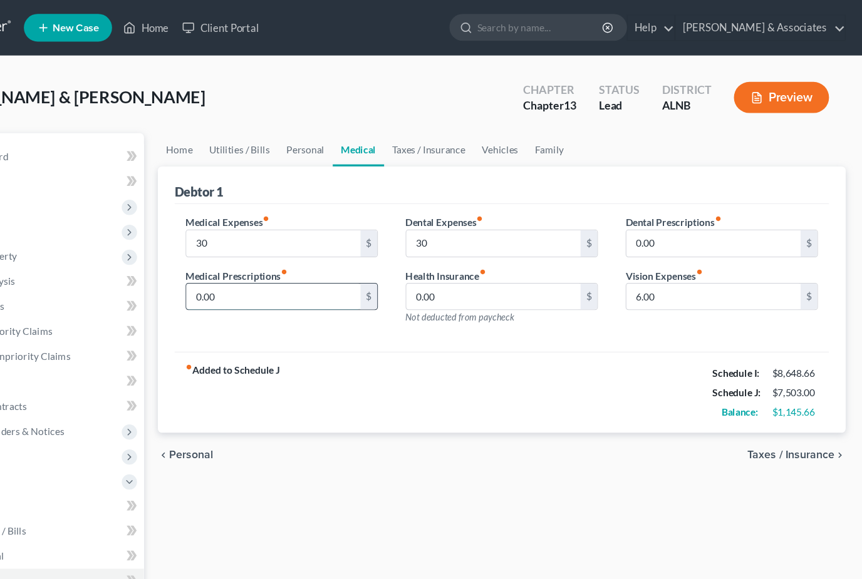
drag, startPoint x: 195, startPoint y: 264, endPoint x: 178, endPoint y: 264, distance: 16.9
click at [252, 264] on input "0.00" at bounding box center [330, 268] width 157 height 24
type input "125"
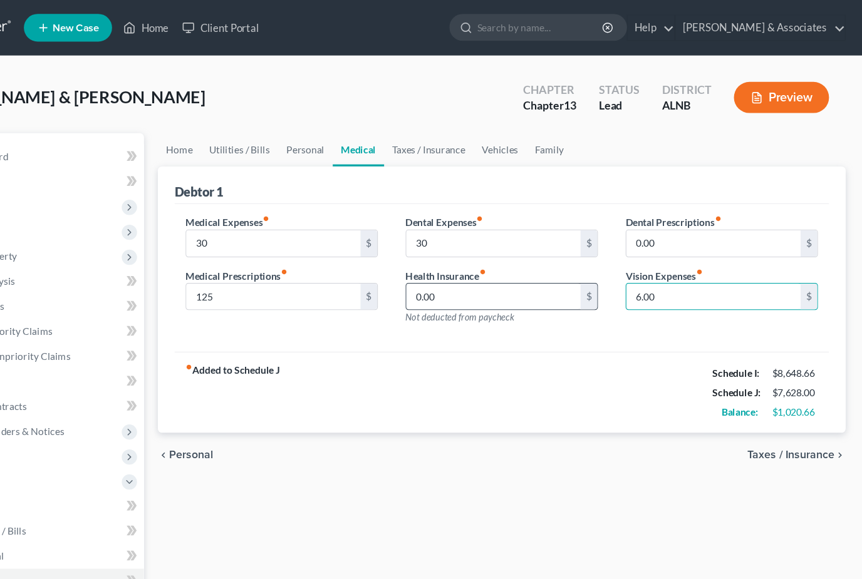
drag, startPoint x: 626, startPoint y: 272, endPoint x: 520, endPoint y: 270, distance: 105.8
click at [520, 270] on div "Medical Expenses fiber_manual_record 30 $ Medical Prescriptions fiber_manual_re…" at bounding box center [537, 248] width 596 height 109
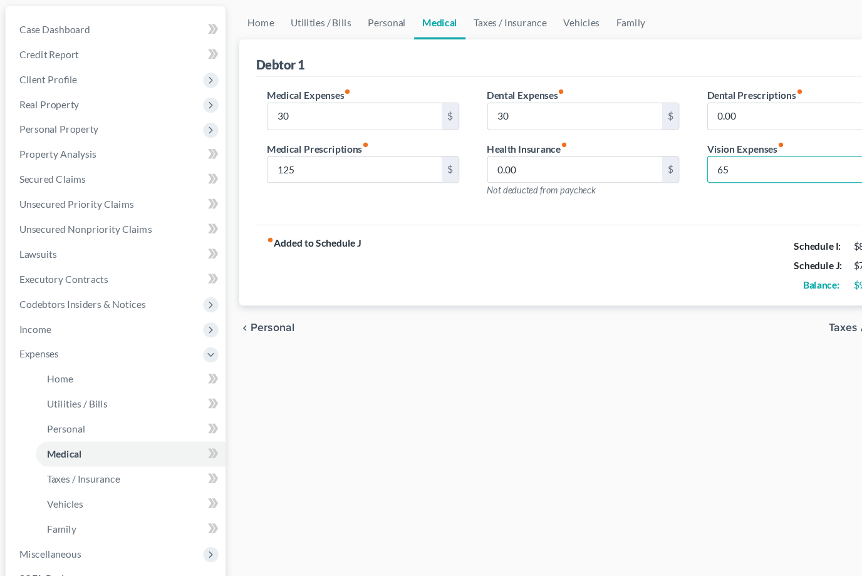
scroll to position [56, 0]
type input "65"
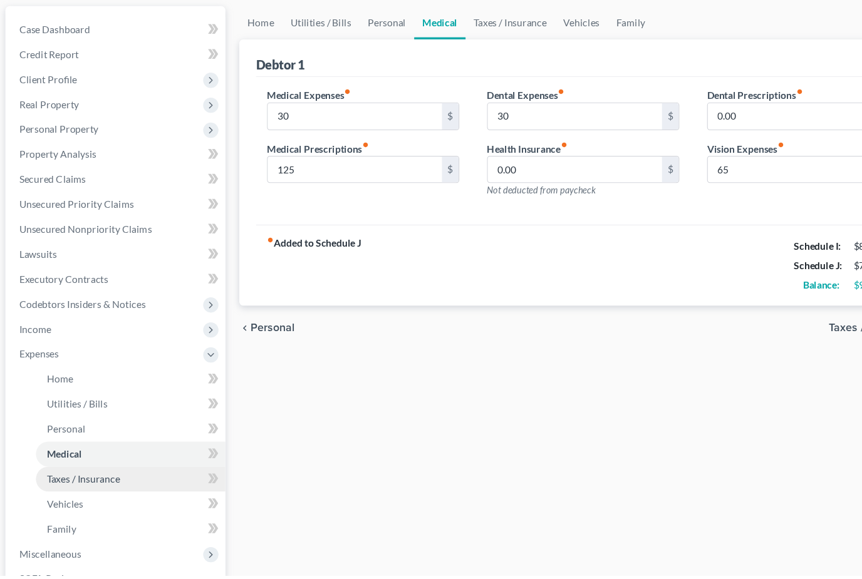
click at [70, 486] on span "Taxes / Insurance" at bounding box center [86, 491] width 66 height 11
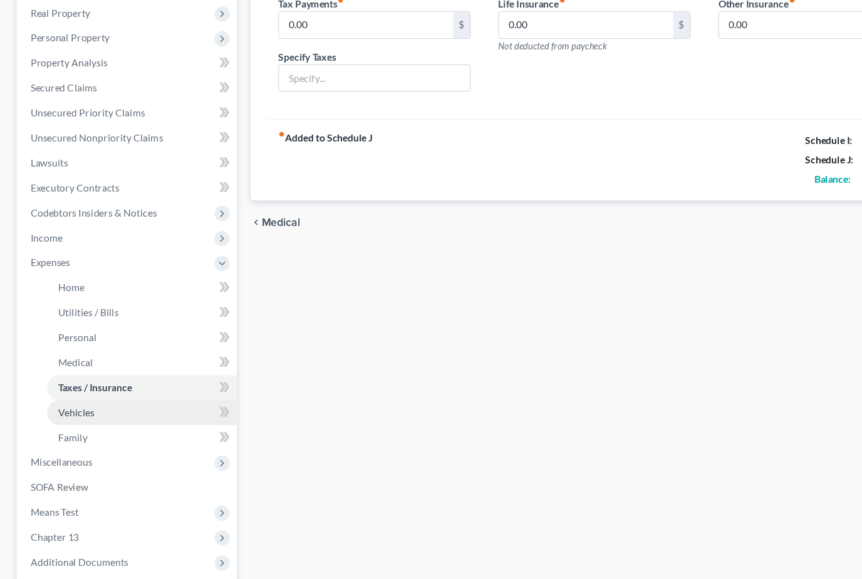
click at [51, 381] on link "Vehicles" at bounding box center [128, 392] width 171 height 23
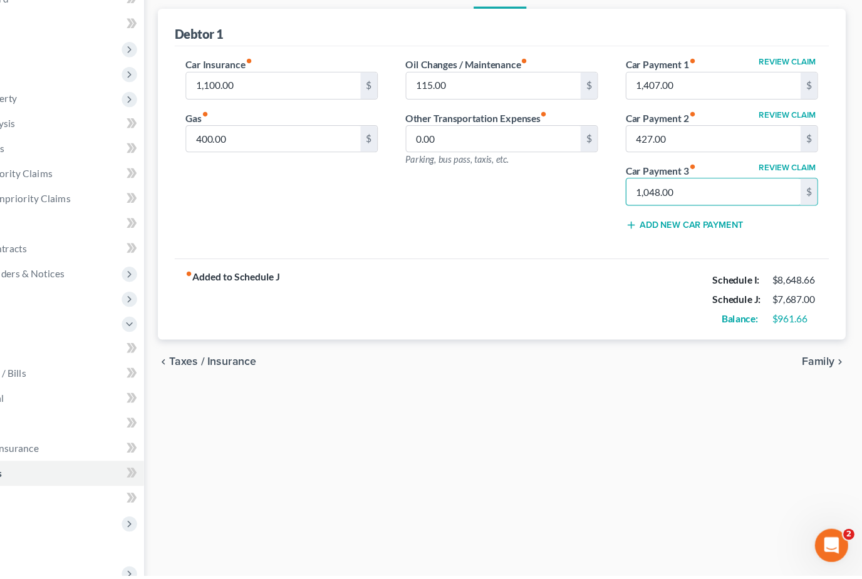
scroll to position [116, 0]
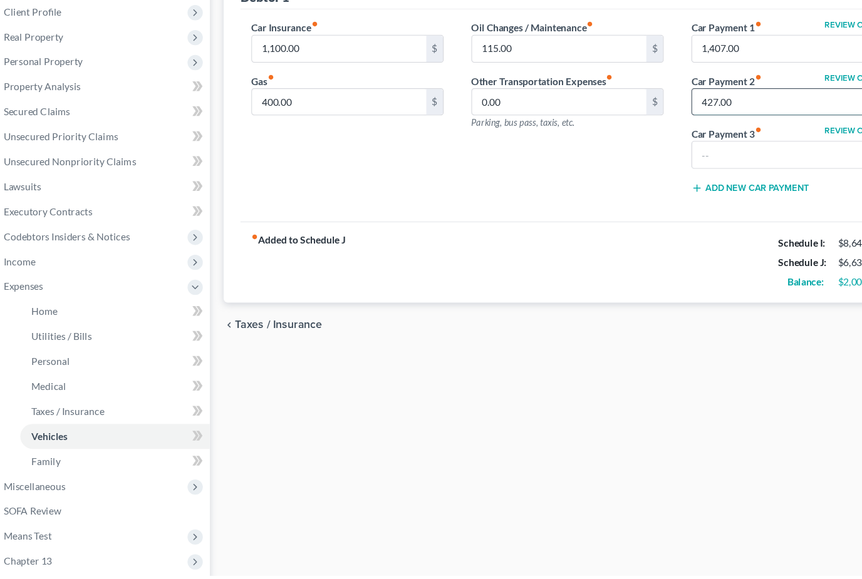
click at [703, 140] on input "427.00" at bounding box center [727, 152] width 157 height 24
click at [693, 78] on div "Review Claim Car Payment 1 fiber_manual_record 1,407.00 $ Review Claim Car Paym…" at bounding box center [735, 161] width 199 height 167
click at [688, 51] on input "1,407.00" at bounding box center [727, 63] width 157 height 24
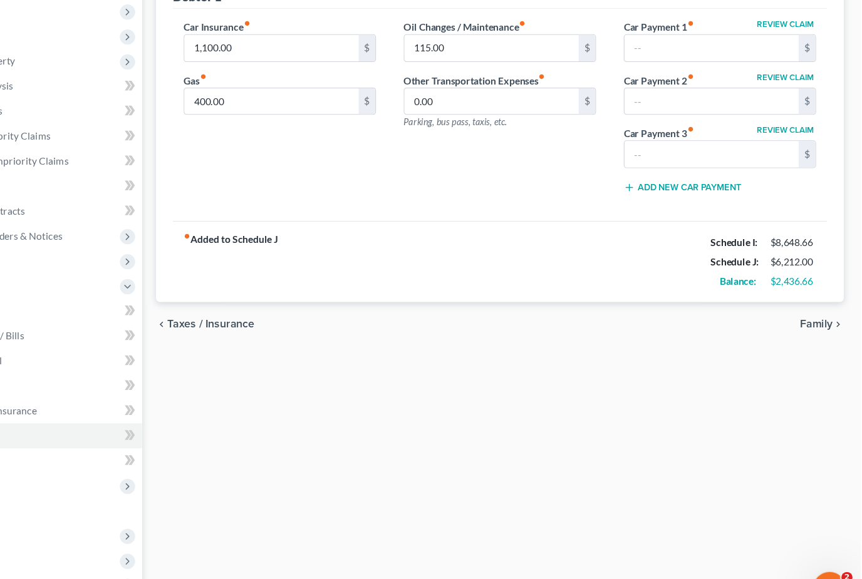
click at [515, 244] on div "fiber_manual_record Added to Schedule J Schedule I: $8,648.66 Schedule J: $6,21…" at bounding box center [536, 256] width 591 height 73
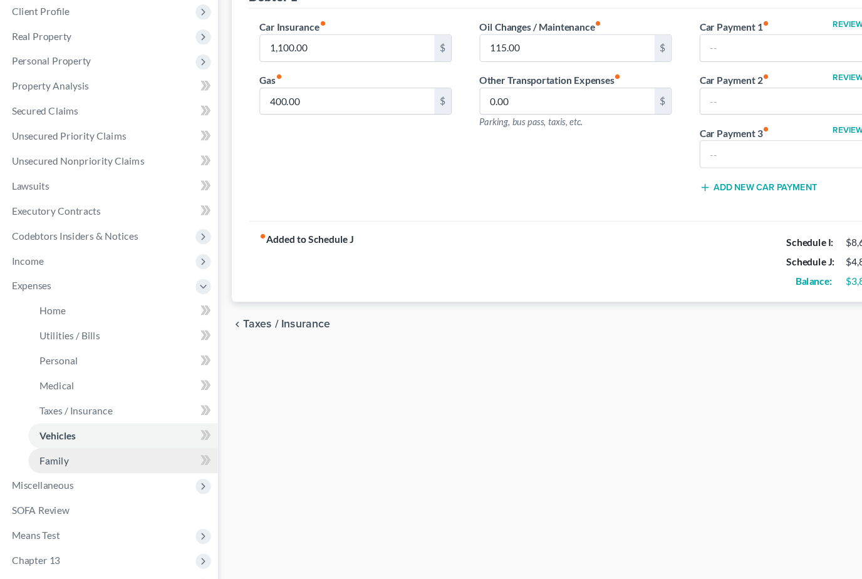
click at [90, 425] on link "Family" at bounding box center [128, 436] width 171 height 23
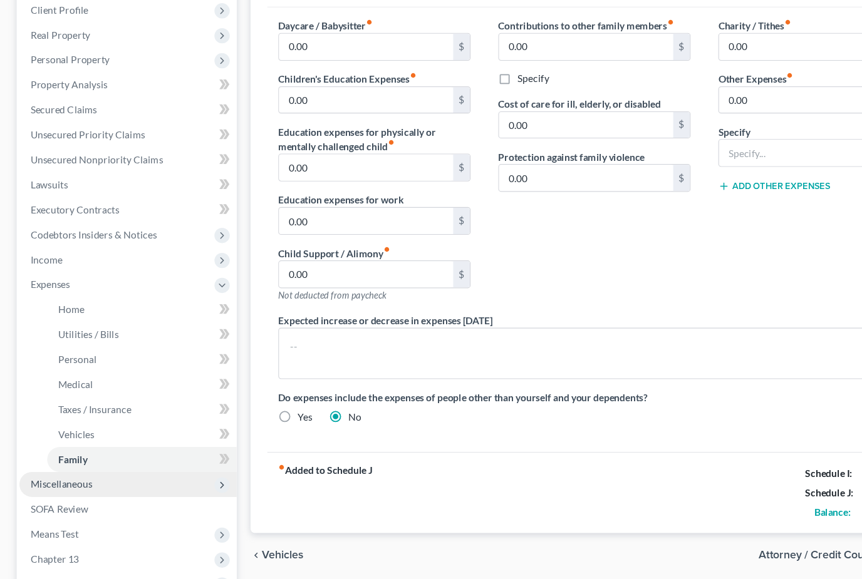
click at [49, 452] on span "Miscellaneous" at bounding box center [56, 457] width 56 height 11
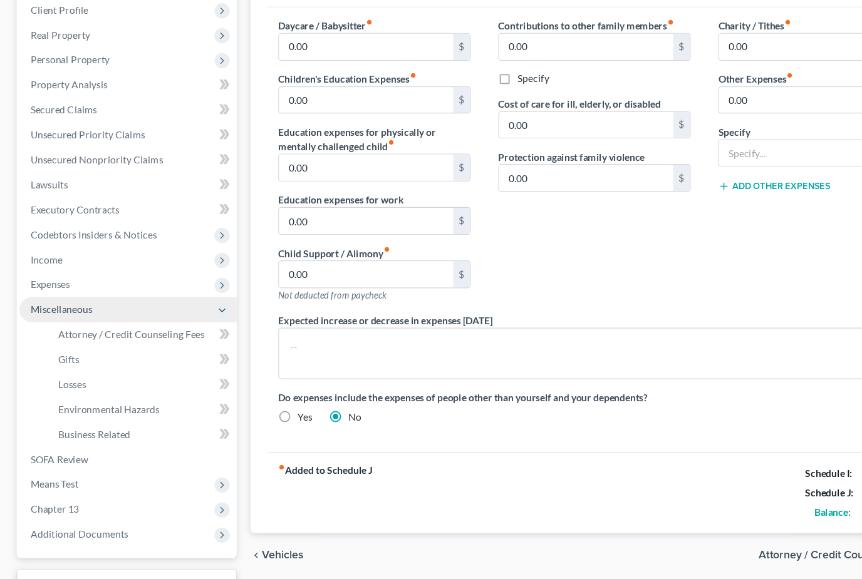
scroll to position [158, 0]
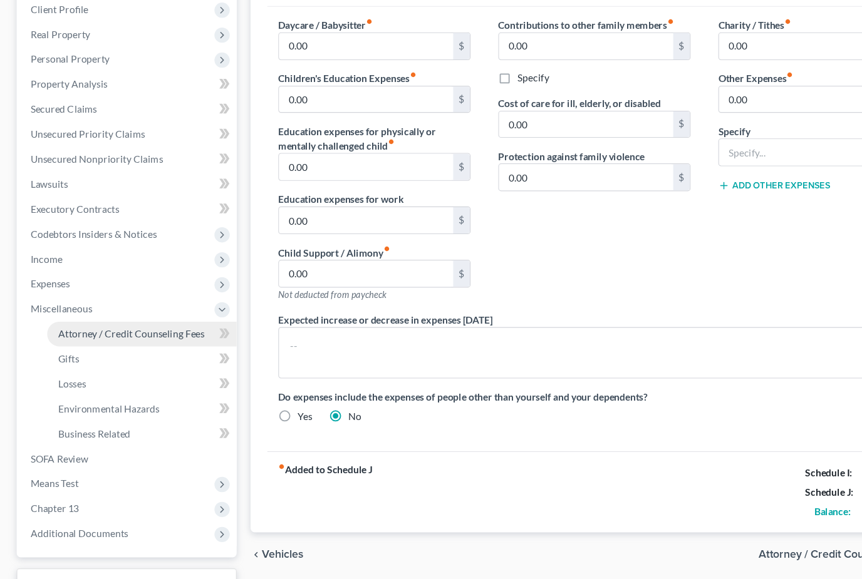
click at [74, 316] on span "Attorney / Credit Counseling Fees" at bounding box center [119, 321] width 132 height 11
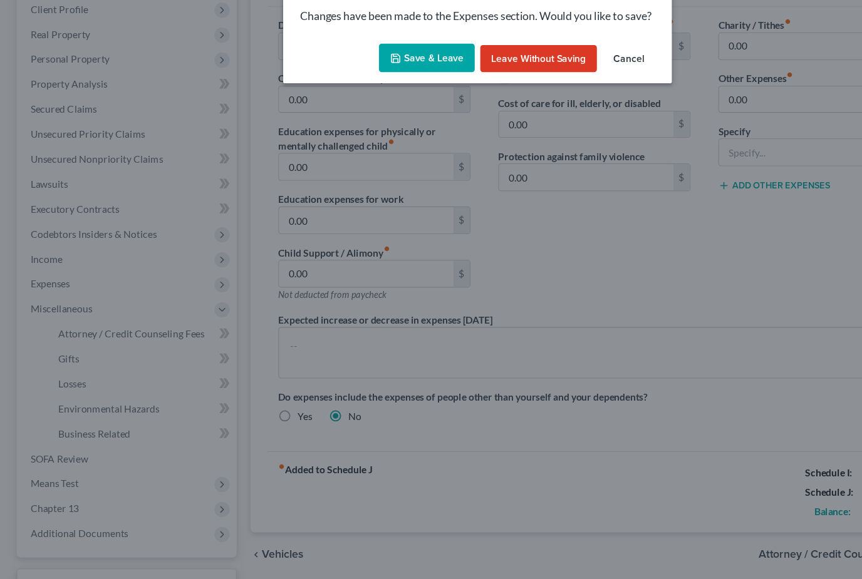
click at [401, 59] on button "Save & Leave" at bounding box center [385, 72] width 86 height 26
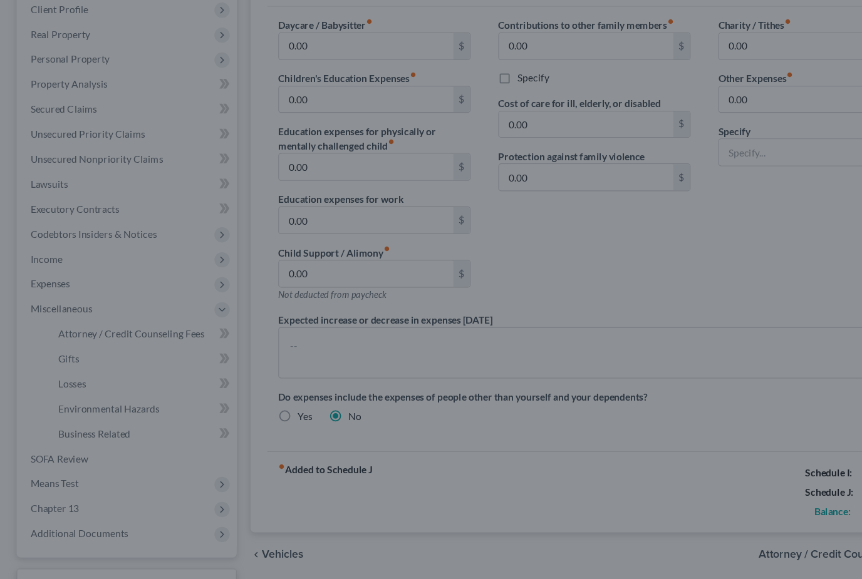
select select "1"
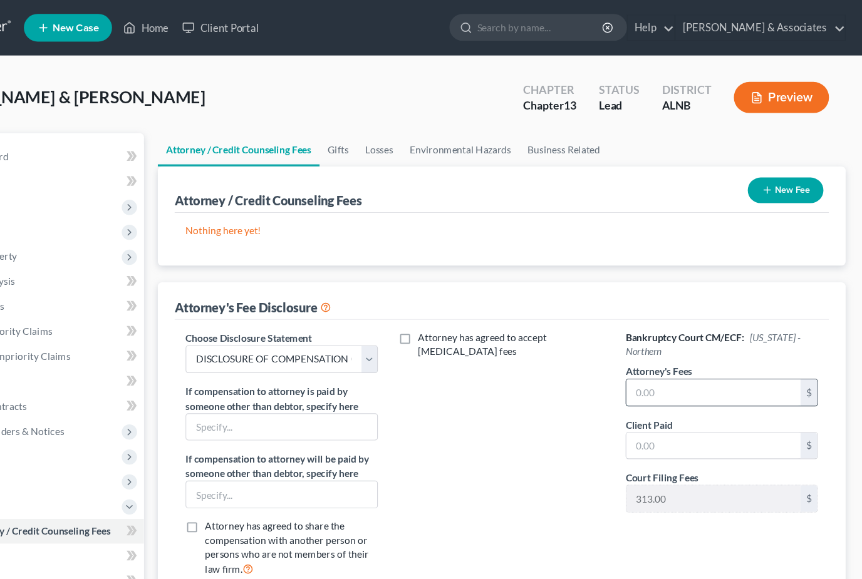
click at [649, 364] on input "text" at bounding box center [727, 355] width 157 height 24
type input "3,500"
click at [525, 374] on div "Attorney has agreed to accept retainer fees" at bounding box center [536, 415] width 199 height 232
click at [649, 398] on input "text" at bounding box center [727, 403] width 157 height 24
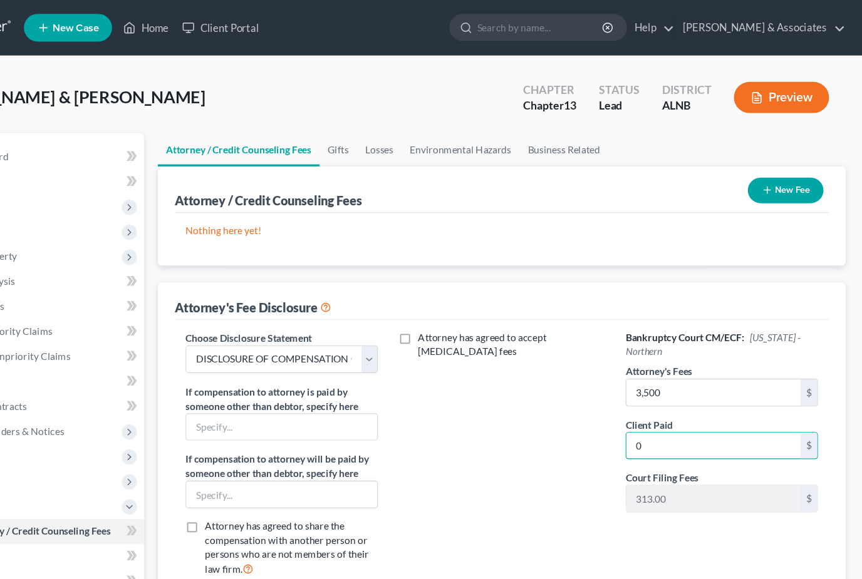
type input "0"
click at [437, 327] on div "Attorney has agreed to accept retainer fees" at bounding box center [536, 415] width 199 height 232
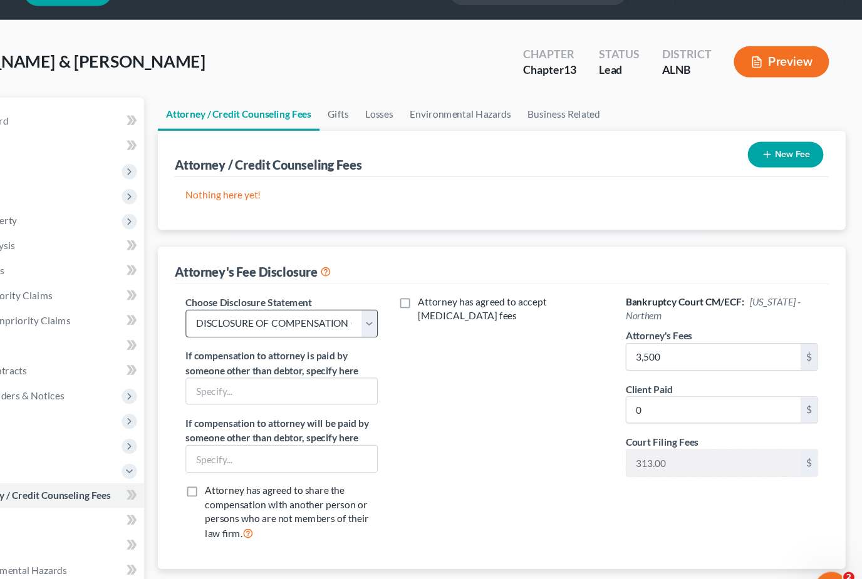
scroll to position [13, 0]
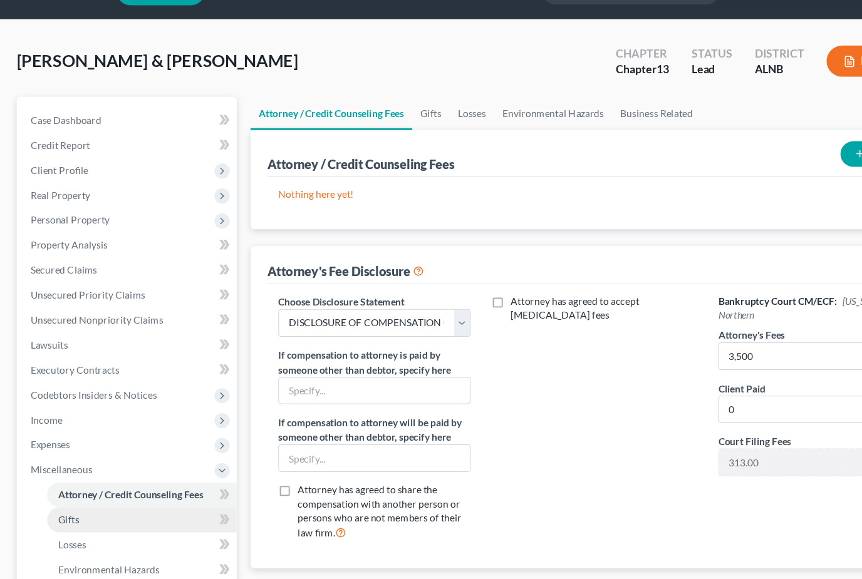
click at [75, 478] on link "Gifts" at bounding box center [128, 489] width 171 height 23
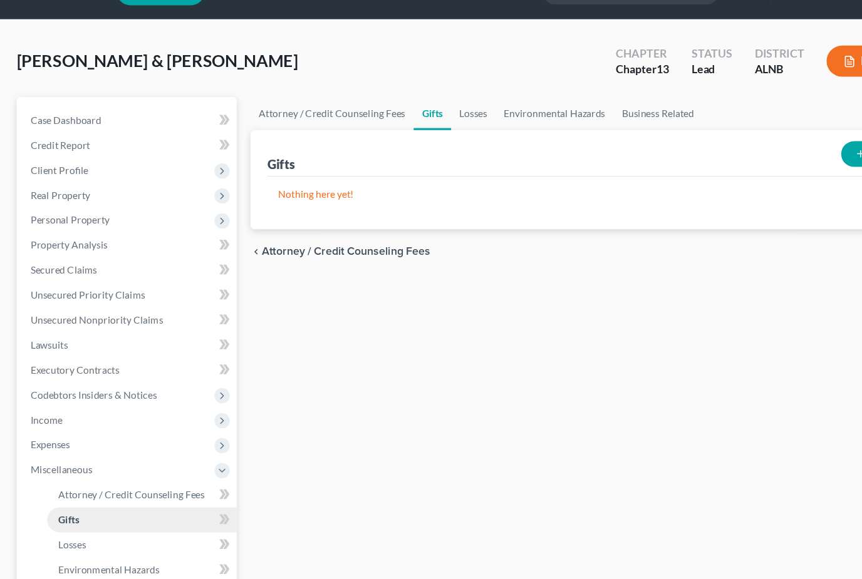
scroll to position [3, 0]
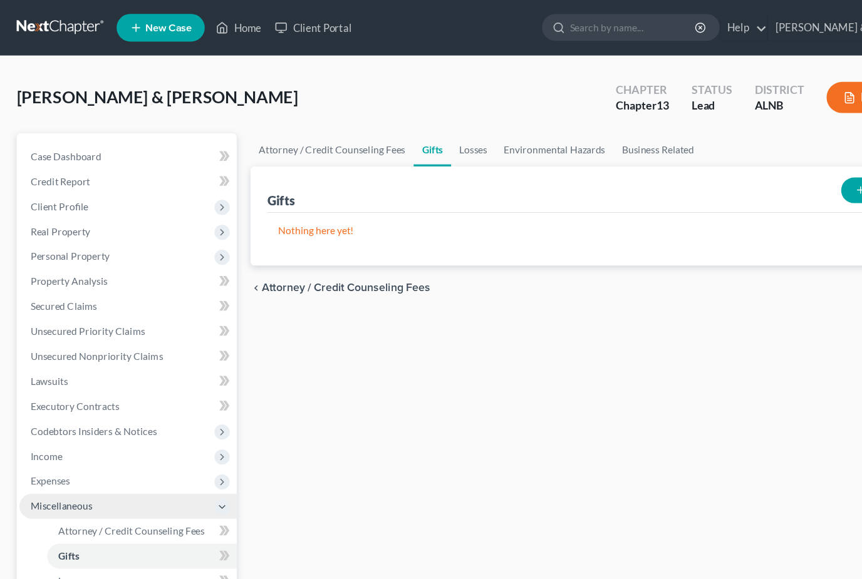
click at [75, 462] on span "Miscellaneous" at bounding box center [116, 457] width 196 height 23
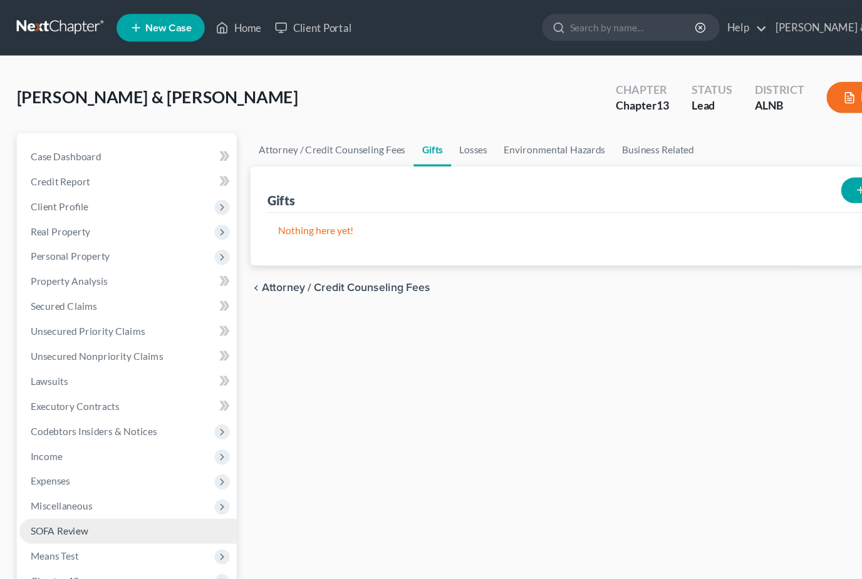
click at [81, 476] on link "SOFA Review" at bounding box center [116, 479] width 196 height 23
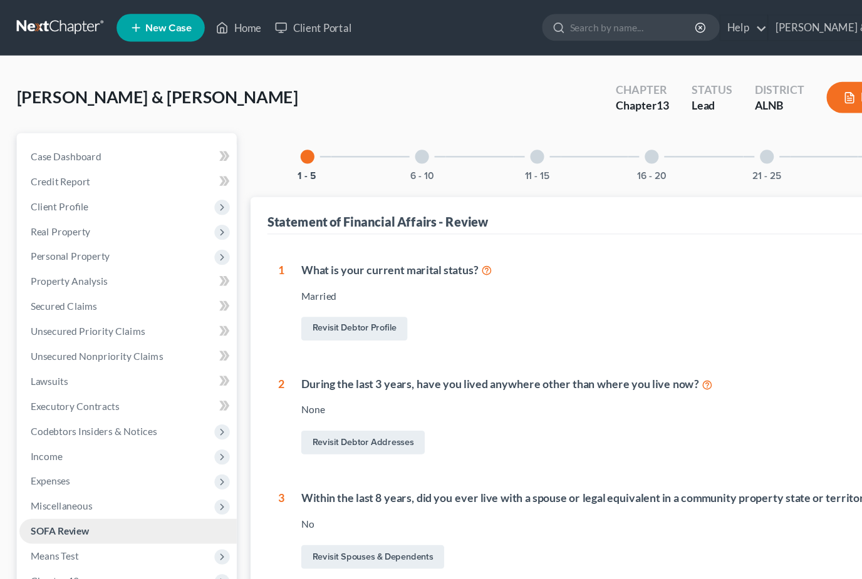
click at [81, 468] on link "SOFA Review" at bounding box center [116, 479] width 196 height 23
click at [80, 461] on span "Miscellaneous" at bounding box center [56, 456] width 56 height 11
click at [80, 477] on span "Attorney / Credit Counseling Fees" at bounding box center [119, 479] width 132 height 11
select select "1"
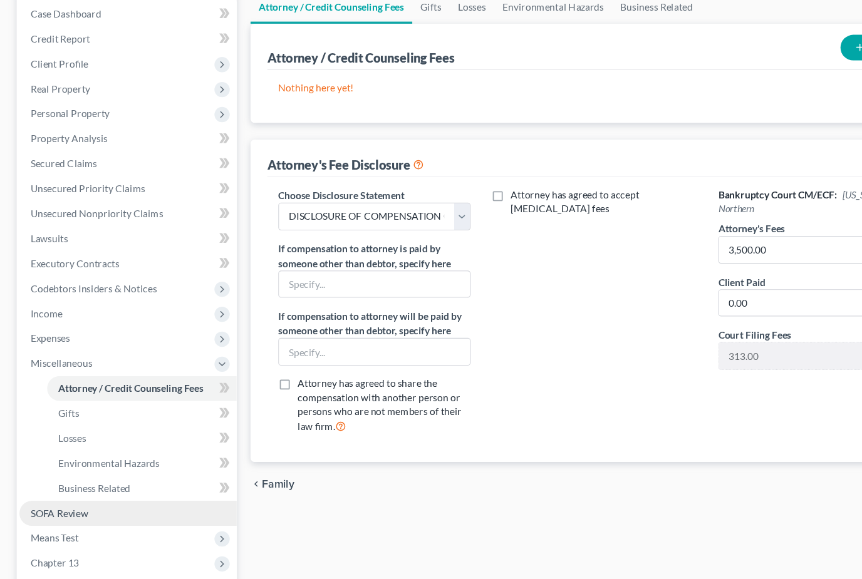
click at [72, 478] on span "SOFA Review" at bounding box center [54, 483] width 52 height 11
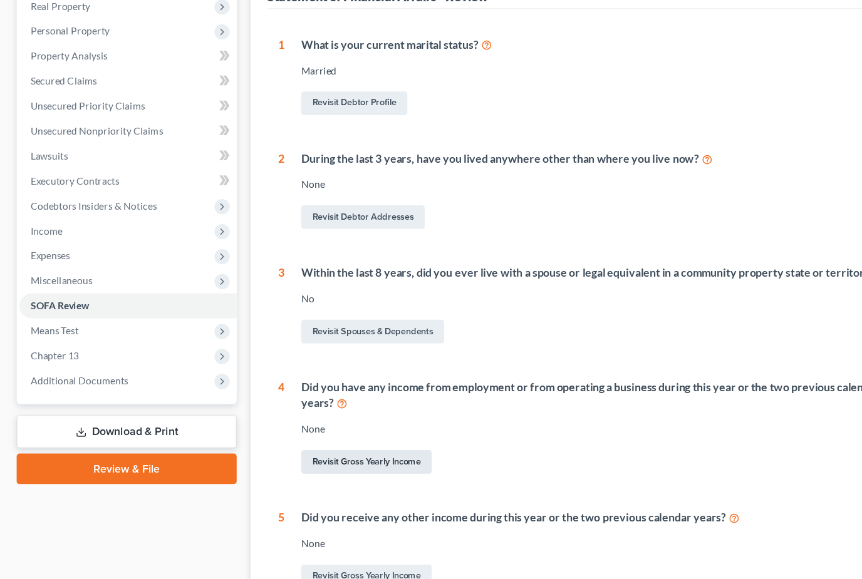
scroll to position [287, 0]
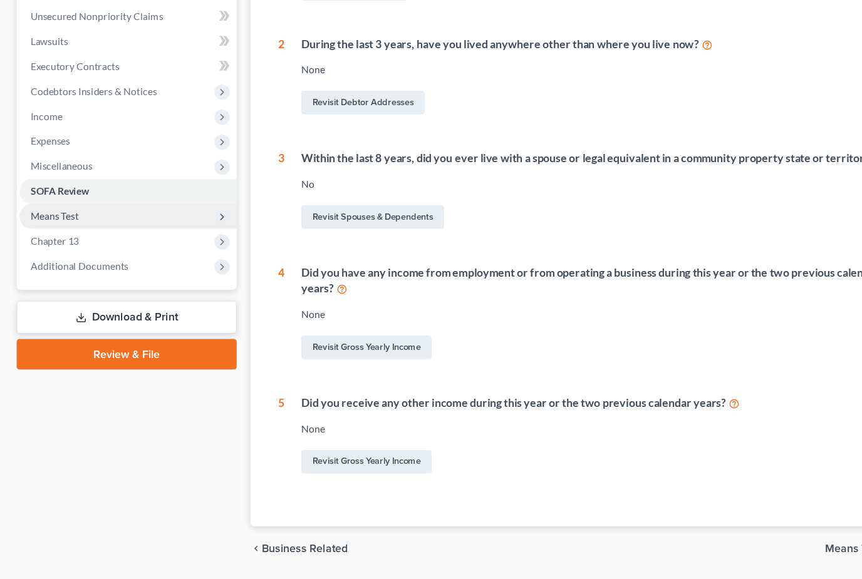
click at [61, 210] on span "Means Test" at bounding box center [49, 215] width 43 height 11
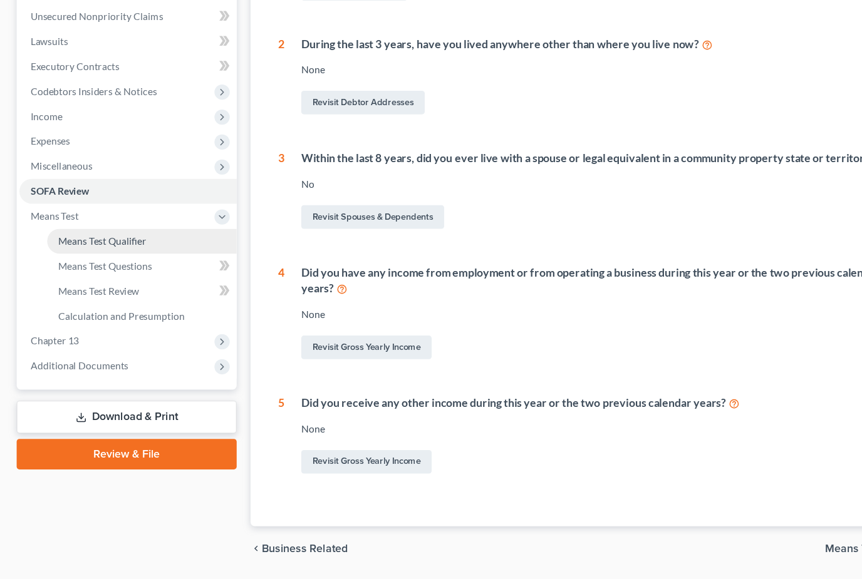
drag, startPoint x: 71, startPoint y: 212, endPoint x: 71, endPoint y: 300, distance: 88.3
click at [71, 232] on span "Means Test Qualifier" at bounding box center [93, 237] width 80 height 11
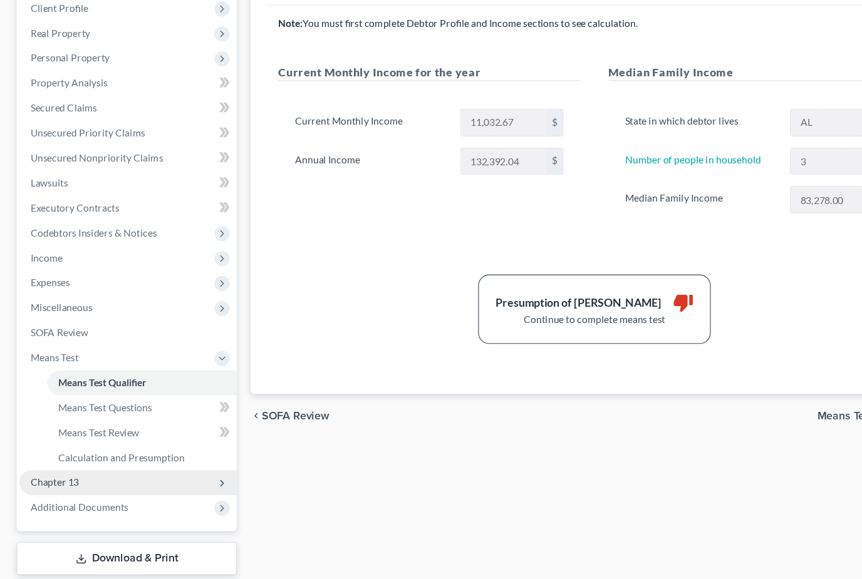
click at [65, 445] on span "Chapter 13" at bounding box center [116, 456] width 196 height 23
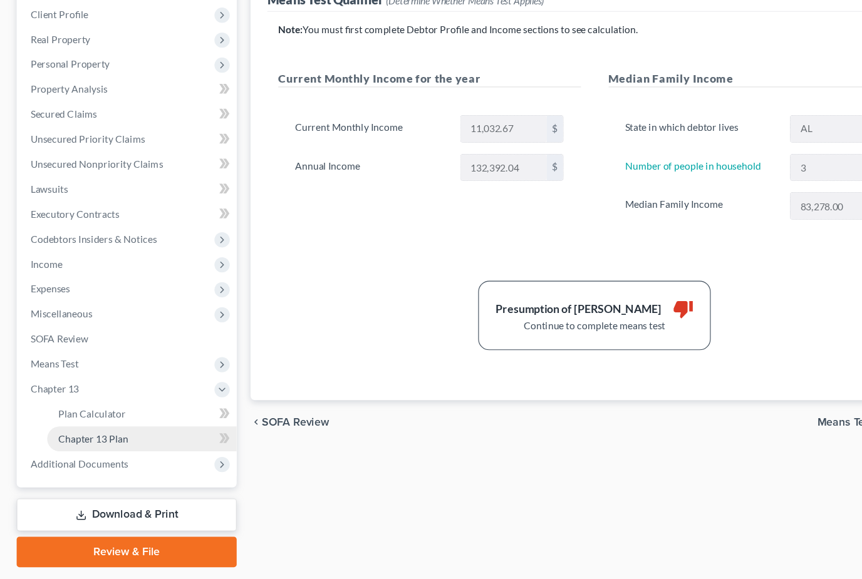
click at [71, 405] on link "Chapter 13 Plan" at bounding box center [128, 416] width 171 height 23
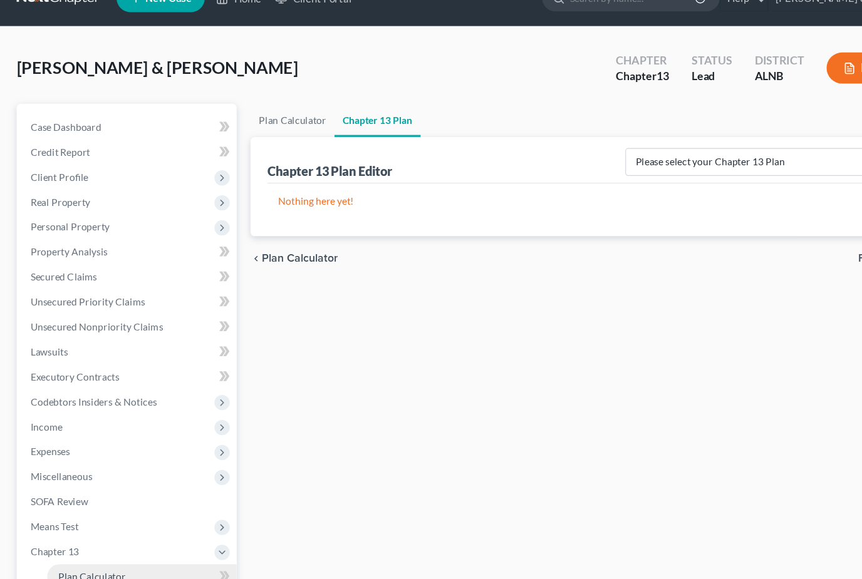
click at [92, 535] on span "Plan Calculator" at bounding box center [83, 540] width 61 height 11
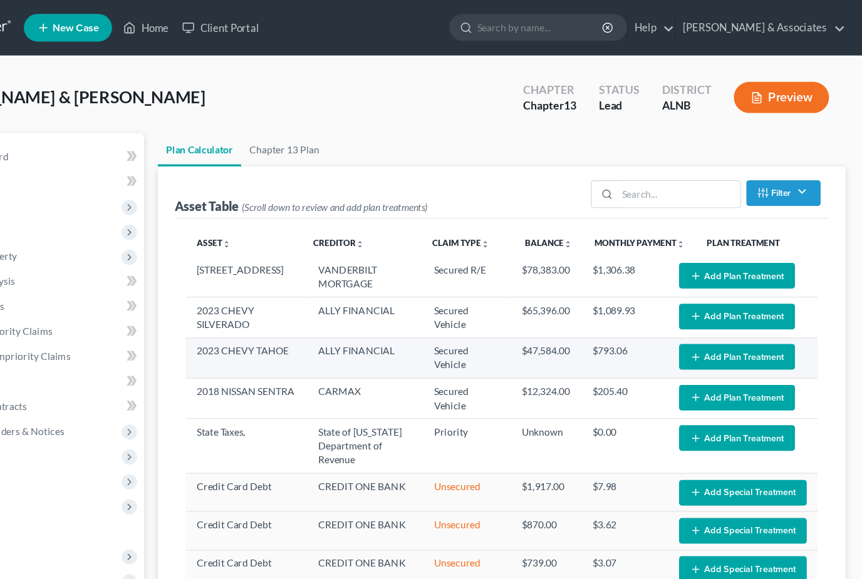
select select "59"
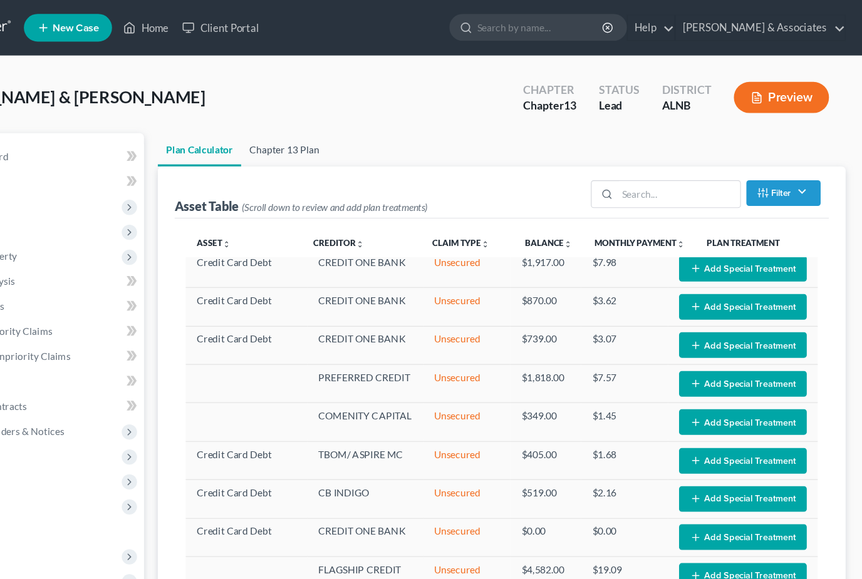
click at [301, 133] on link "Chapter 13 Plan" at bounding box center [340, 135] width 78 height 30
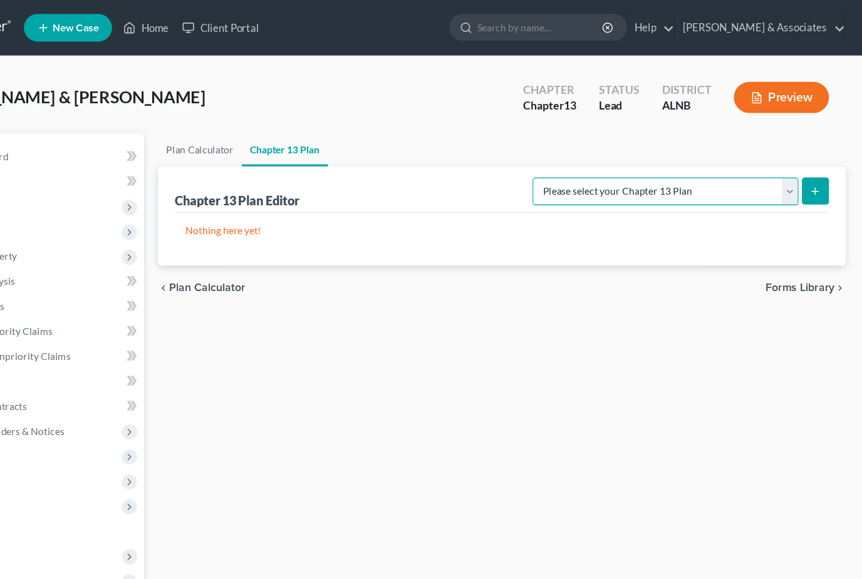
select select "0"
click at [807, 177] on button "submit" at bounding box center [819, 172] width 24 height 24
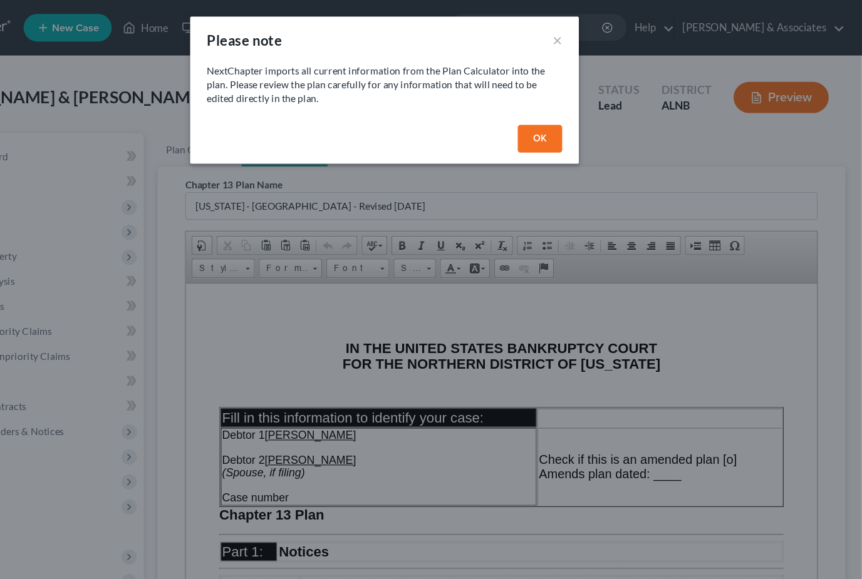
click at [551, 126] on button "OK" at bounding box center [571, 125] width 40 height 25
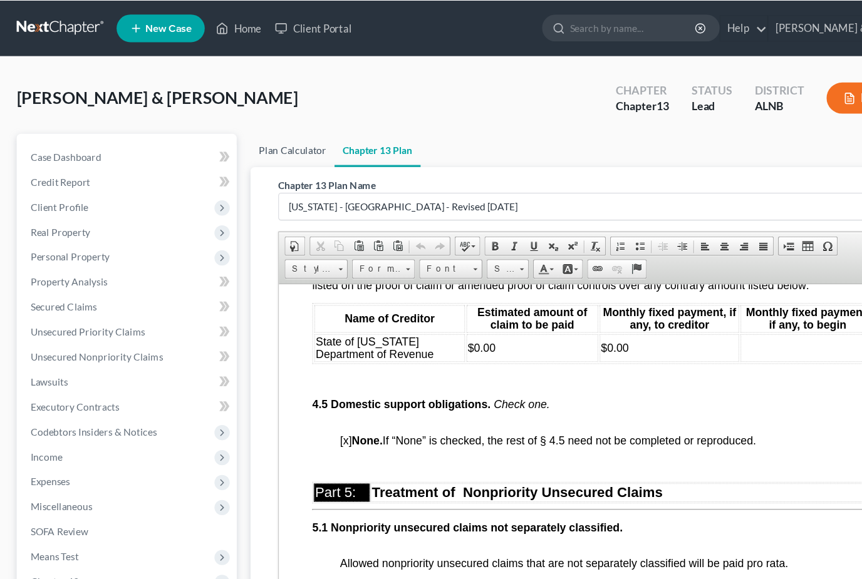
click at [253, 145] on link "Plan Calculator" at bounding box center [264, 135] width 76 height 30
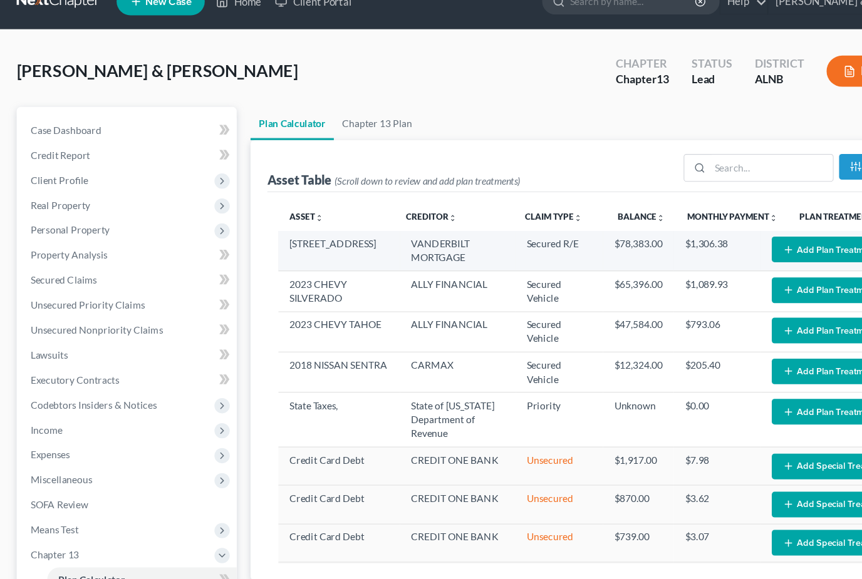
select select "59"
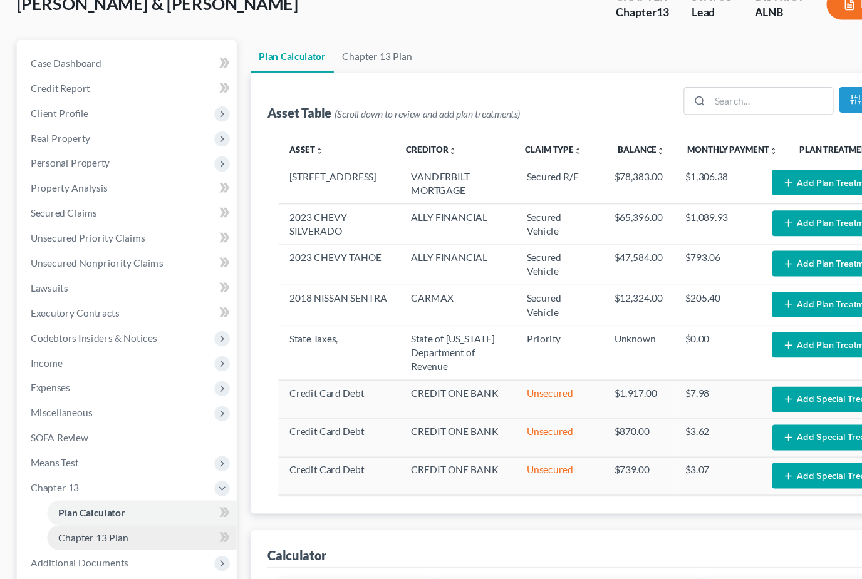
click at [85, 500] on span "Chapter 13 Plan" at bounding box center [84, 505] width 63 height 11
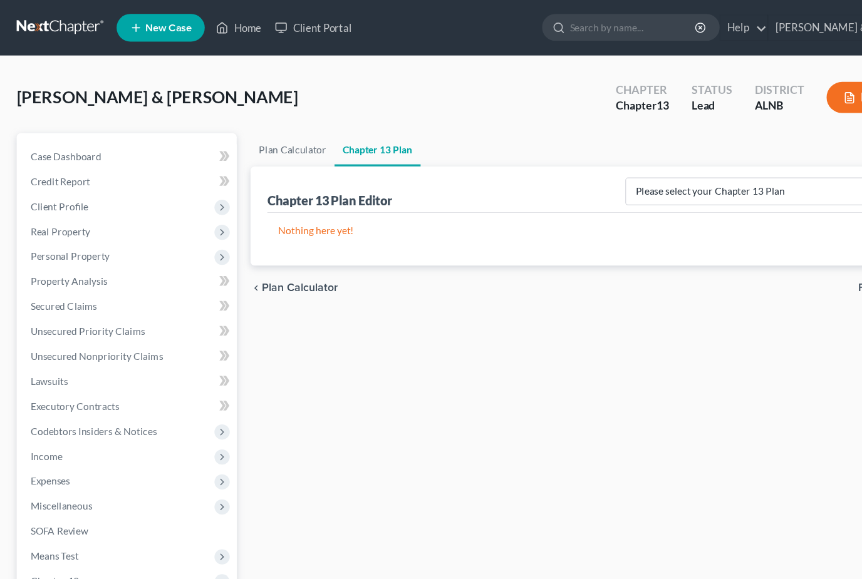
click at [81, 542] on span "Plan Calculator" at bounding box center [83, 547] width 61 height 11
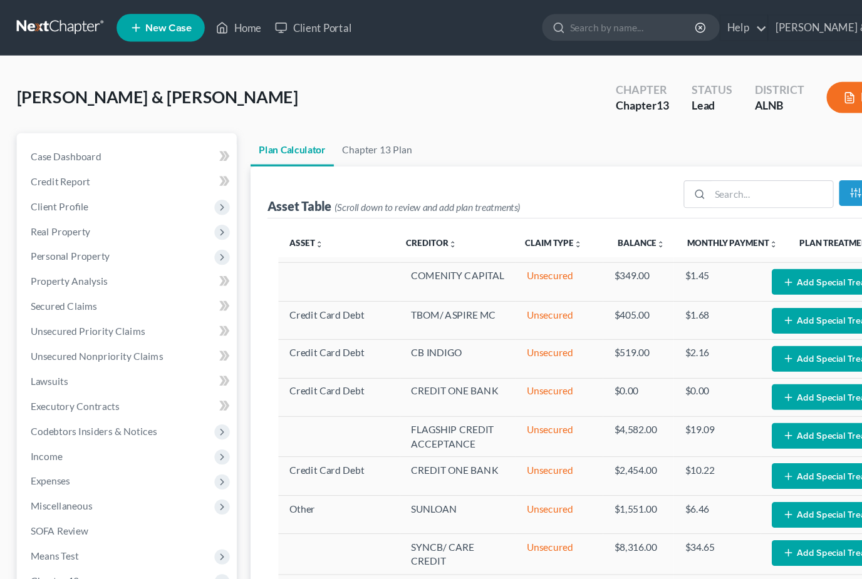
select select "59"
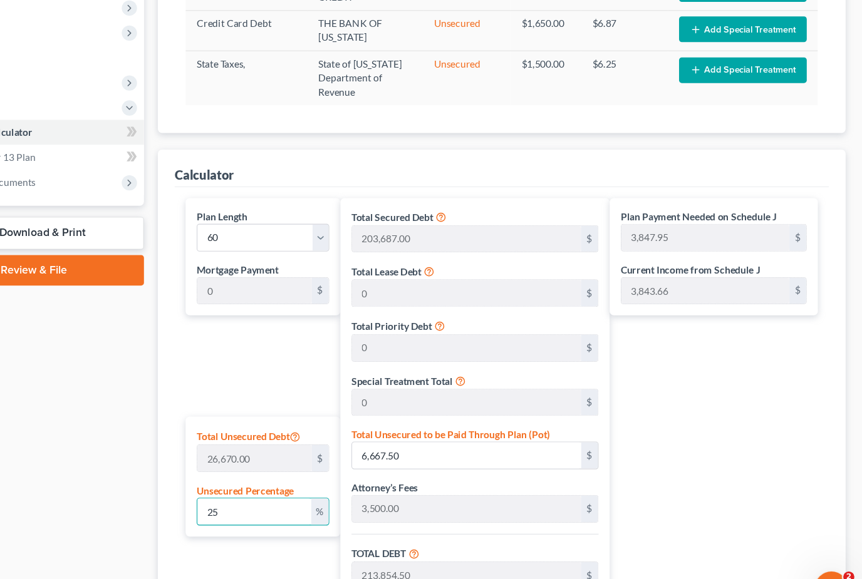
scroll to position [406, 0]
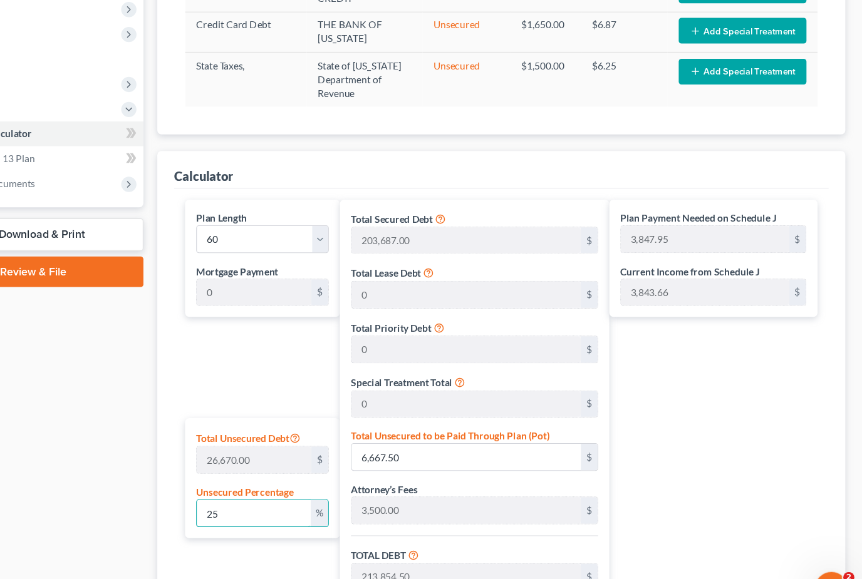
drag, startPoint x: 215, startPoint y: 459, endPoint x: 147, endPoint y: 459, distance: 67.6
click at [226, 459] on div "Calculator Plan Length 1 2 3 4 5 6 7 8 9 10 11 12 13 14 15 16 17 18 19 20 21 22…" at bounding box center [536, 440] width 621 height 567
type input "2"
type input "533.40"
type input "207,720.40"
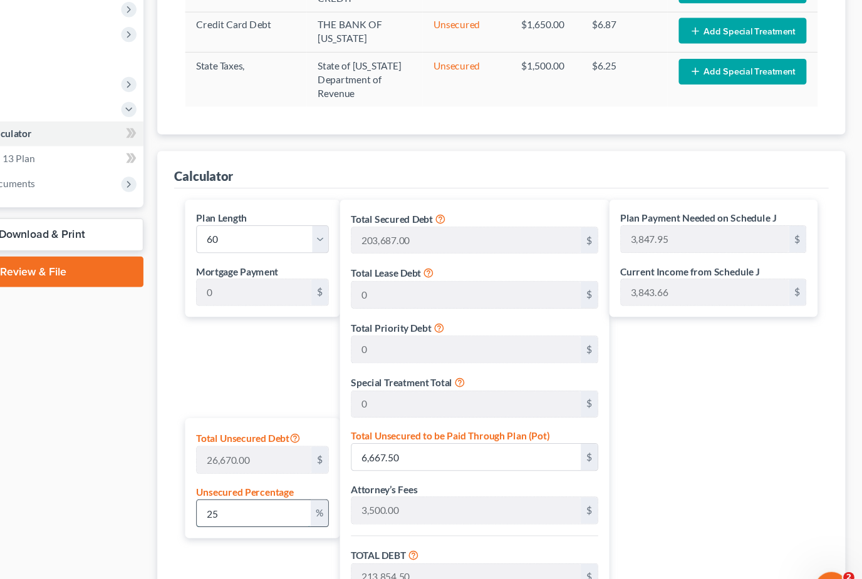
type input "16,534.54"
type input "224,254.94"
type input "3,737.58"
type input "207,187.00"
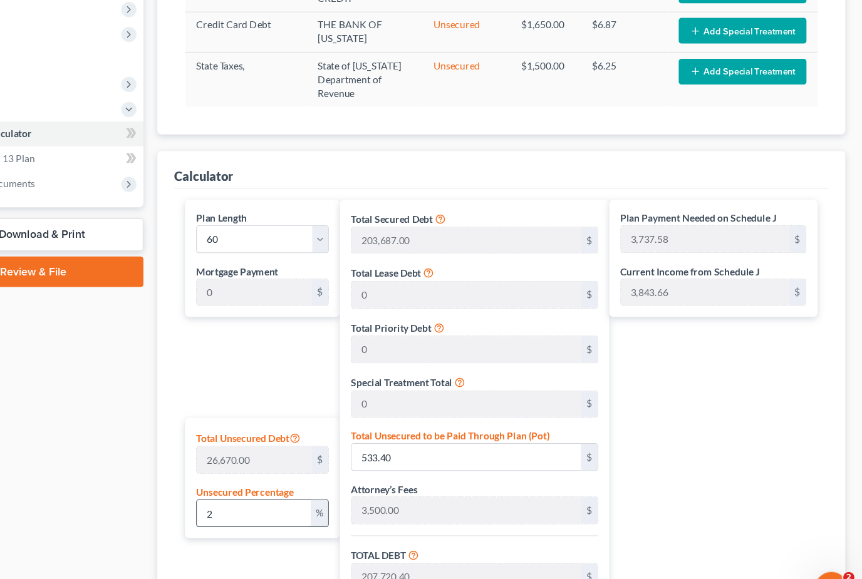
type input "16,492.08"
type input "223,679.08"
type input "3,727.98"
type input "1"
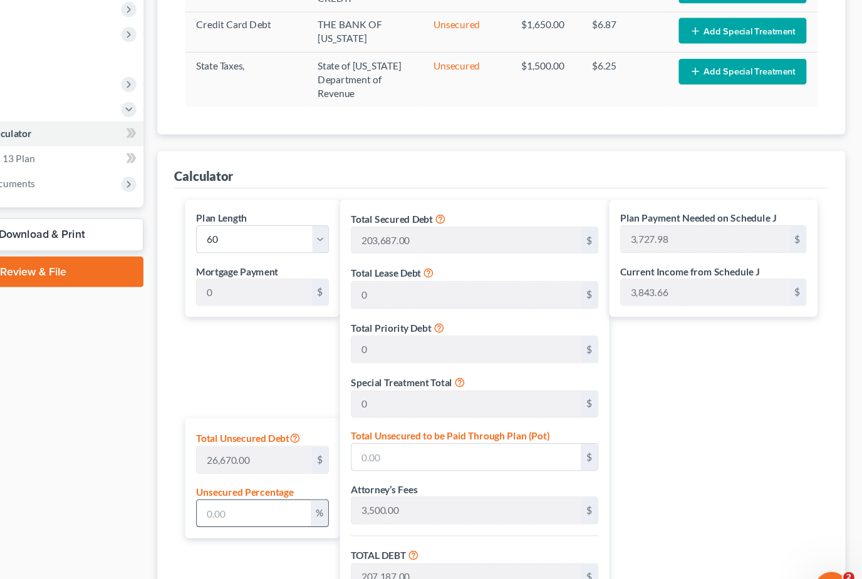
type input "266.70"
type input "207,453.70"
type input "16,513.31"
type input "223,967.01"
type input "3,732.78"
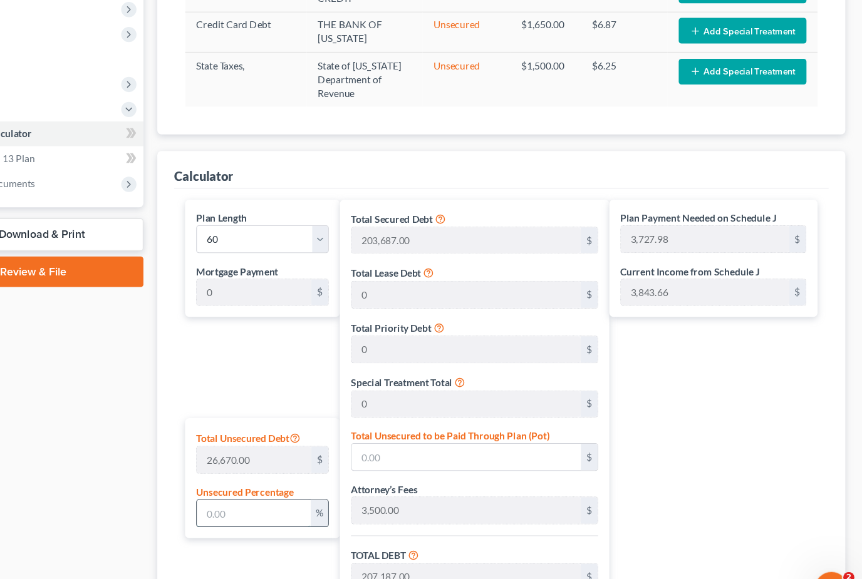
type input "3,732.78"
type input "10"
type input "2,667.00"
type input "209,854.00"
type input "16,704.37"
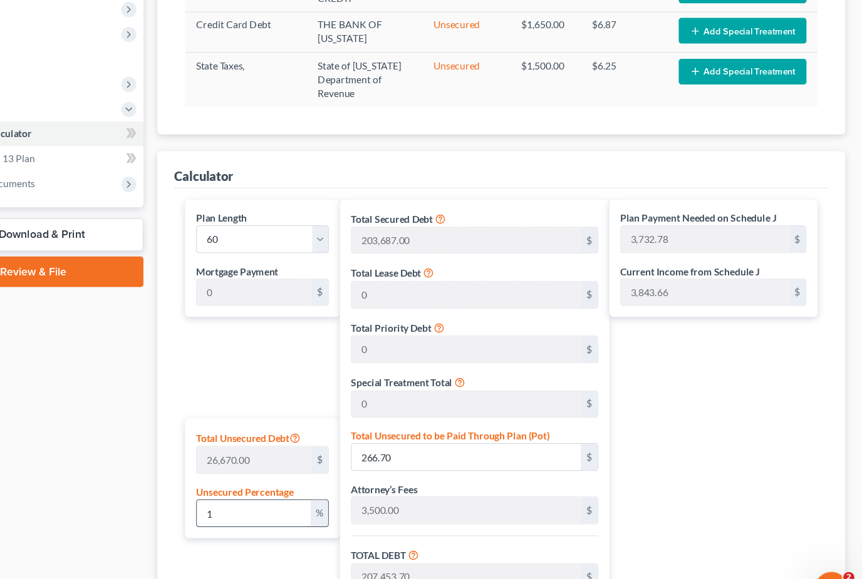
type input "226,558.37"
type input "3,775.97"
type input "100"
type input "26,670.00"
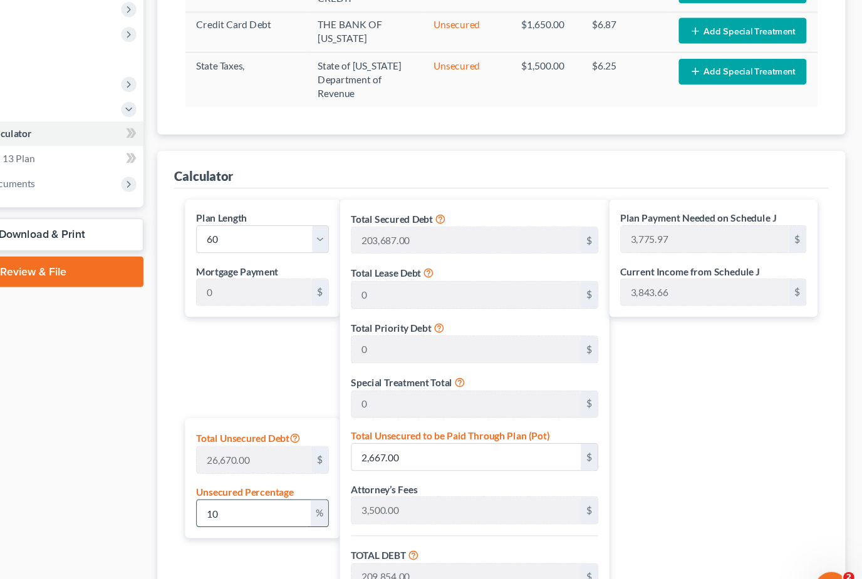
type input "233,857.00"
type input "18,615.01"
type input "252,472.01"
type input "4,207.86"
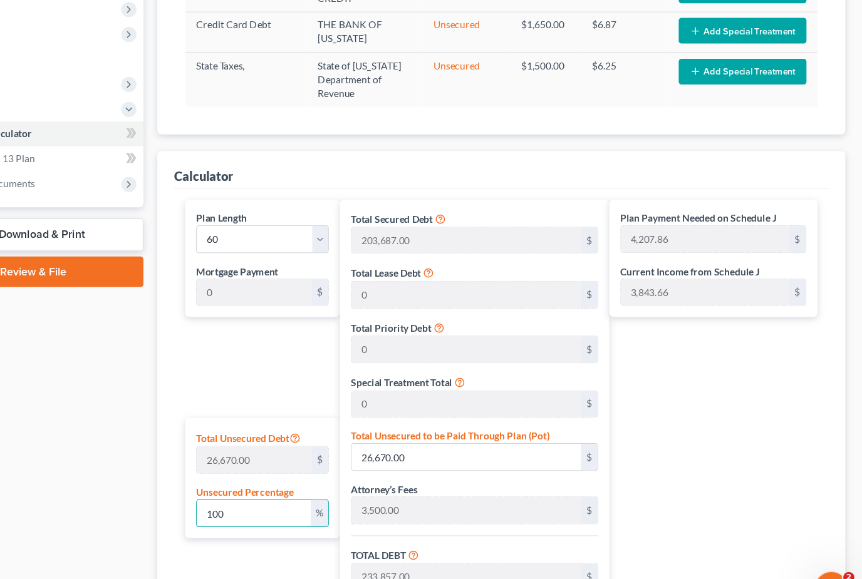
type input "100"
click at [115, 446] on div "Case Dashboard Payments Invoices Payments Payments Credit Report Client Profile" at bounding box center [114, 239] width 211 height 1050
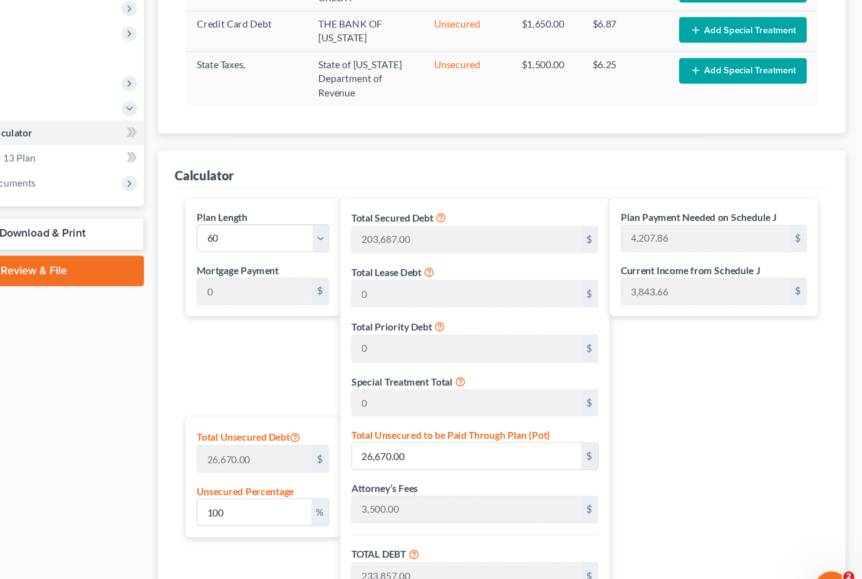
click at [656, 400] on div "Plan Payment Needed on Schedule J 4,207.86 $ Current Income from Schedule J 3,8…" at bounding box center [731, 454] width 194 height 508
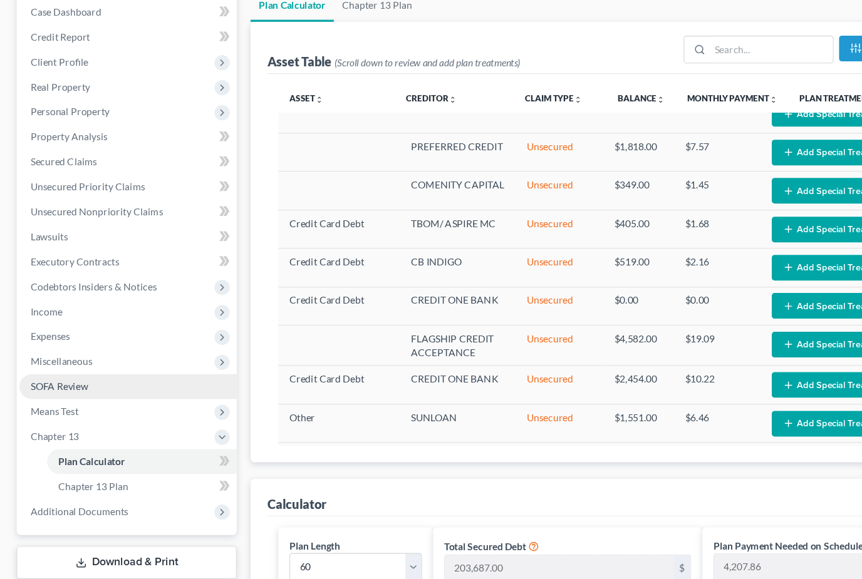
scroll to position [127, 0]
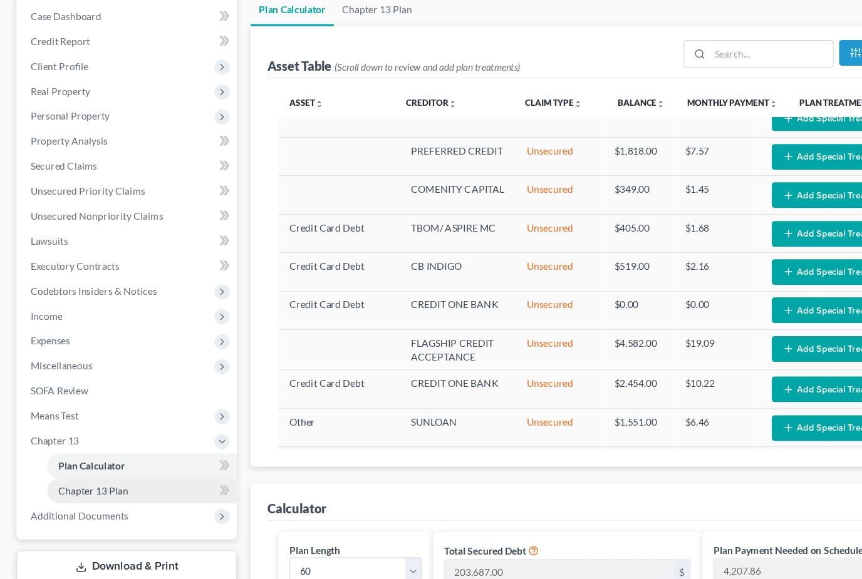
click at [132, 441] on link "Chapter 13 Plan" at bounding box center [128, 442] width 171 height 23
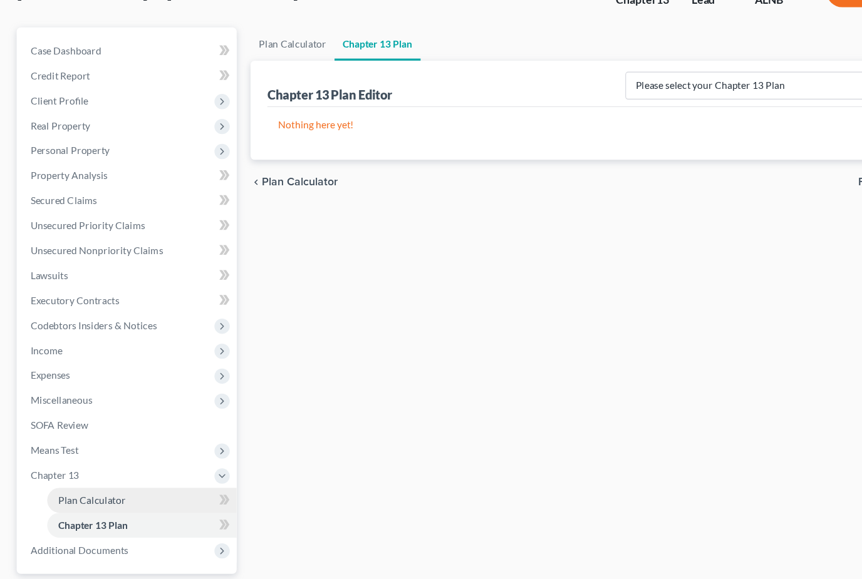
click at [111, 461] on link "Plan Calculator" at bounding box center [128, 472] width 171 height 23
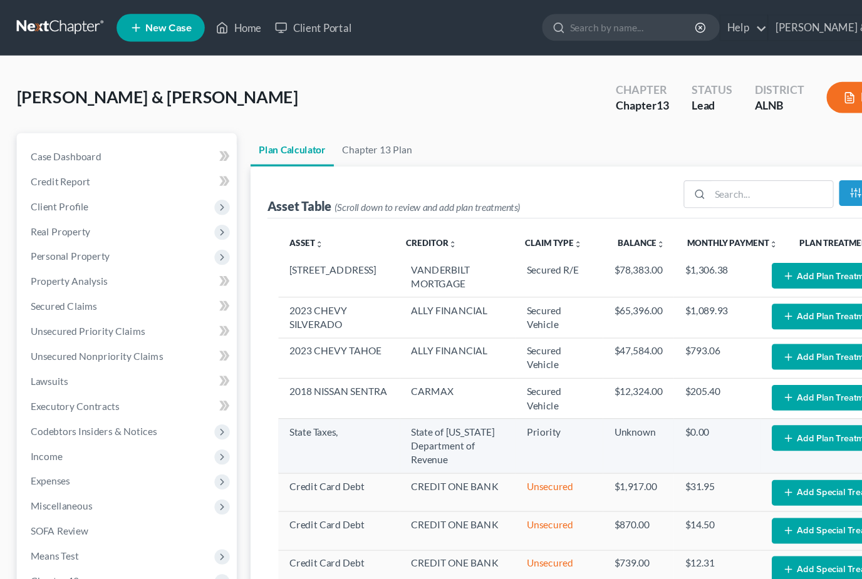
select select "59"
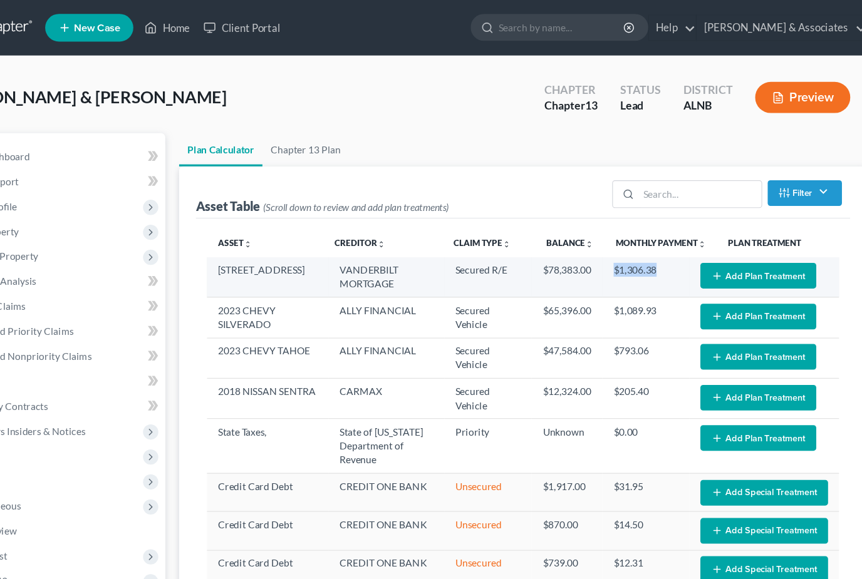
drag, startPoint x: 591, startPoint y: 241, endPoint x: 553, endPoint y: 240, distance: 38.2
click at [608, 240] on td "$1,306.38" at bounding box center [647, 250] width 78 height 36
click at [696, 258] on button "Add Plan Treatment" at bounding box center [748, 248] width 105 height 23
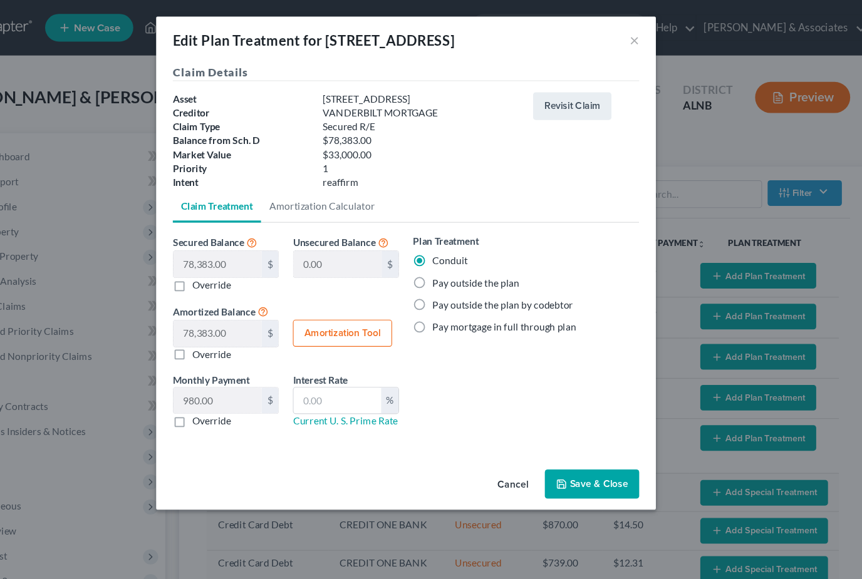
click at [238, 381] on label "Override" at bounding box center [255, 380] width 35 height 13
click at [243, 381] on input "Override" at bounding box center [247, 378] width 8 height 8
checkbox input "true"
click at [221, 363] on input "text" at bounding box center [261, 362] width 80 height 24
type input "980"
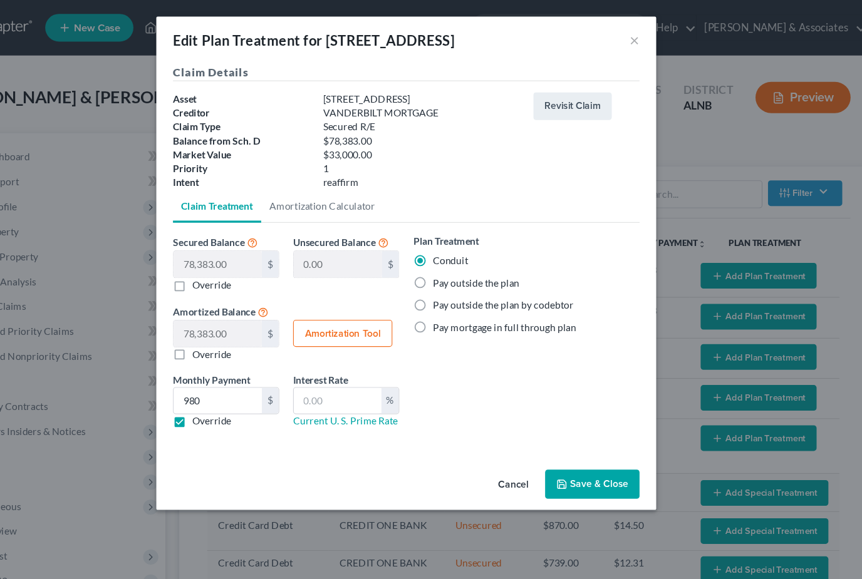
click at [223, 391] on div "Monthly Payment 980.00 $ 980 $ Override Interest Rate % Current U. S. Prime Rate" at bounding box center [322, 366] width 217 height 61
click at [455, 255] on label "Pay outside the plan" at bounding box center [494, 255] width 78 height 13
click at [460, 255] on input "Pay outside the plan" at bounding box center [464, 253] width 8 height 8
radio input "true"
click at [556, 436] on button "Save & Close" at bounding box center [598, 437] width 85 height 26
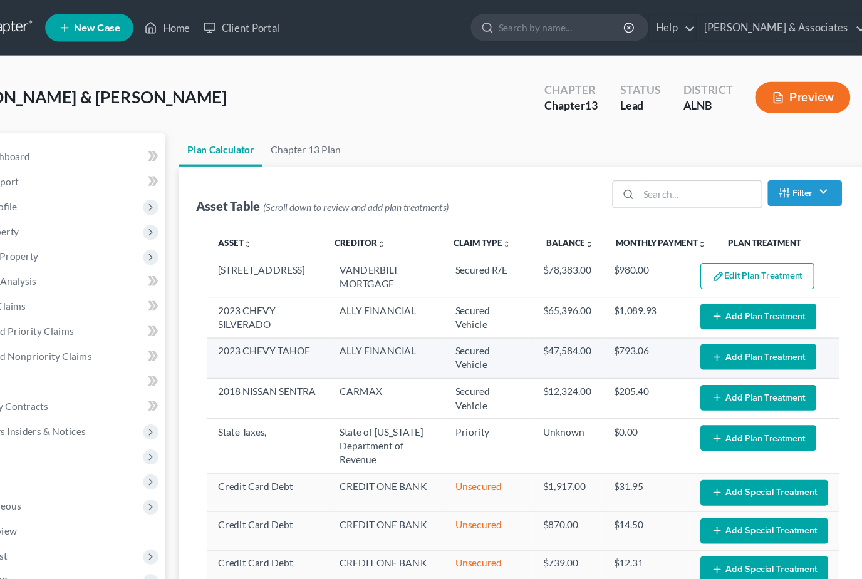
select select "59"
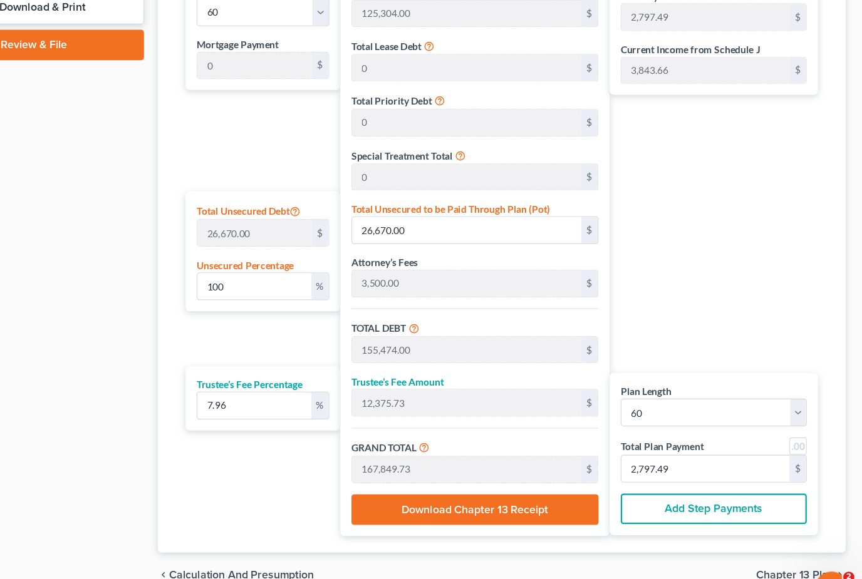
scroll to position [611, 0]
click at [644, 433] on input "2,797.49" at bounding box center [720, 444] width 152 height 24
type input "0"
type input "111.15"
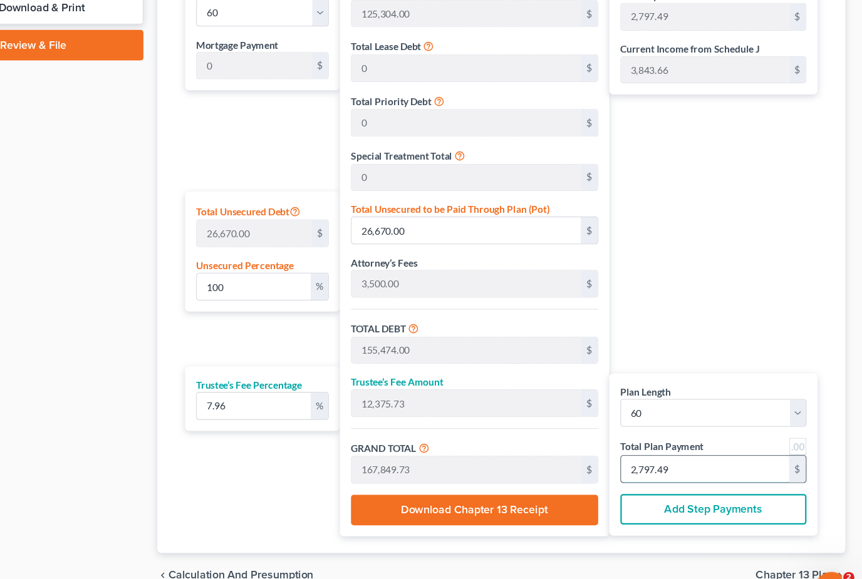
type input "8.84"
type input "120.00"
type input "2"
type input "1,556.13"
type input "123.86"
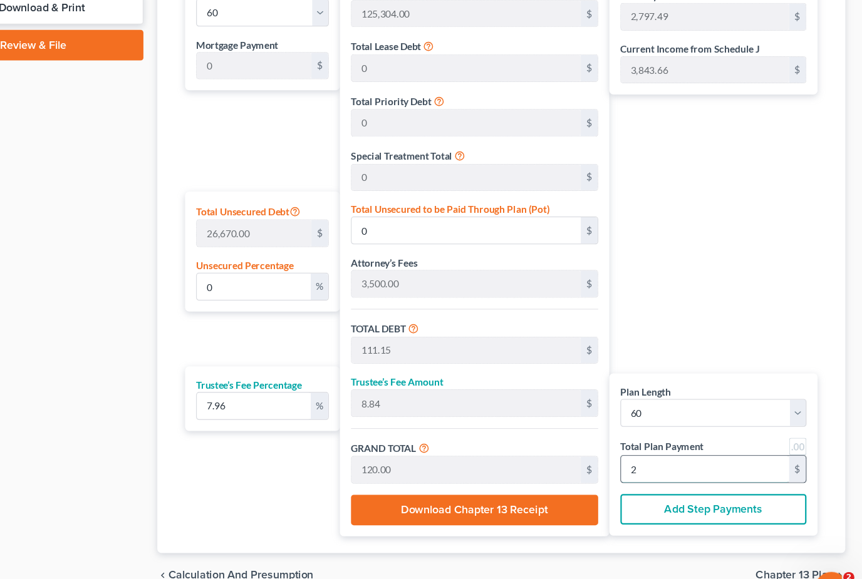
type input "1,680.00"
type input "28"
type input "15,561.31"
type input "1,238.68"
type input "16,800.00"
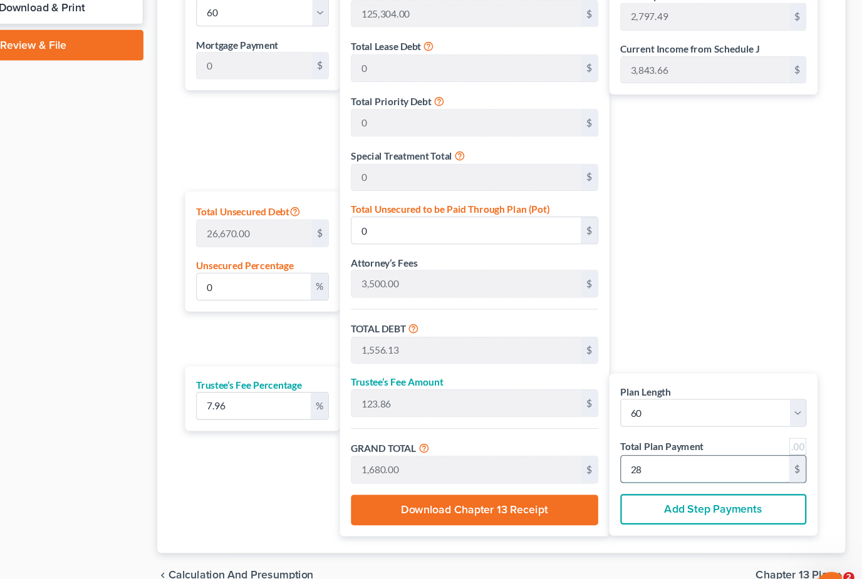
type input "280"
type input "100.52"
type input "26,809.19"
type input "155,613.19"
type input "12,386.80"
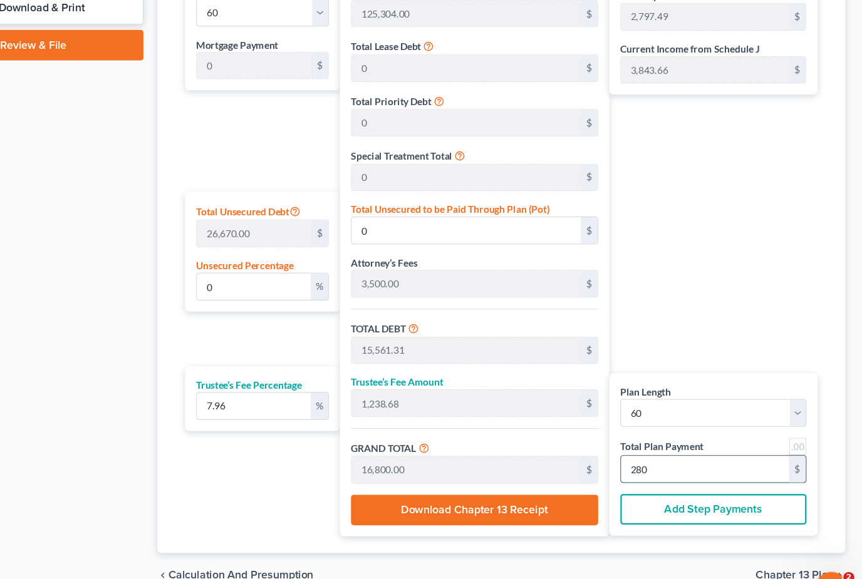
type input "168,000.00"
type input "2,800"
click at [108, 308] on div "Case Dashboard Payments Invoices Payments Payments Credit Report Client Profile" at bounding box center [114, 35] width 211 height 1050
click at [644, 432] on input "2,800" at bounding box center [720, 444] width 152 height 24
type input "0"
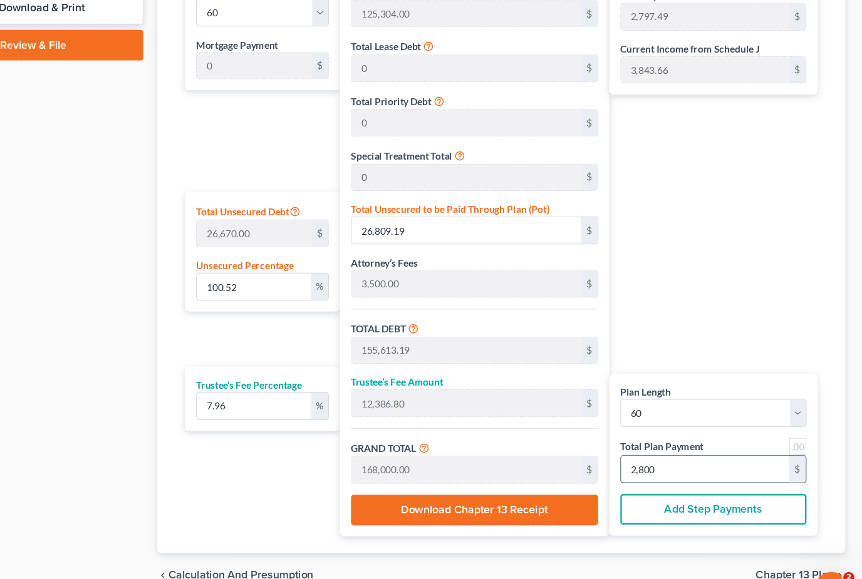
type input "0"
type input "111.15"
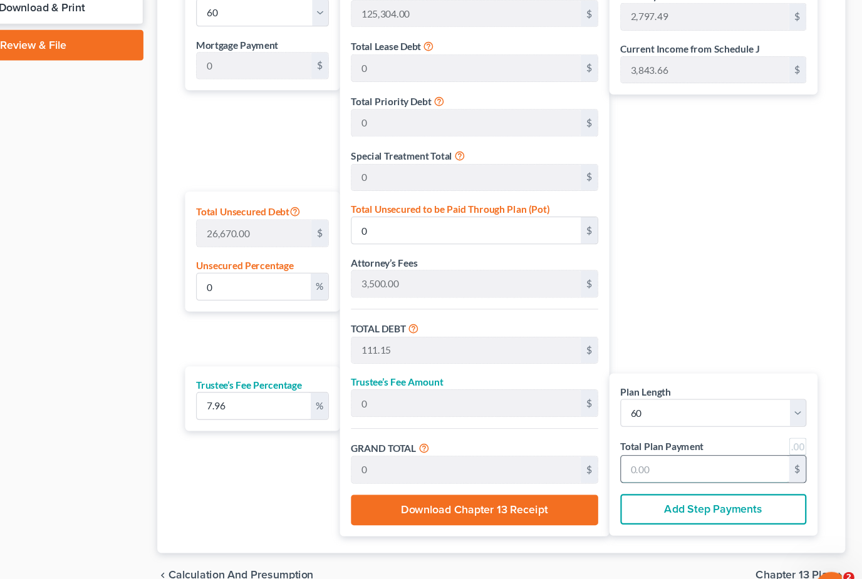
type input "8.84"
type input "120.00"
type input "2"
type input "1,500.55"
type input "119.44"
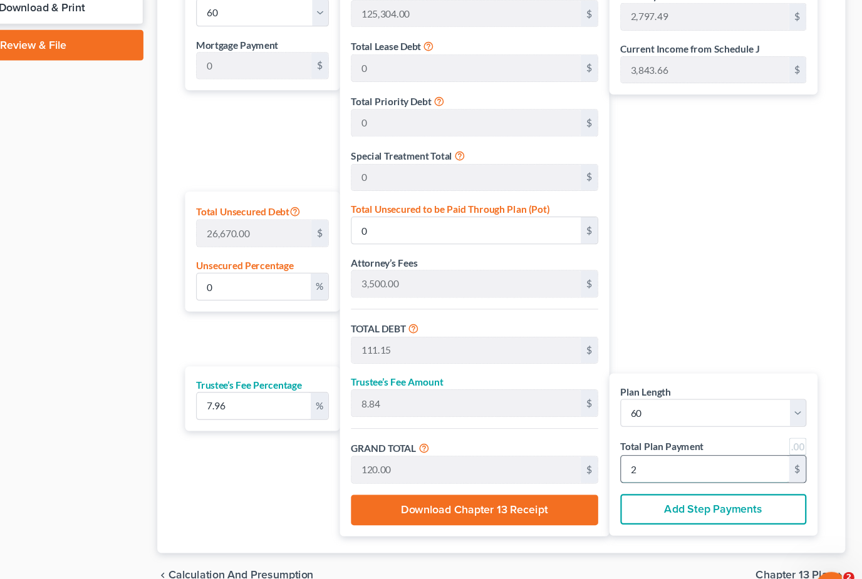
type input "1,620.00"
type input "27"
type input "15,394.59"
type input "1,225.40"
type input "16,620.00"
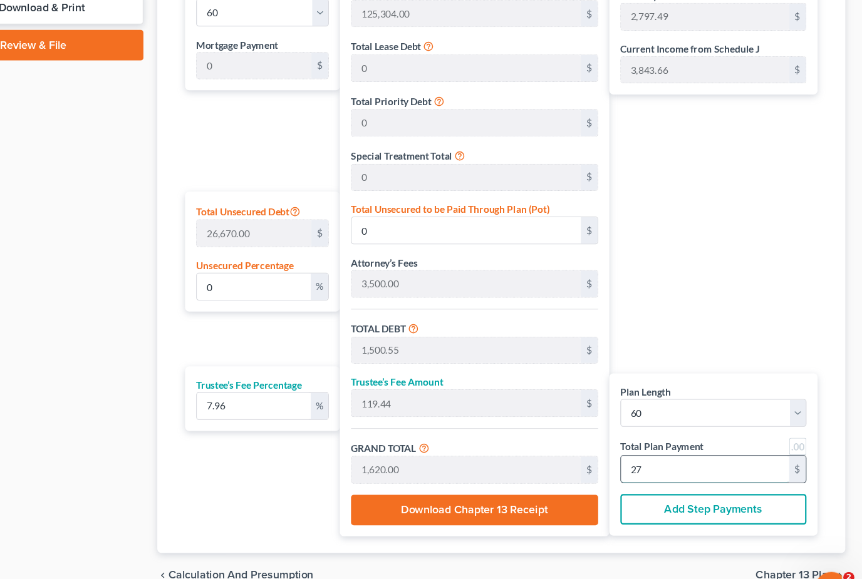
type input "277"
type input "95.31"
type input "25,419.78"
type input "154,223.78"
type input "12,276.21"
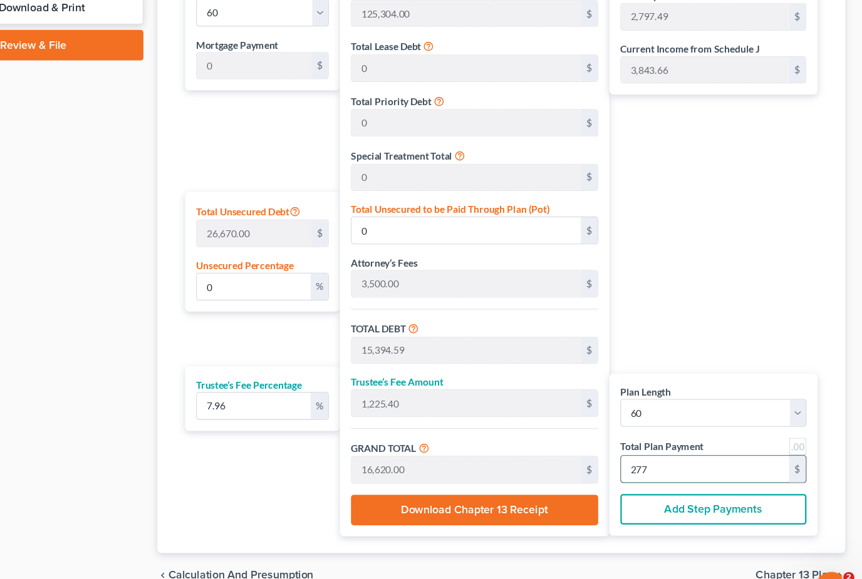
type input "166,500.00"
type input "2,775"
type input "0"
type input "15,394.59"
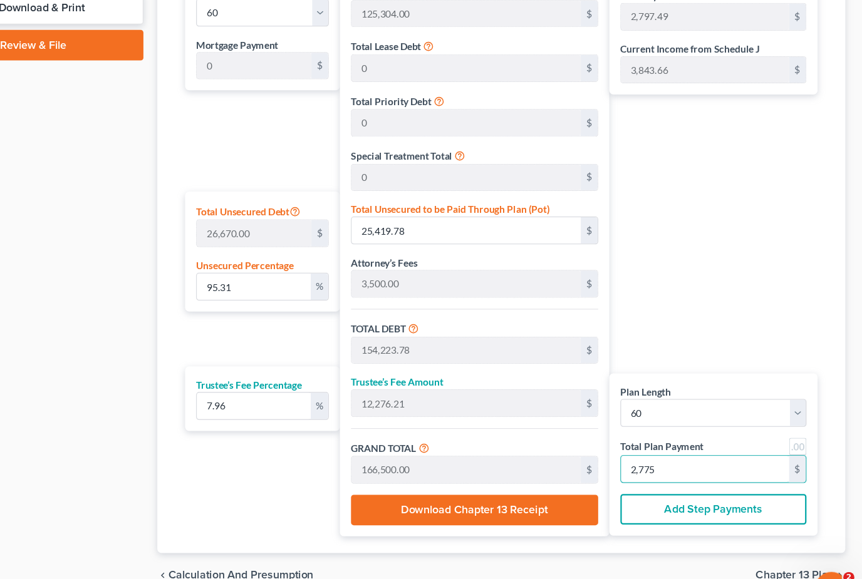
type input "1,225.40"
type input "16,620.00"
type input "277"
type input "1,500.55"
type input "119.44"
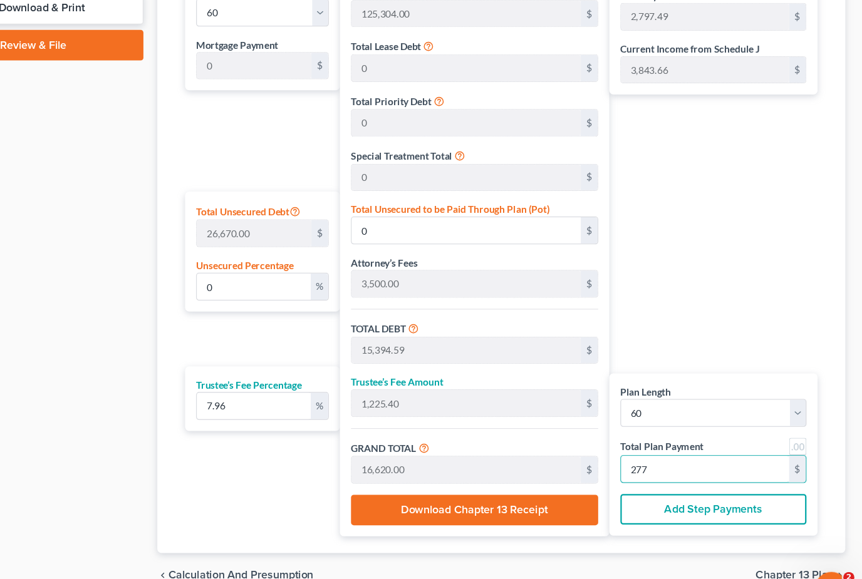
type input "1,620.00"
type input "27"
type input "111.15"
type input "8.84"
type input "120.00"
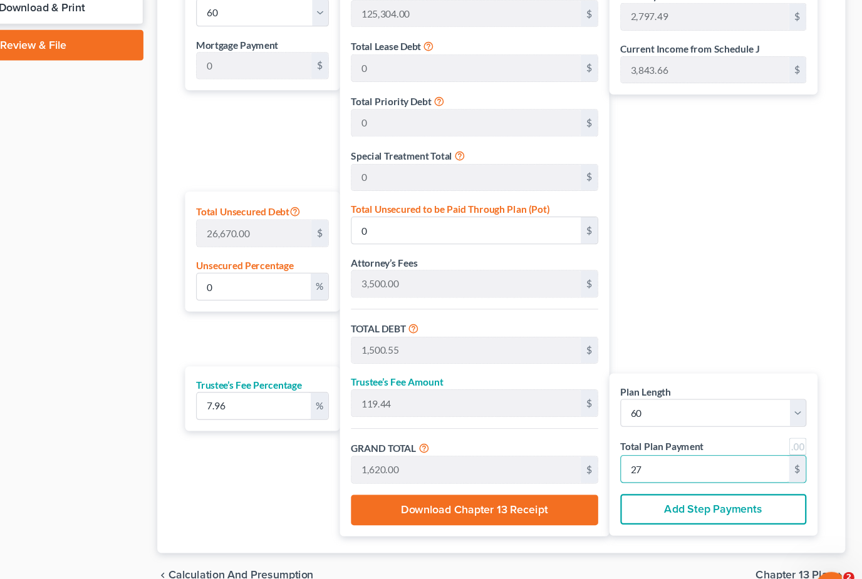
type input "2"
type input "1,556.13"
type input "123.86"
type input "1,680.00"
type input "28"
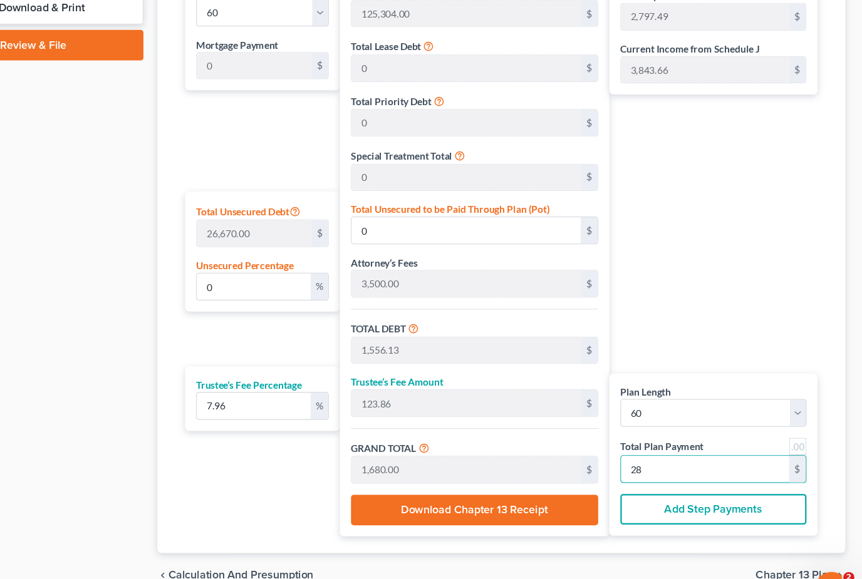
type input "15,561.31"
type input "1,238.68"
type input "16,800.00"
type input "280"
type input "100.52"
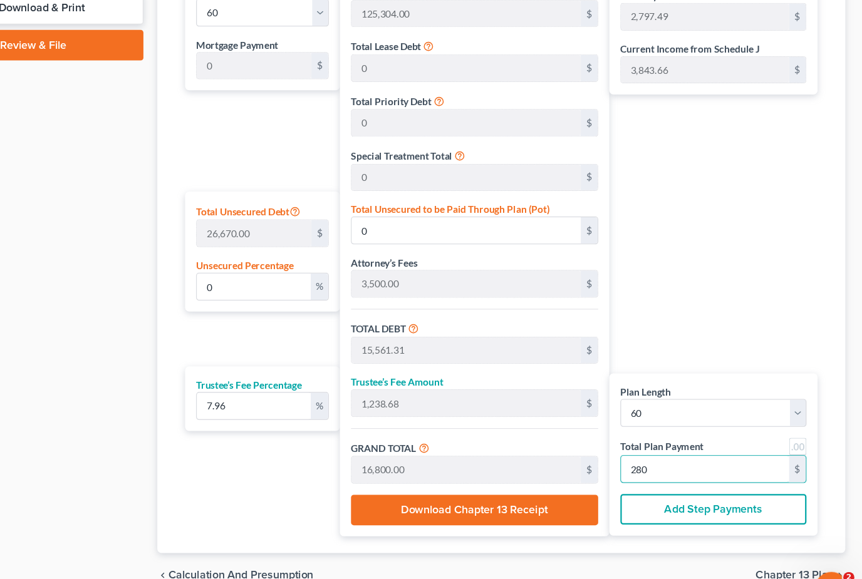
type input "26,809.19"
type input "155,613.19"
type input "12,386.80"
type input "168,000.00"
type input "2,800"
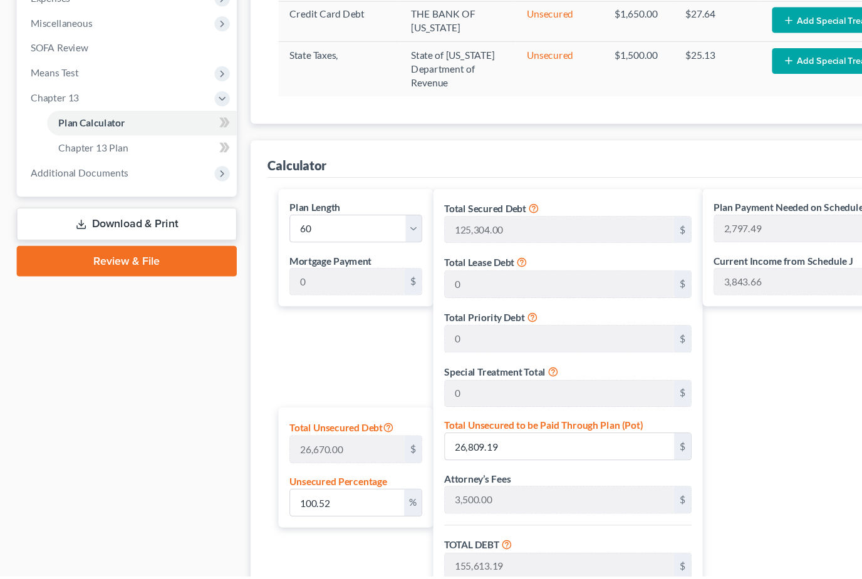
scroll to position [395, 0]
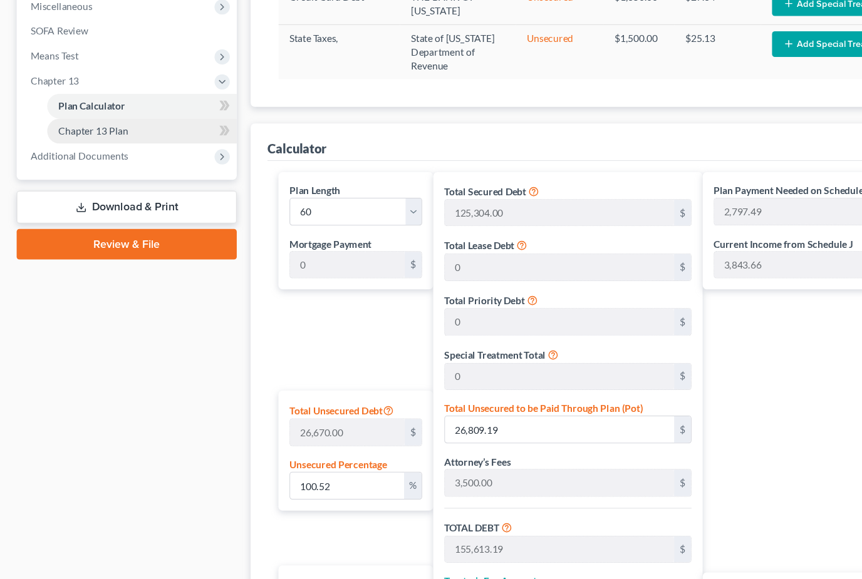
click at [98, 170] on span "Chapter 13 Plan" at bounding box center [84, 175] width 63 height 11
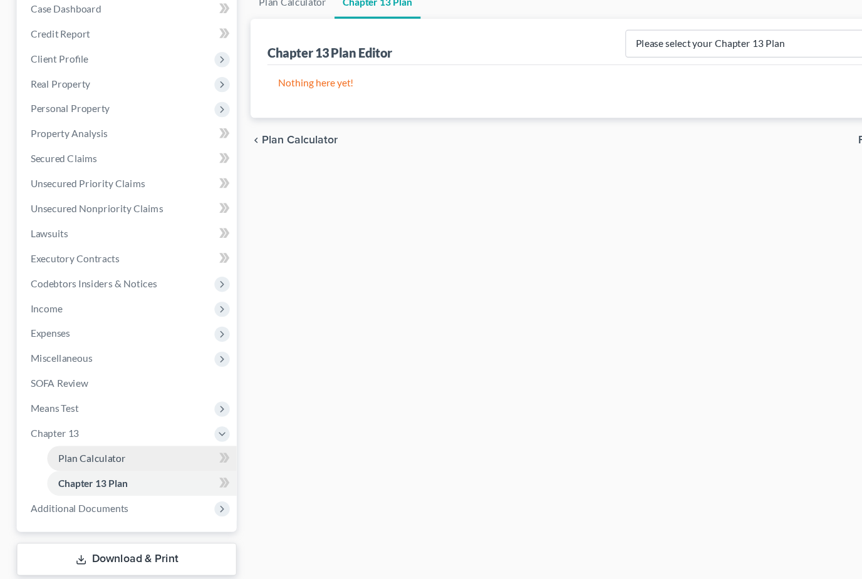
click at [95, 429] on span "Plan Calculator" at bounding box center [83, 434] width 61 height 11
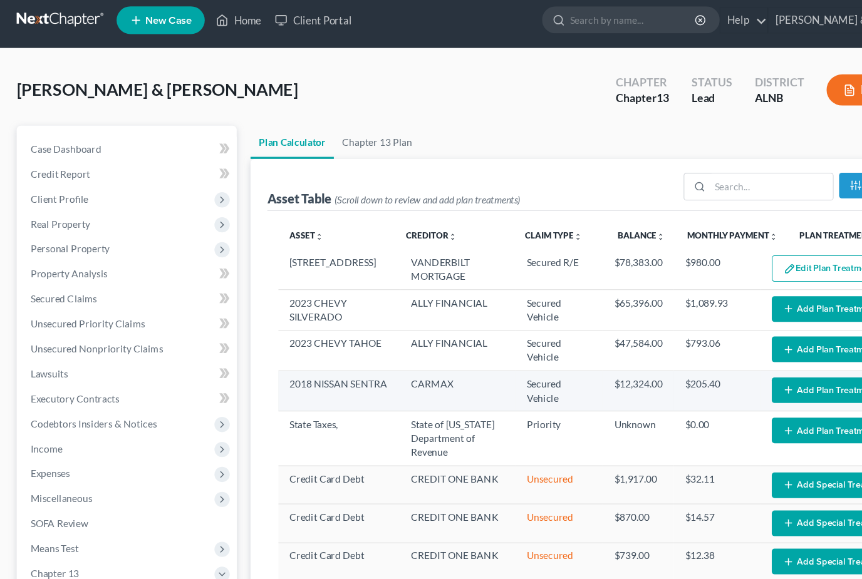
scroll to position [7, 0]
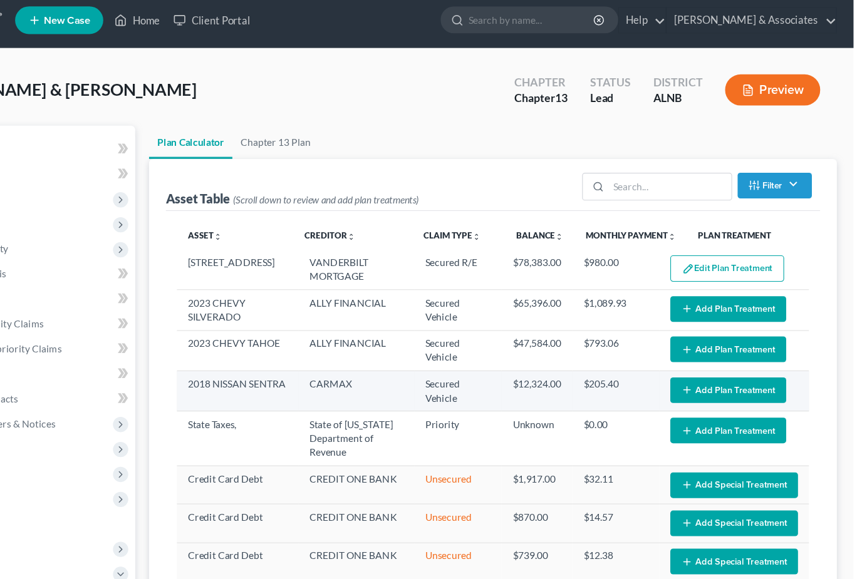
select select "59"
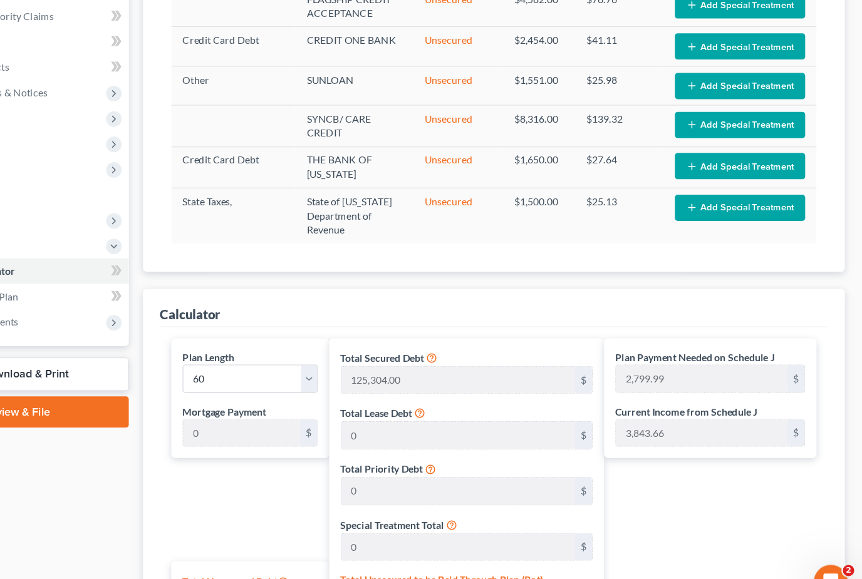
scroll to position [637, 0]
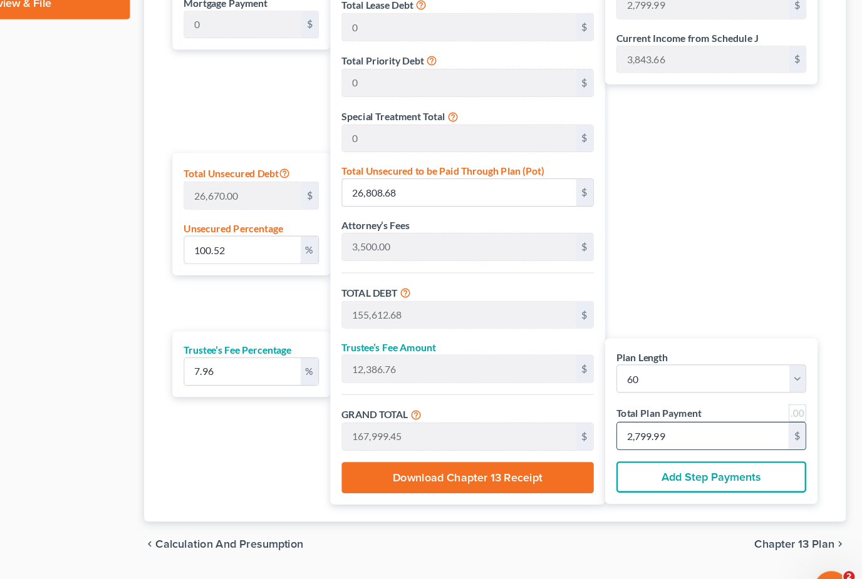
click at [644, 405] on input "2,799.99" at bounding box center [720, 417] width 152 height 24
type input "0"
type input "111.15"
type input "8.84"
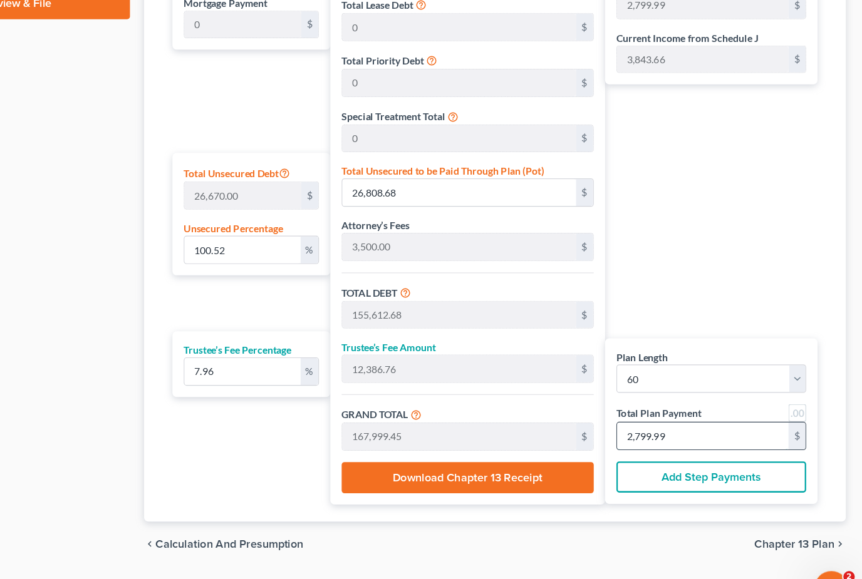
type input "120.00"
type input "2"
type input "1,556.13"
type input "123.86"
type input "1,680.00"
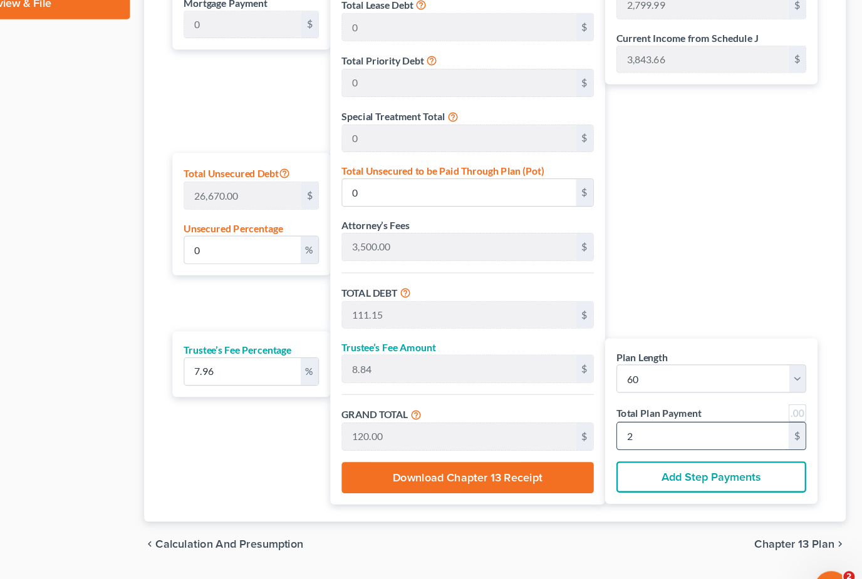
type input "28"
type input "15,561.31"
type input "1,238.68"
type input "16,800.00"
type input "280"
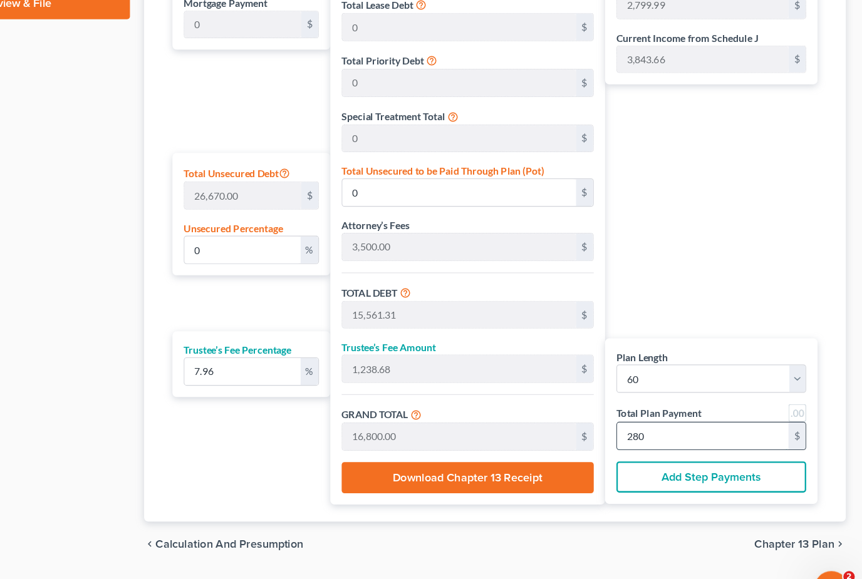
type input "100.52"
type input "26,809.19"
type input "155,613.19"
type input "12,386.80"
type input "168,000.00"
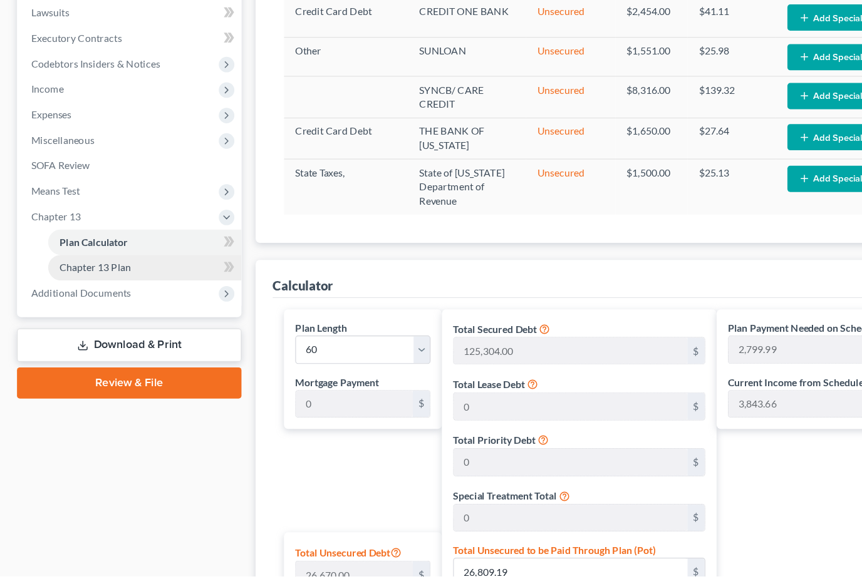
scroll to position [264, 0]
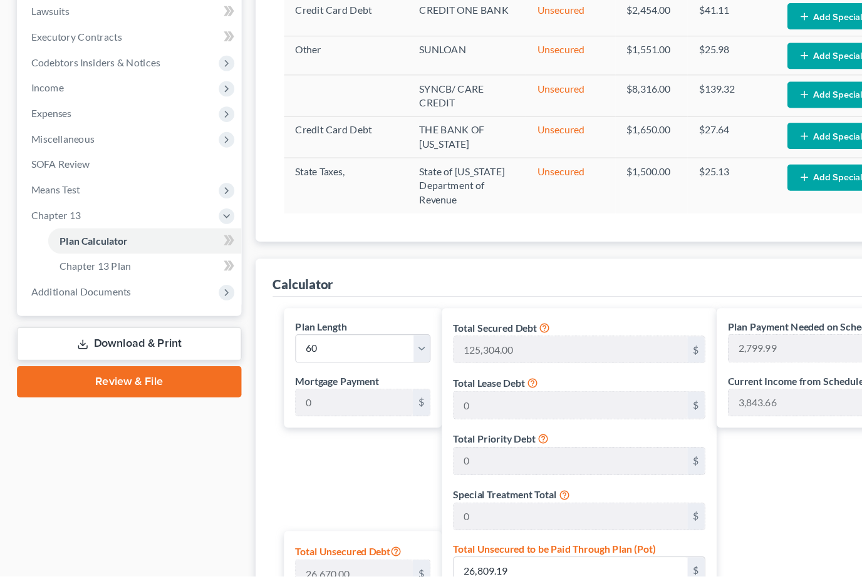
click at [120, 359] on link "Download & Print" at bounding box center [114, 373] width 199 height 29
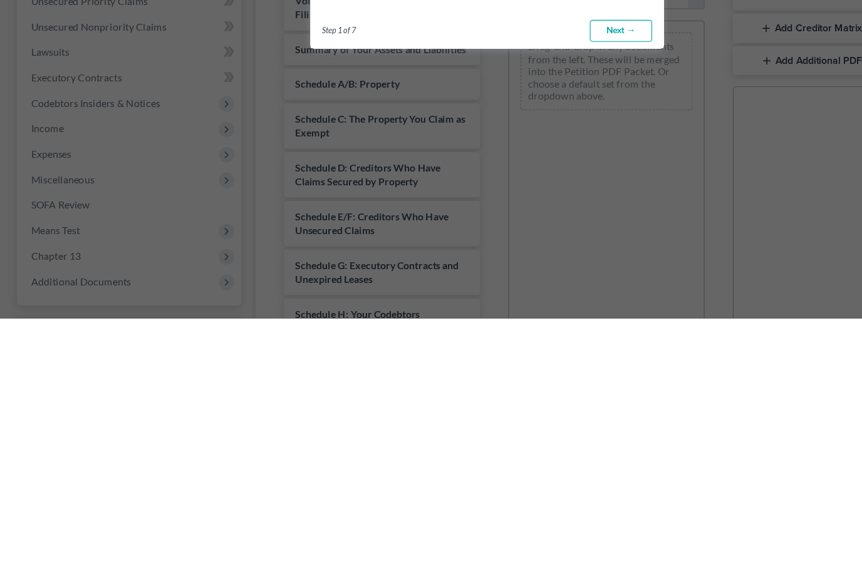
click at [555, 324] on link "Next →" at bounding box center [549, 326] width 55 height 20
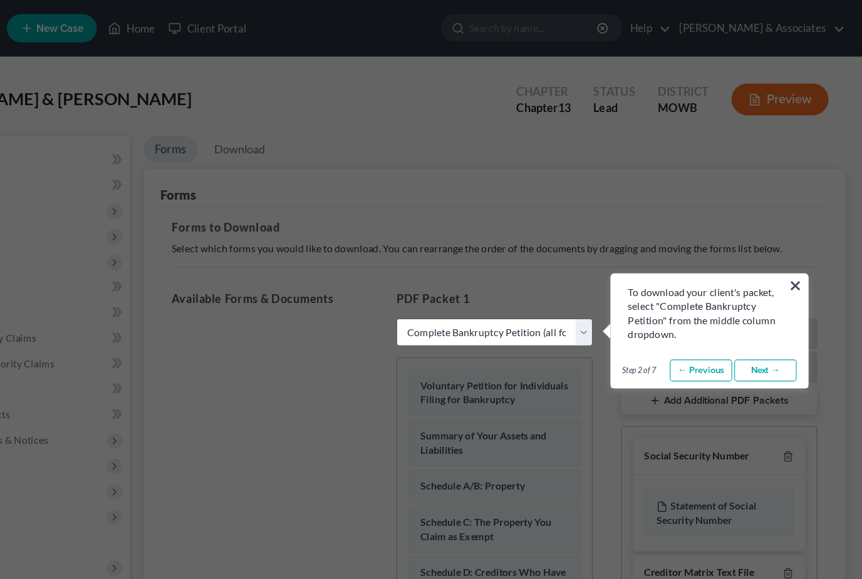
click at [748, 331] on link "Next →" at bounding box center [775, 328] width 55 height 20
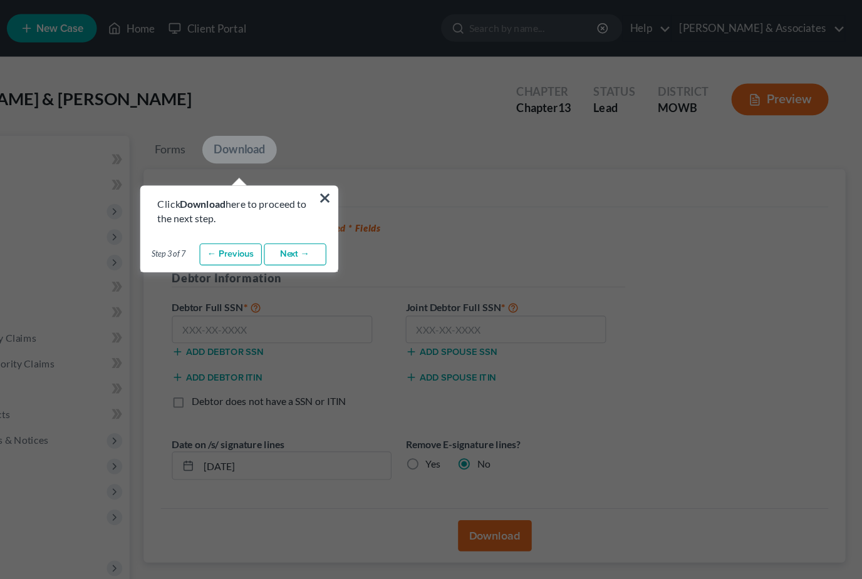
click at [333, 231] on link "Next →" at bounding box center [360, 225] width 55 height 20
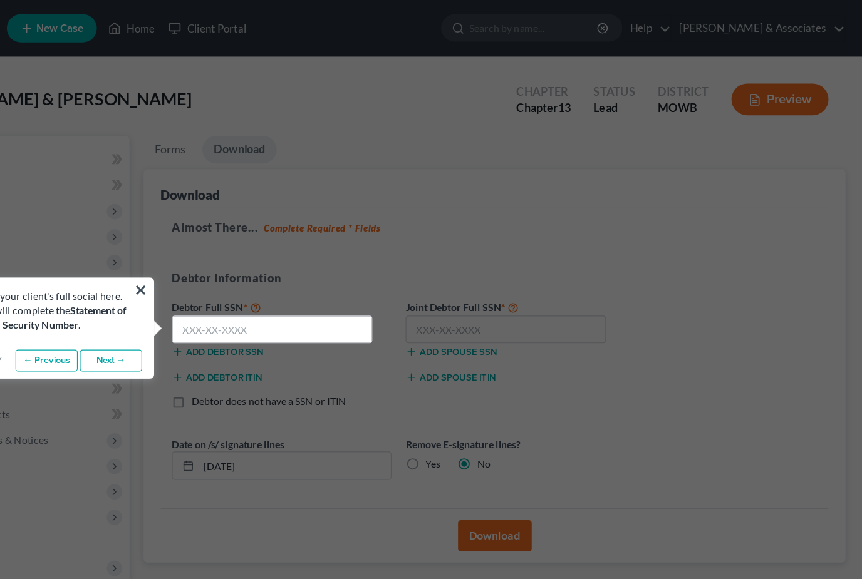
click at [170, 320] on link "Next →" at bounding box center [197, 319] width 55 height 20
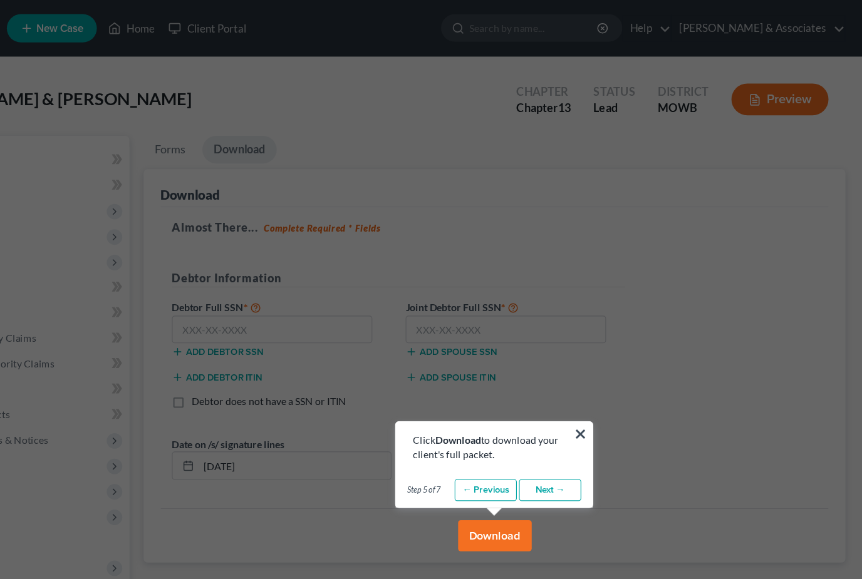
click at [558, 428] on link "Next →" at bounding box center [585, 434] width 55 height 20
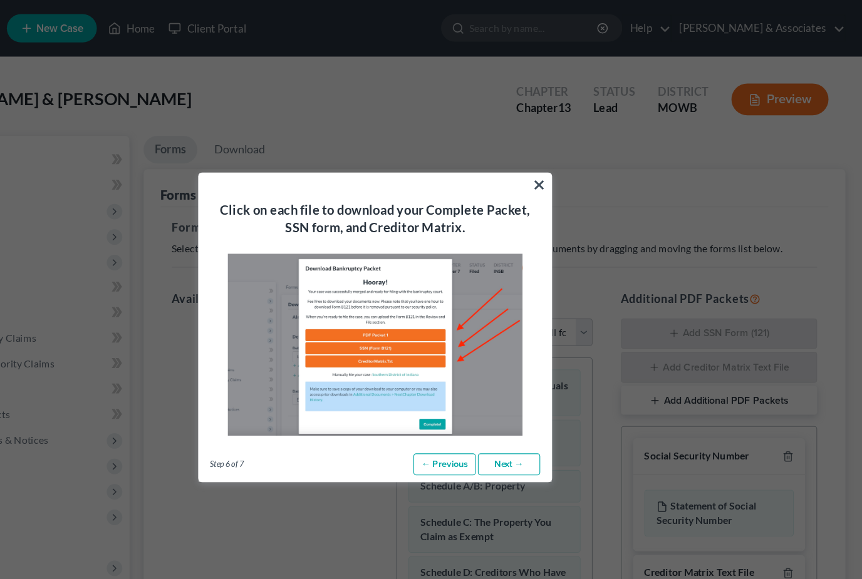
click at [522, 411] on link "Next →" at bounding box center [549, 411] width 55 height 20
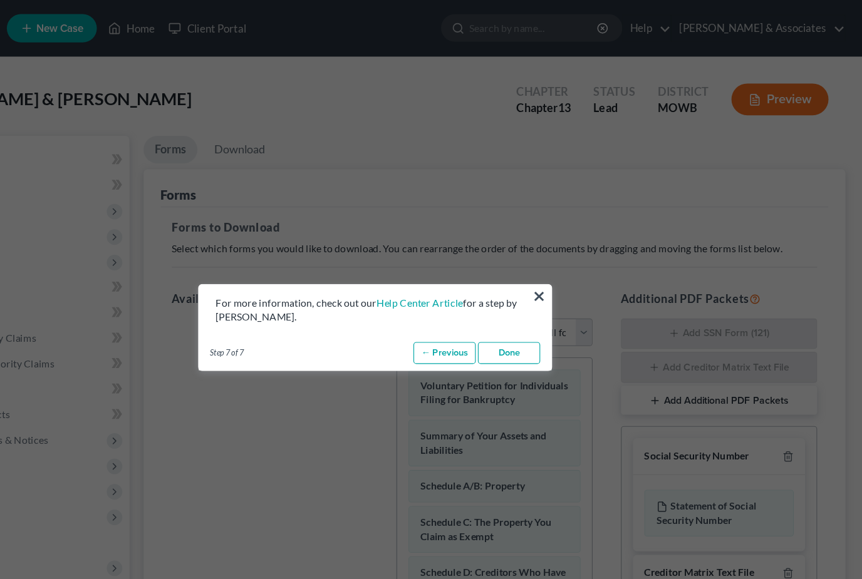
click at [522, 320] on link "Done" at bounding box center [549, 312] width 55 height 20
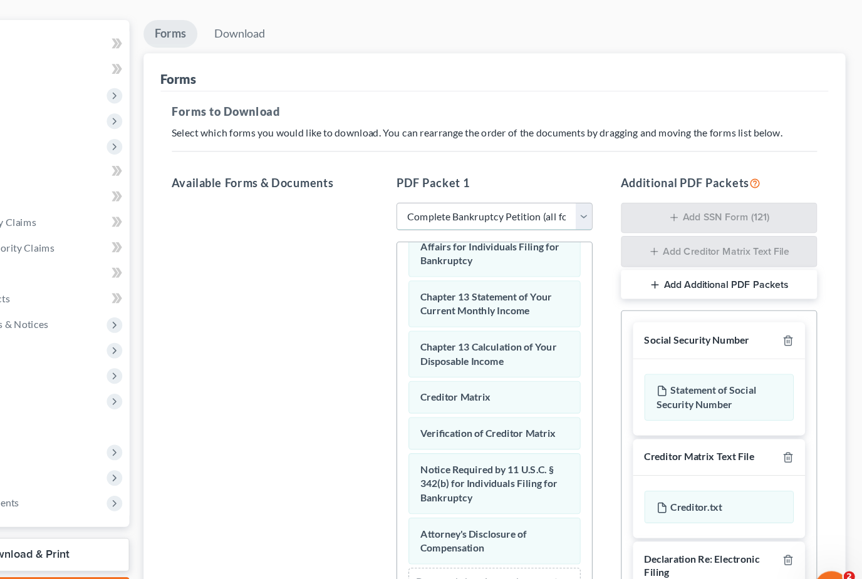
scroll to position [195, 0]
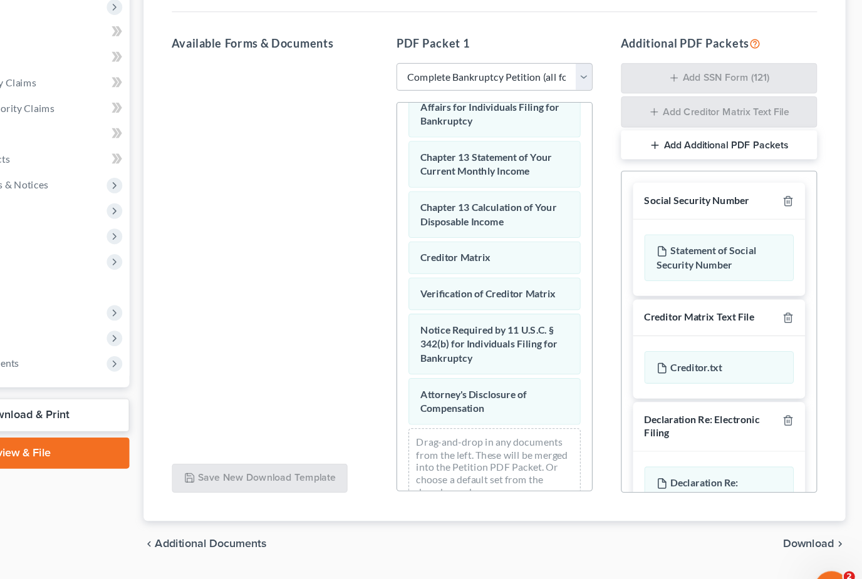
click at [792, 507] on span "Download" at bounding box center [814, 512] width 45 height 10
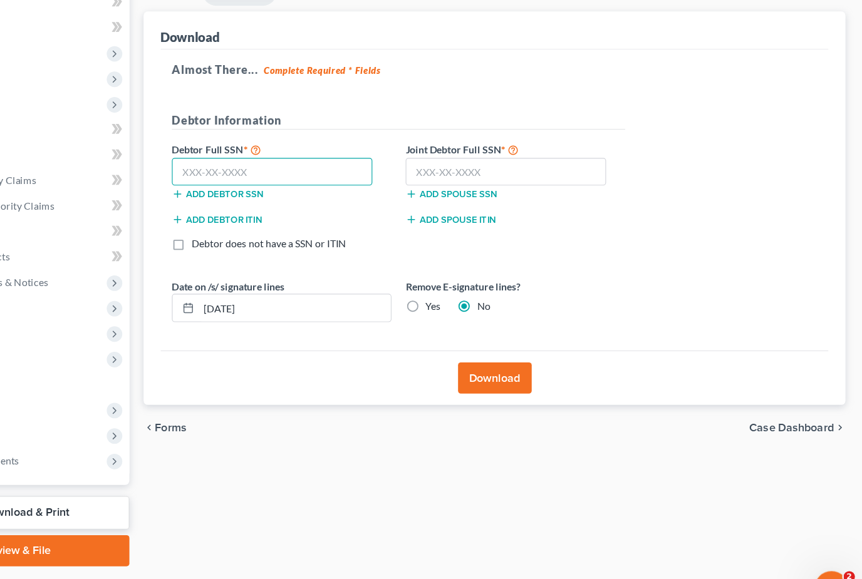
click at [251, 171] on input "text" at bounding box center [339, 183] width 177 height 25
click at [475, 296] on label "Yes" at bounding box center [481, 302] width 13 height 13
click at [480, 296] on input "Yes" at bounding box center [484, 300] width 8 height 8
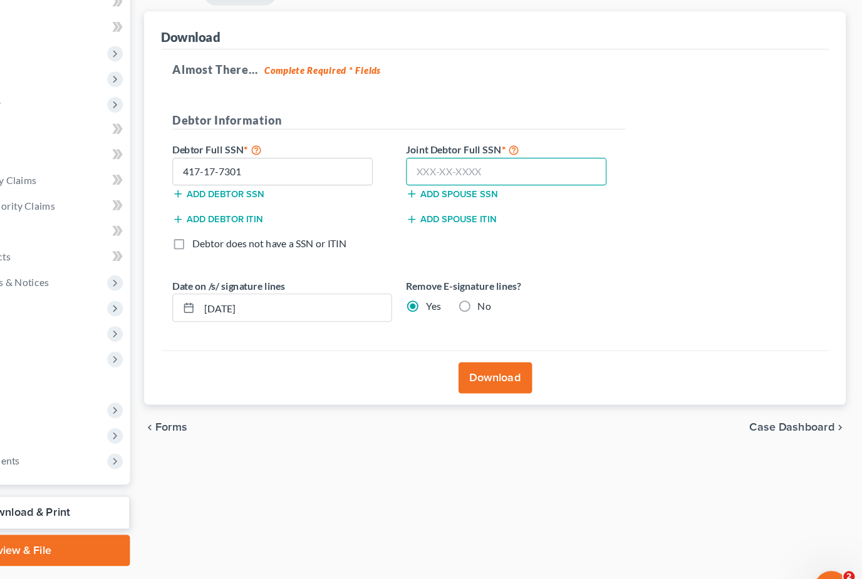
click at [458, 171] on input "text" at bounding box center [546, 183] width 177 height 25
click at [504, 352] on button "Download" at bounding box center [536, 366] width 65 height 28
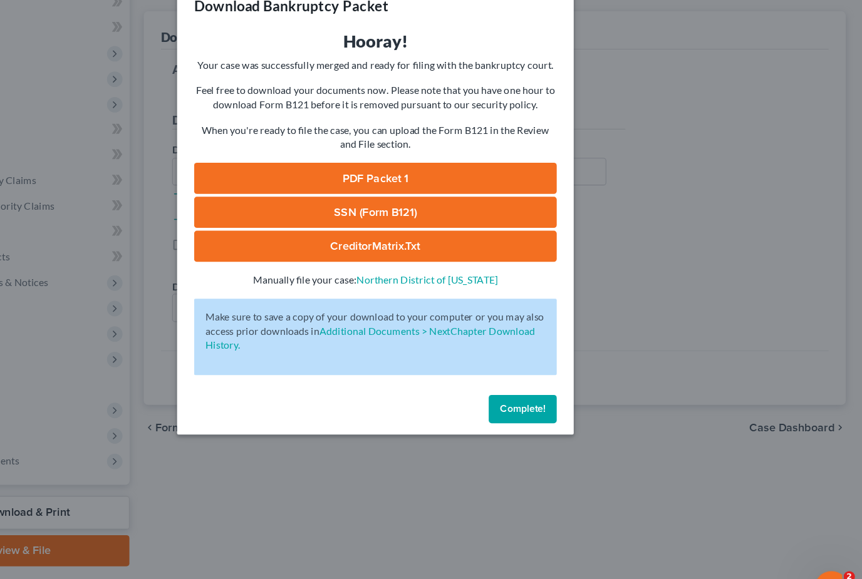
click at [353, 175] on link "PDF Packet 1" at bounding box center [431, 189] width 321 height 28
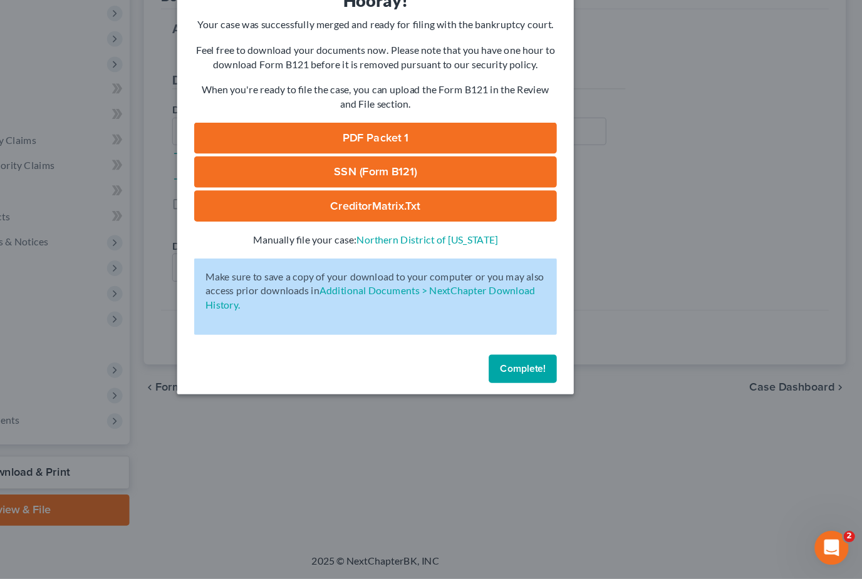
click at [343, 205] on link "SSN (Form B121)" at bounding box center [431, 219] width 321 height 28
